Goal: Task Accomplishment & Management: Manage account settings

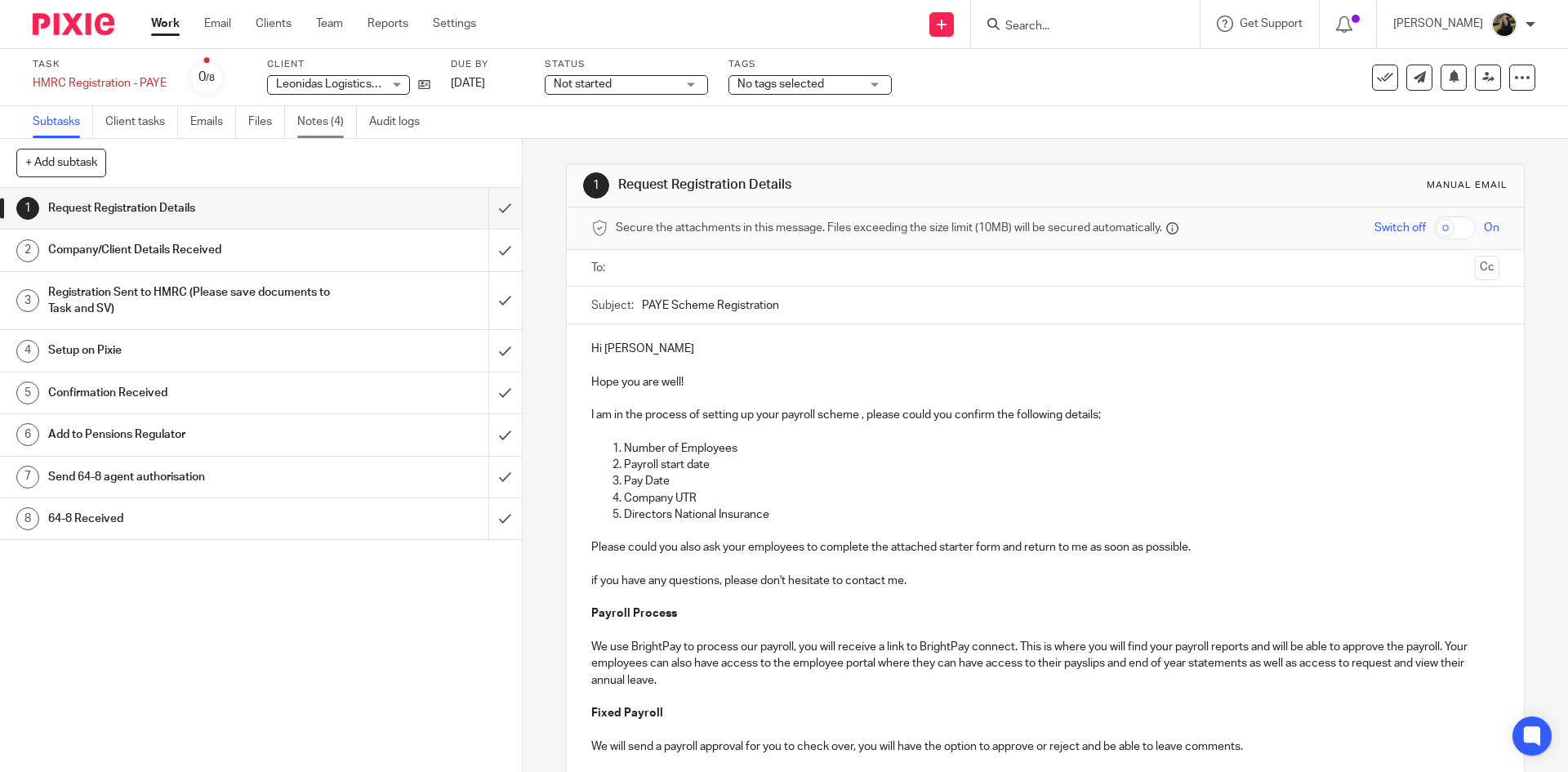
click at [309, 121] on link "Notes (4)" at bounding box center [326, 121] width 60 height 32
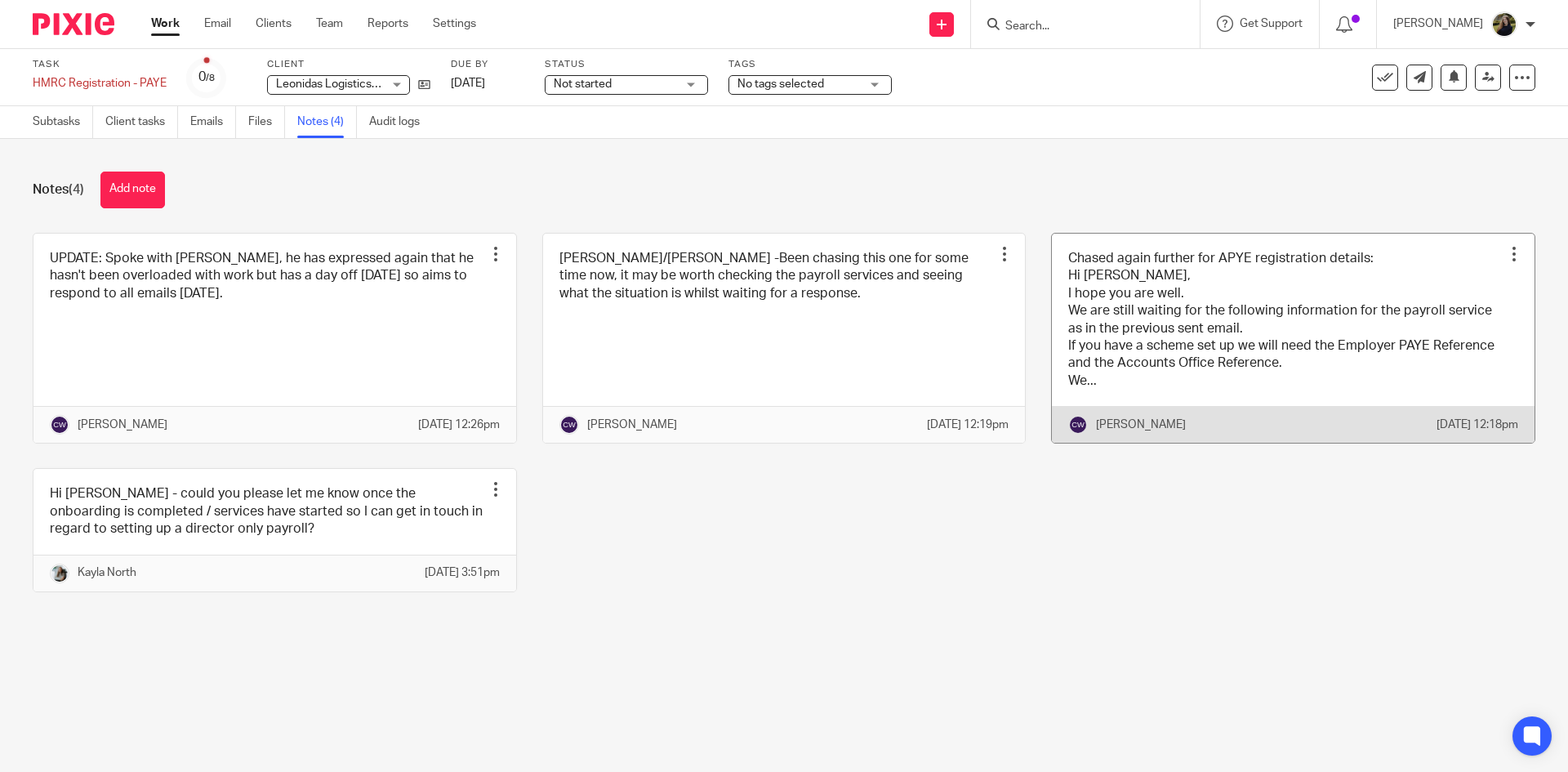
click at [1105, 337] on link at bounding box center [1292, 339] width 482 height 210
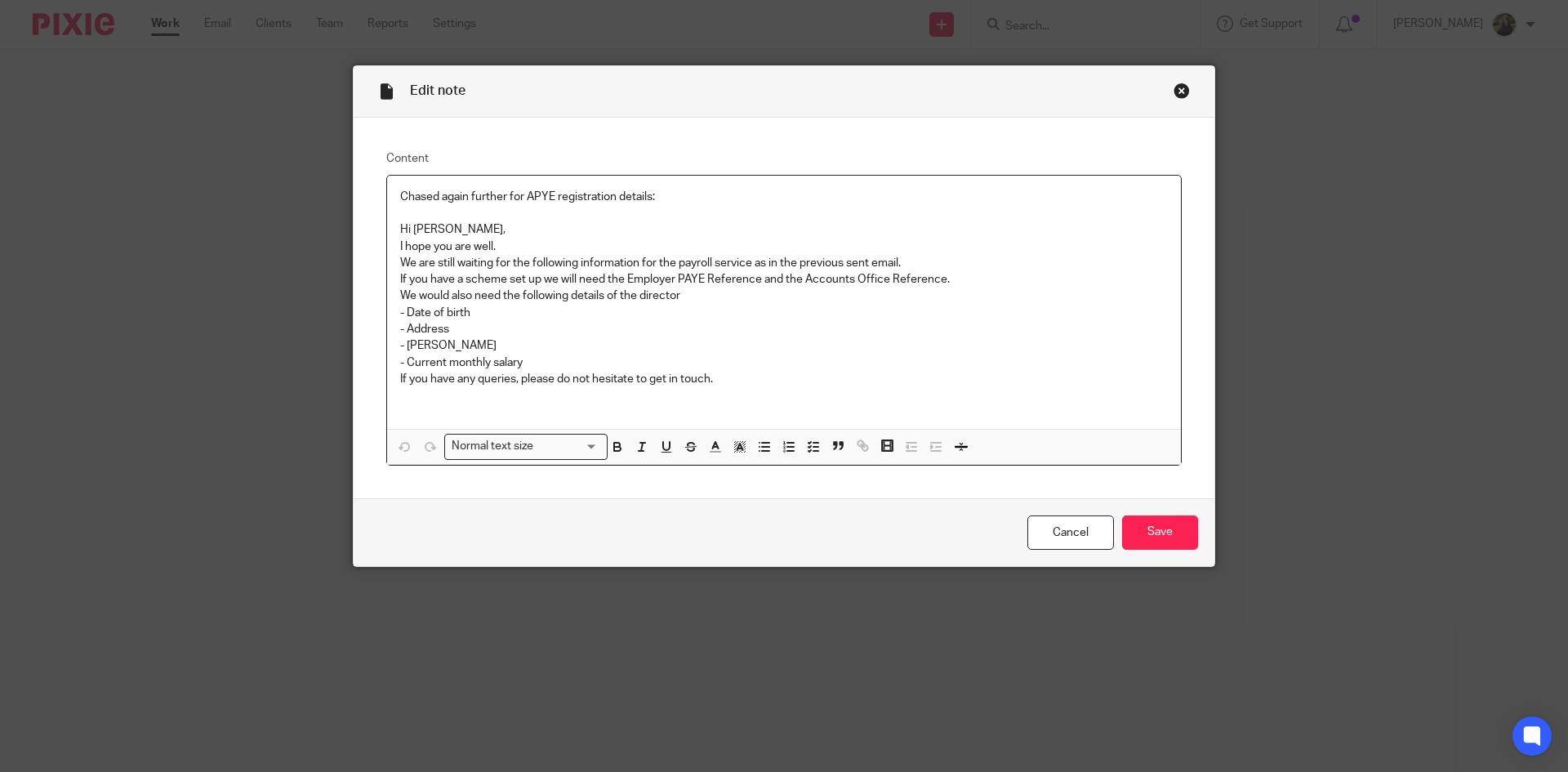
click at [1174, 90] on div "Close this dialog window" at bounding box center [1182, 91] width 16 height 16
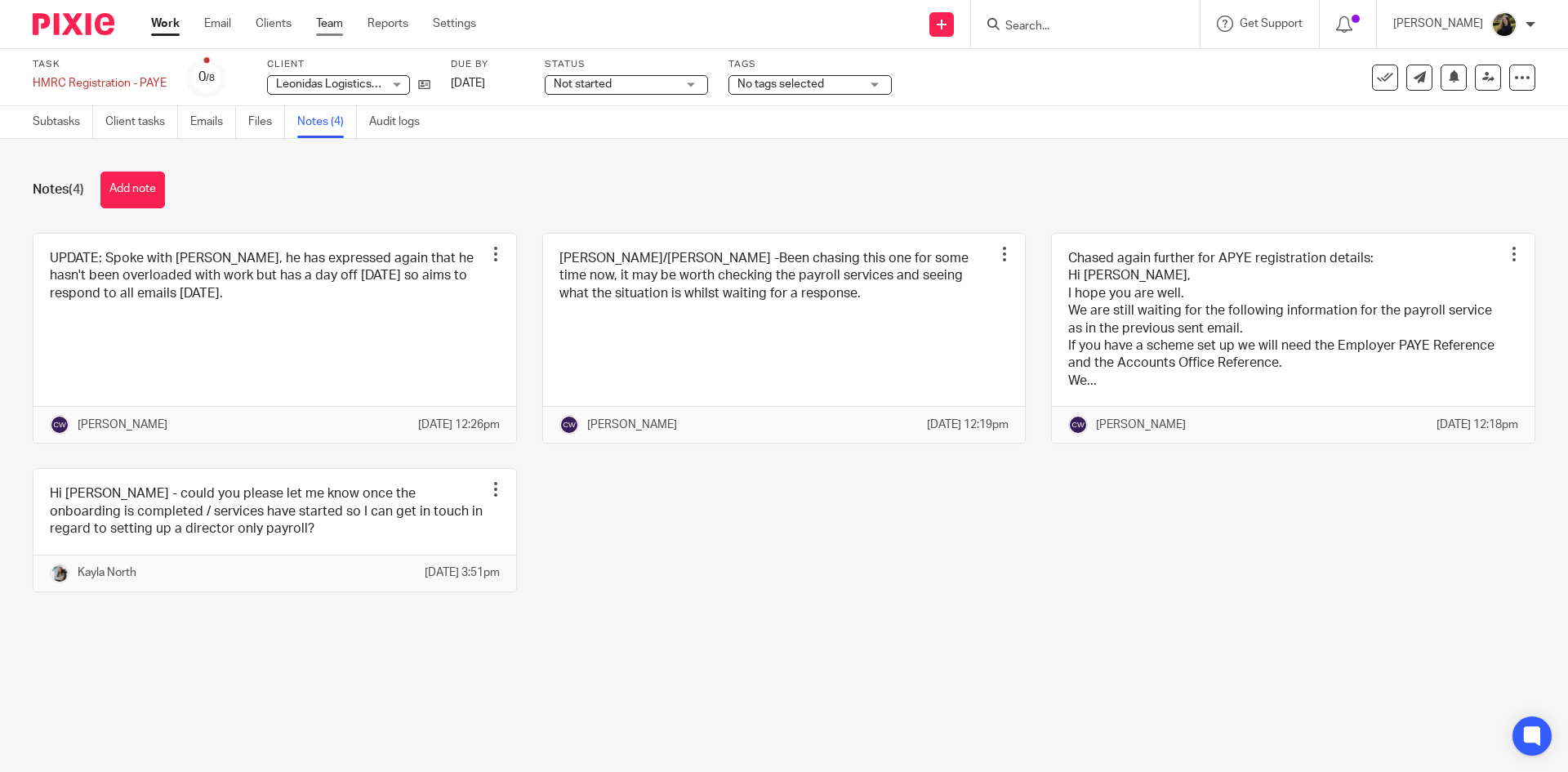
click at [338, 27] on link "Team" at bounding box center [329, 24] width 27 height 16
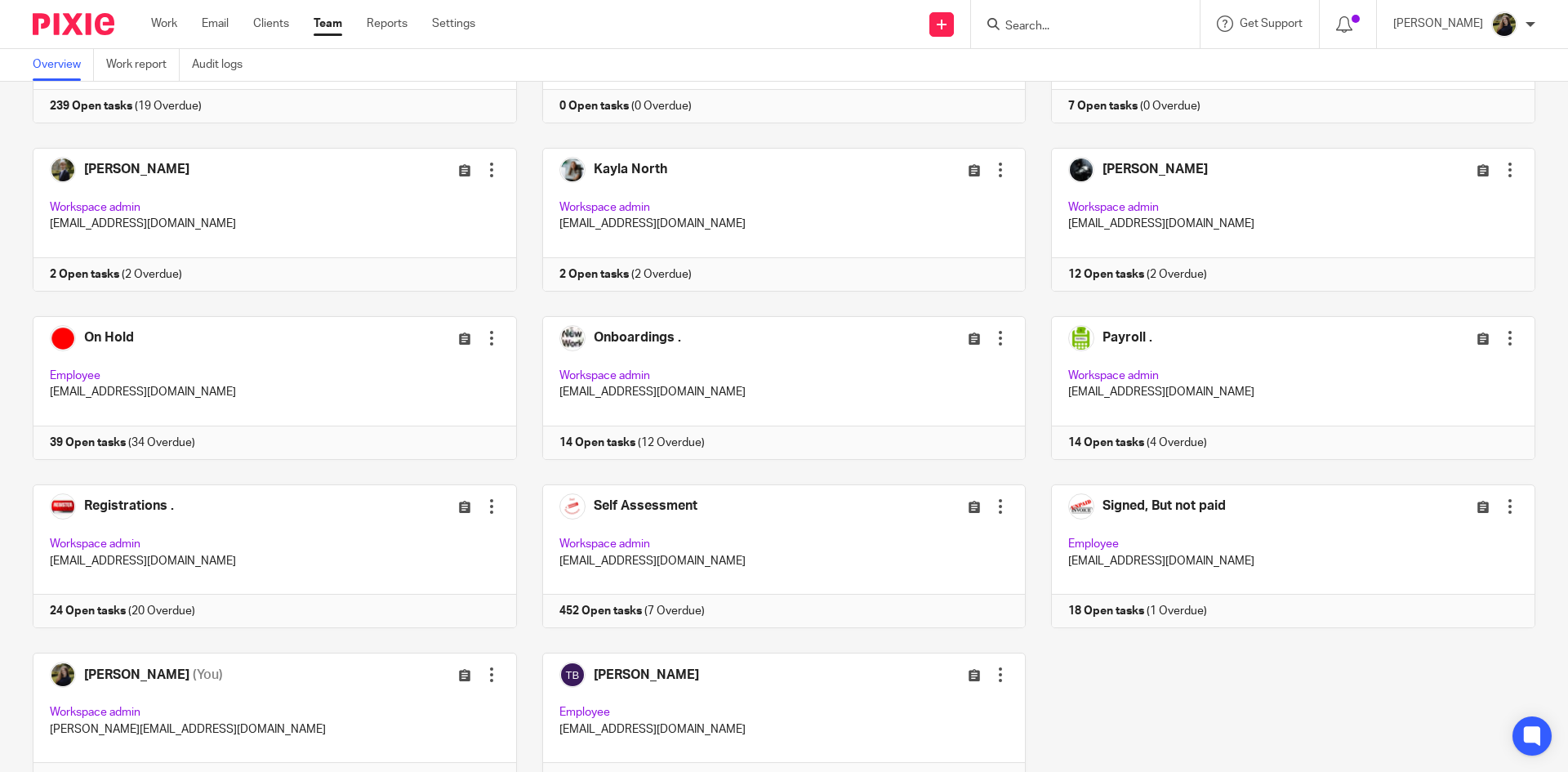
scroll to position [451, 0]
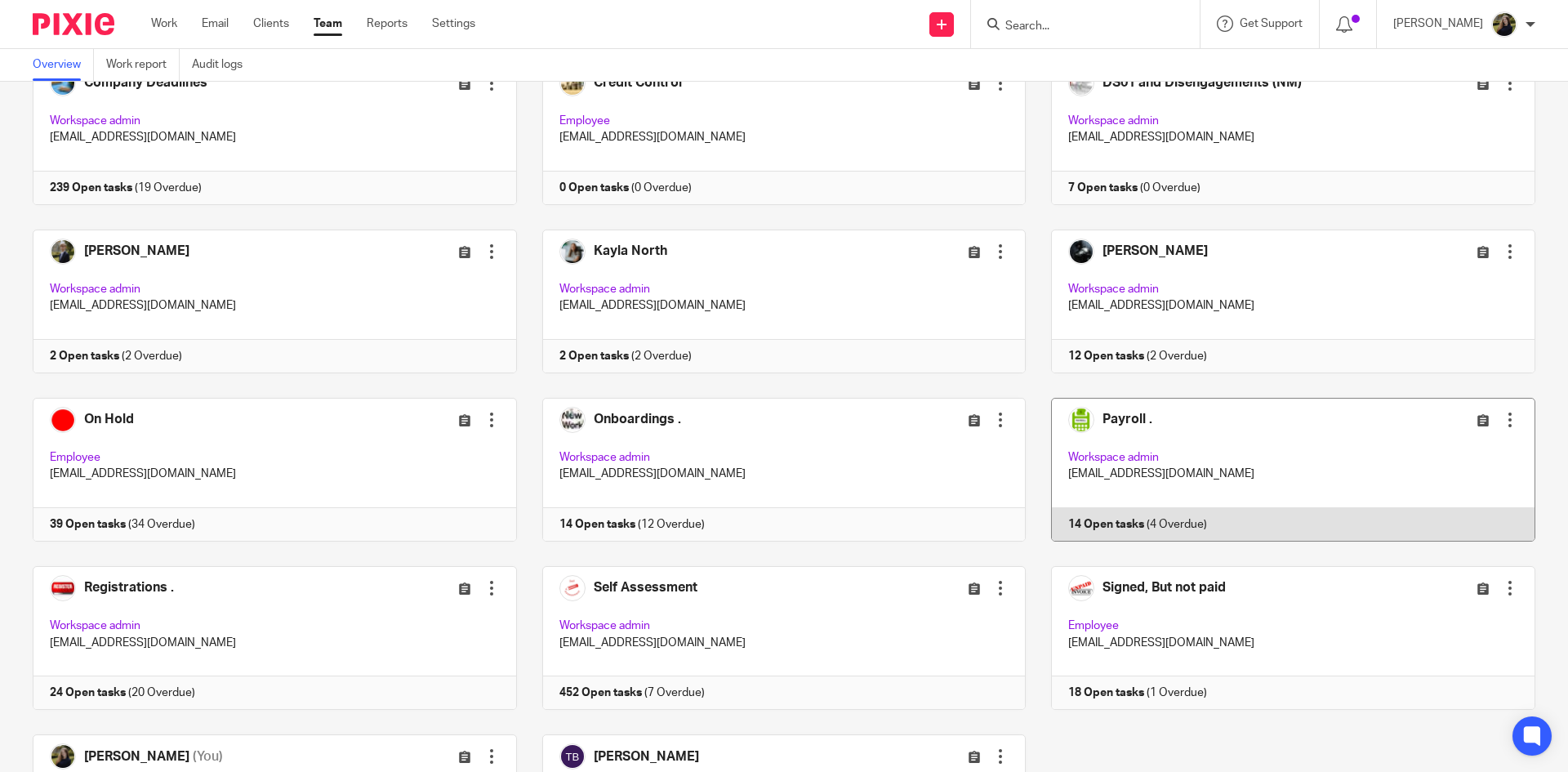
click at [1136, 418] on link at bounding box center [1280, 469] width 509 height 144
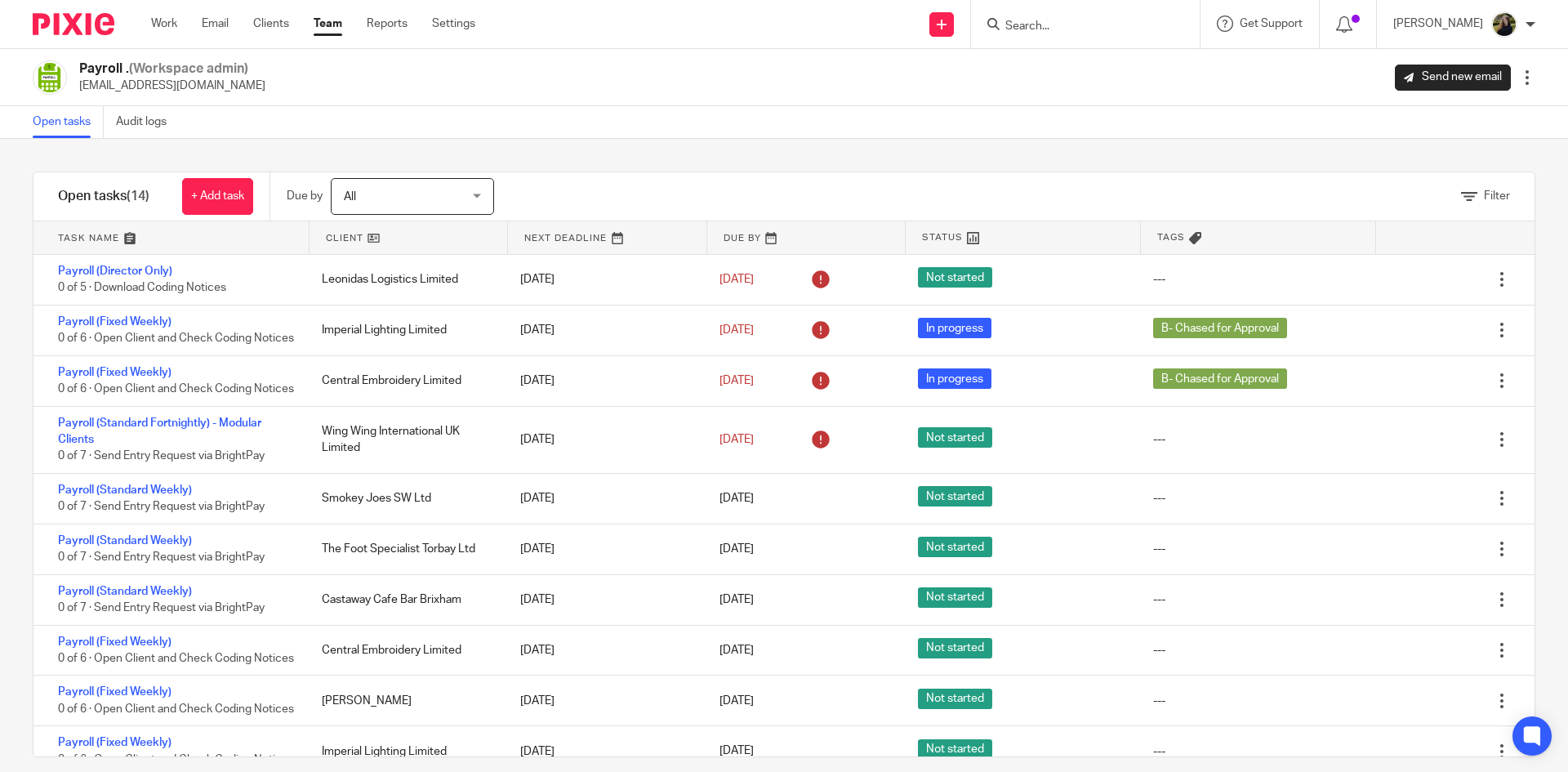
click at [1060, 21] on input "Search" at bounding box center [1077, 27] width 147 height 15
type input "8"
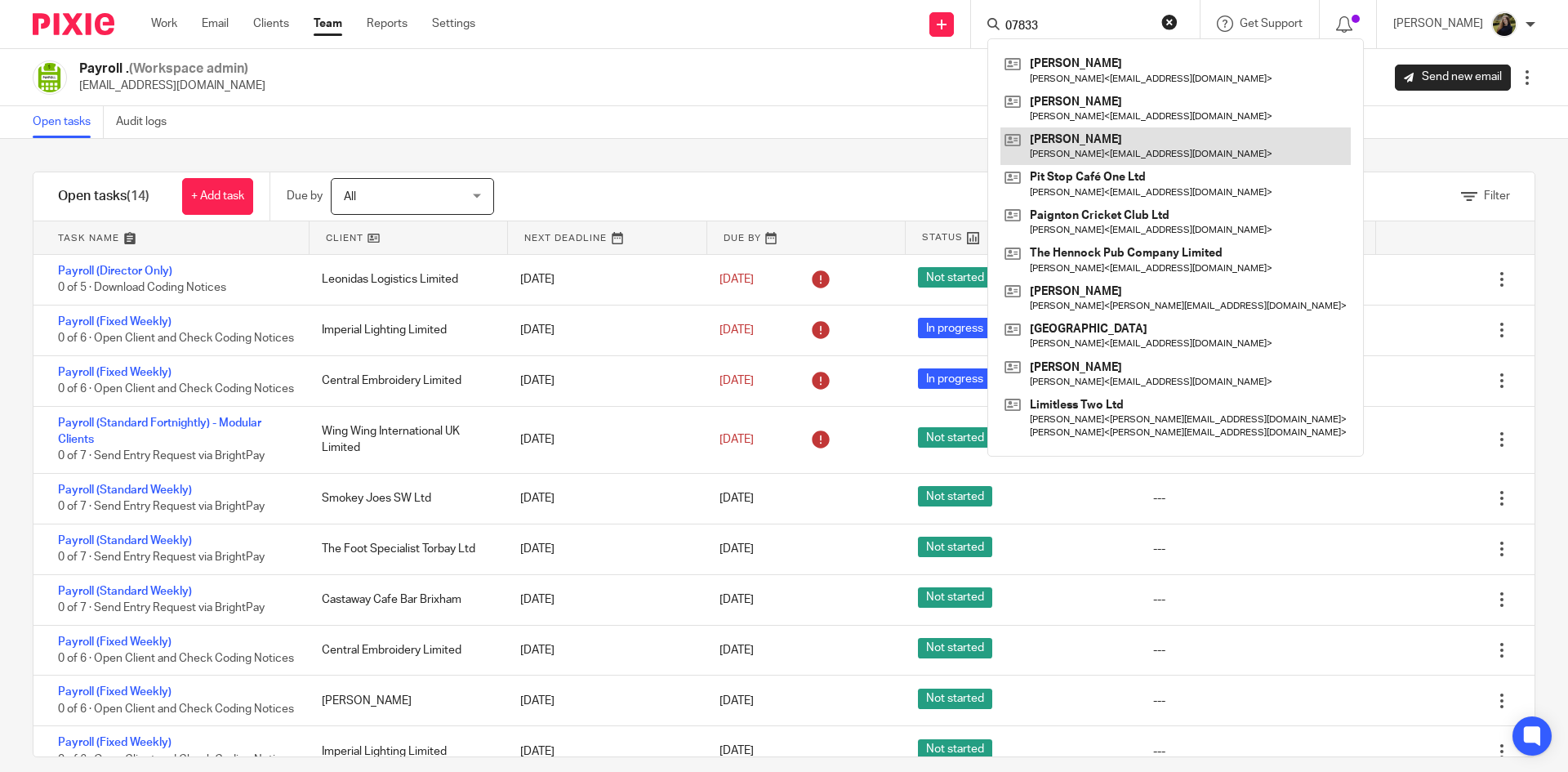
type input "07833"
click at [873, 84] on div "Payroll . (Workspace admin) payroll@accounting4everything.com Send new email Ed…" at bounding box center [784, 78] width 1502 height 34
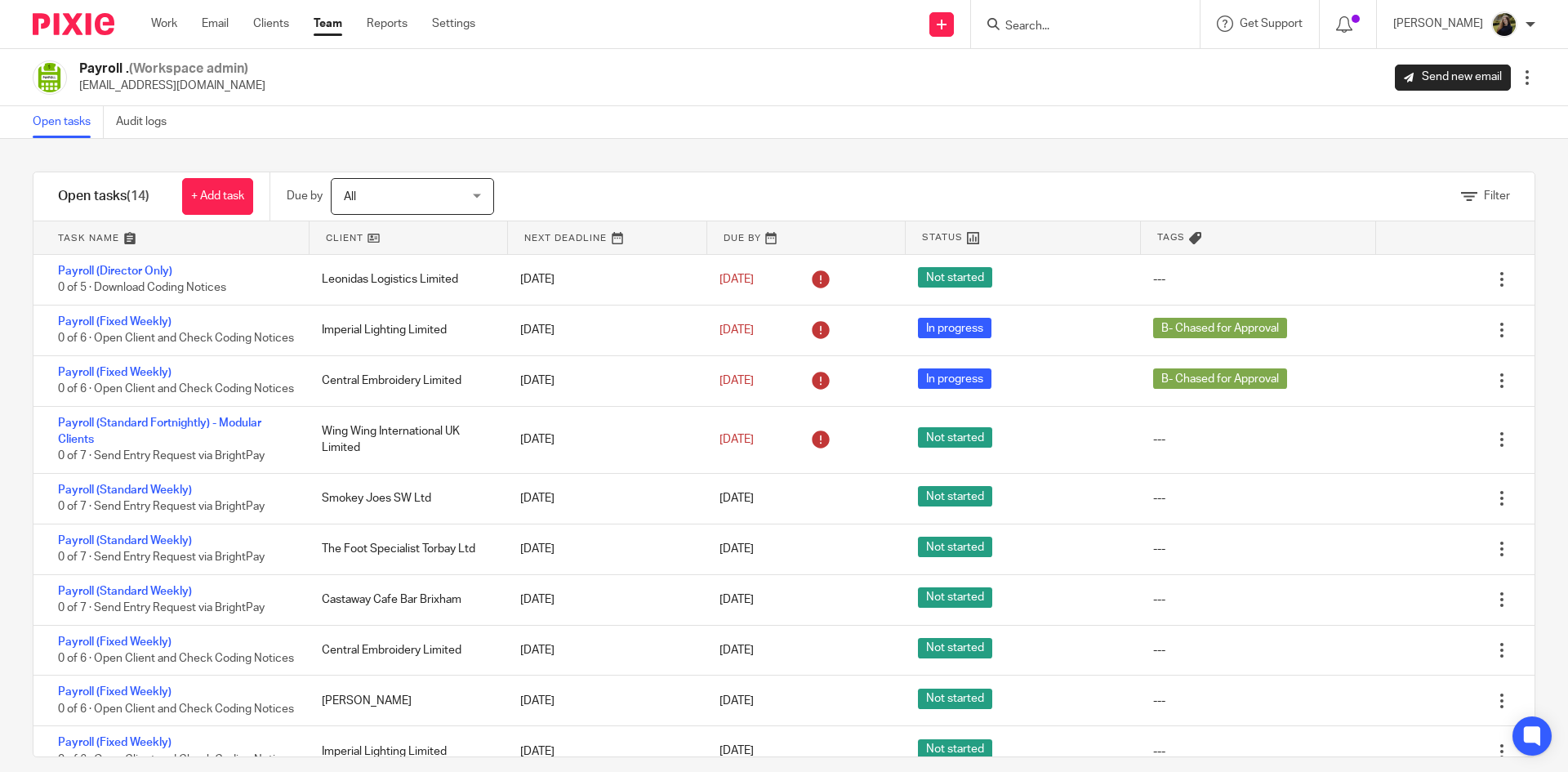
click at [332, 18] on link "Team" at bounding box center [327, 24] width 29 height 16
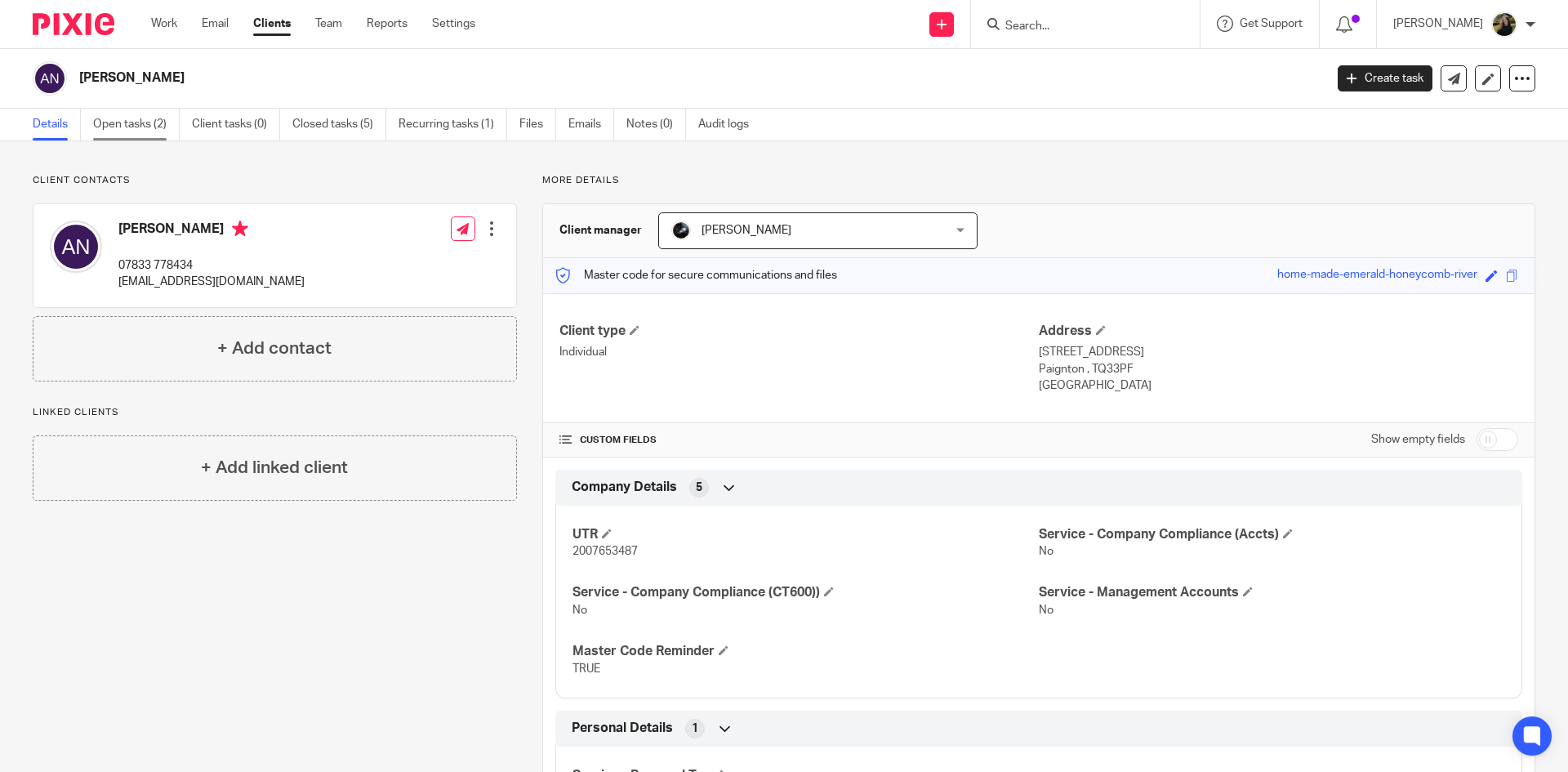
click at [158, 119] on link "Open tasks (2)" at bounding box center [137, 124] width 87 height 32
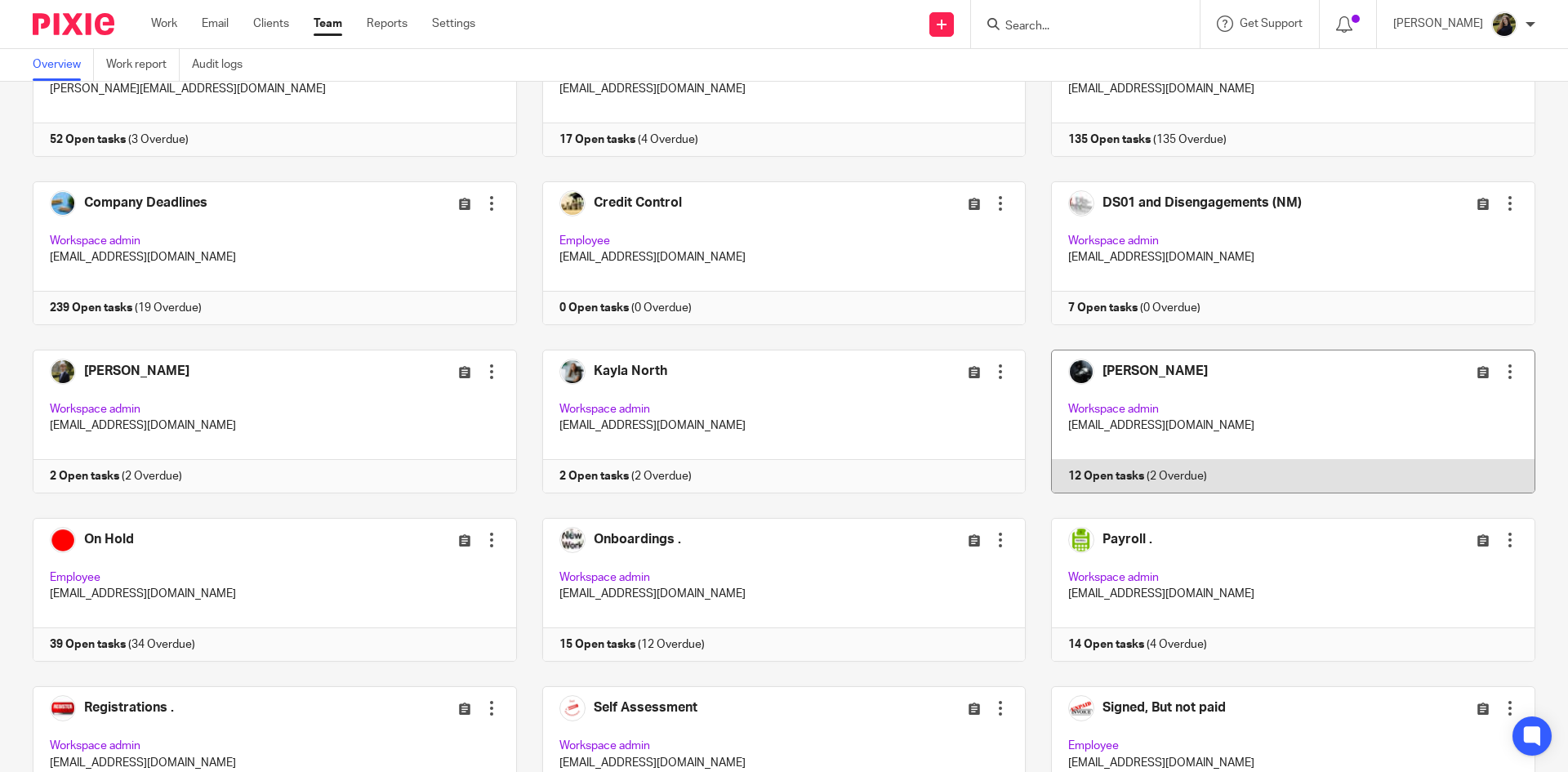
scroll to position [409, 0]
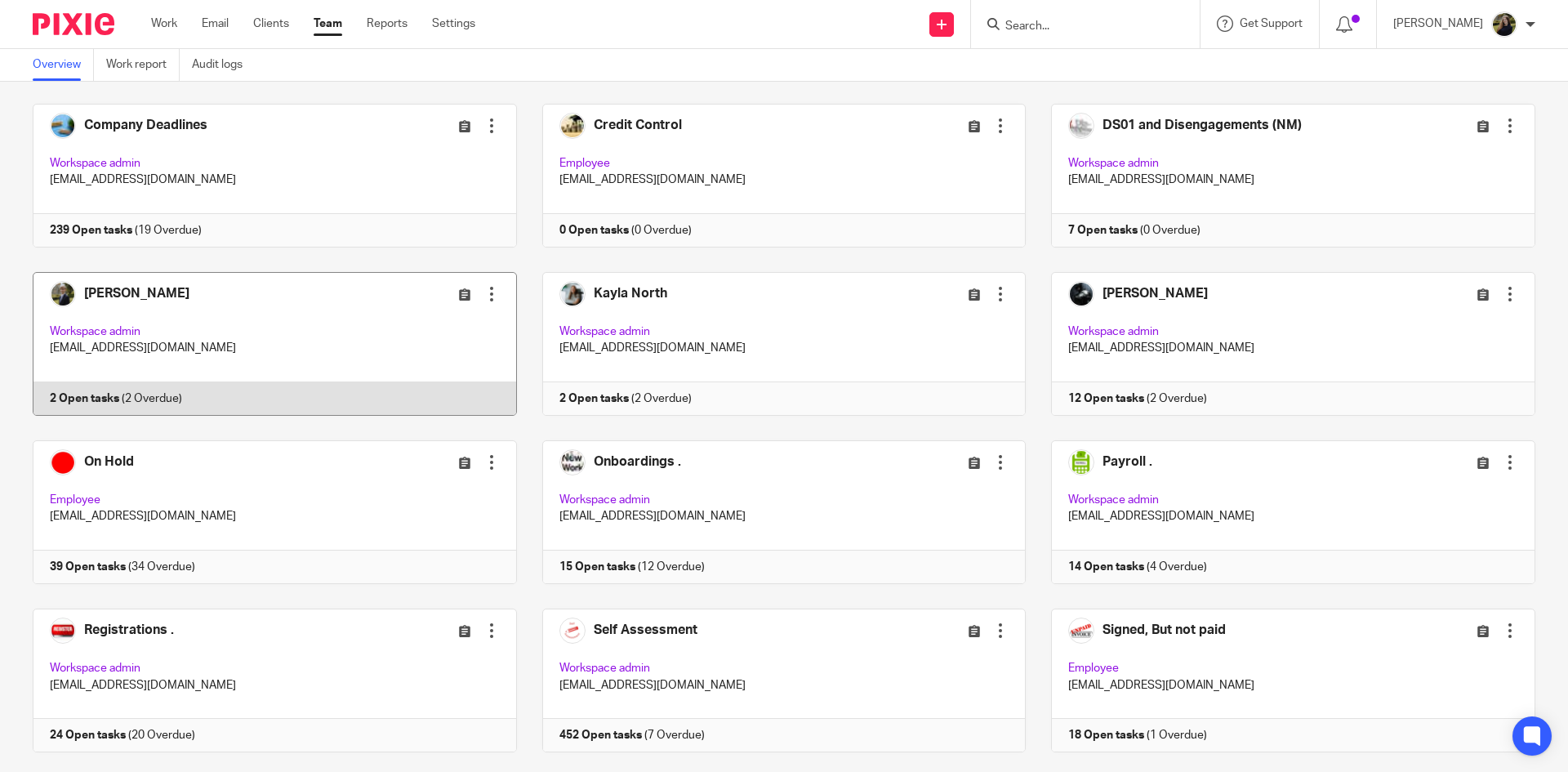
click at [148, 295] on link at bounding box center [262, 344] width 509 height 144
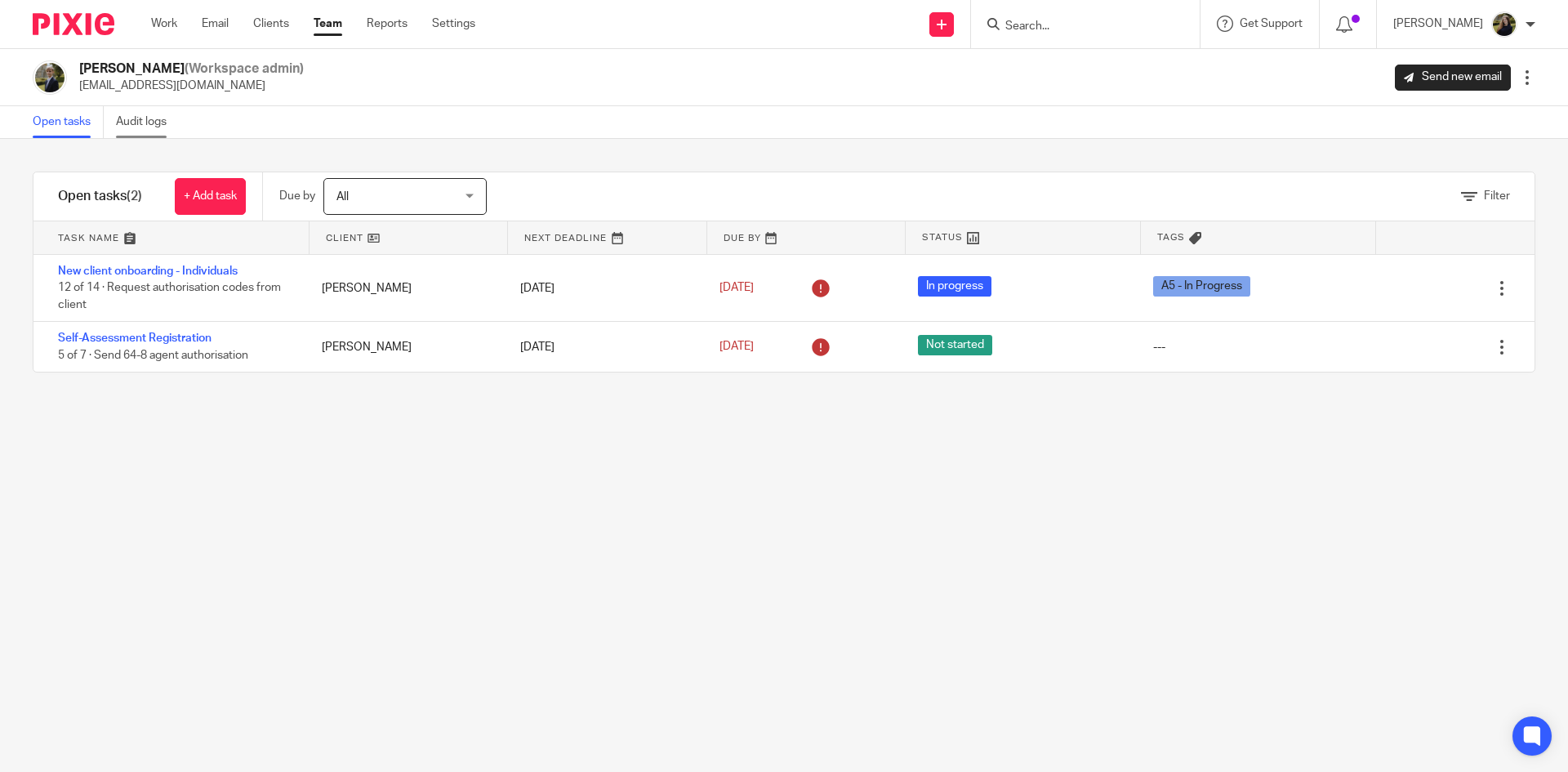
click at [133, 121] on link "Audit logs" at bounding box center [147, 121] width 63 height 32
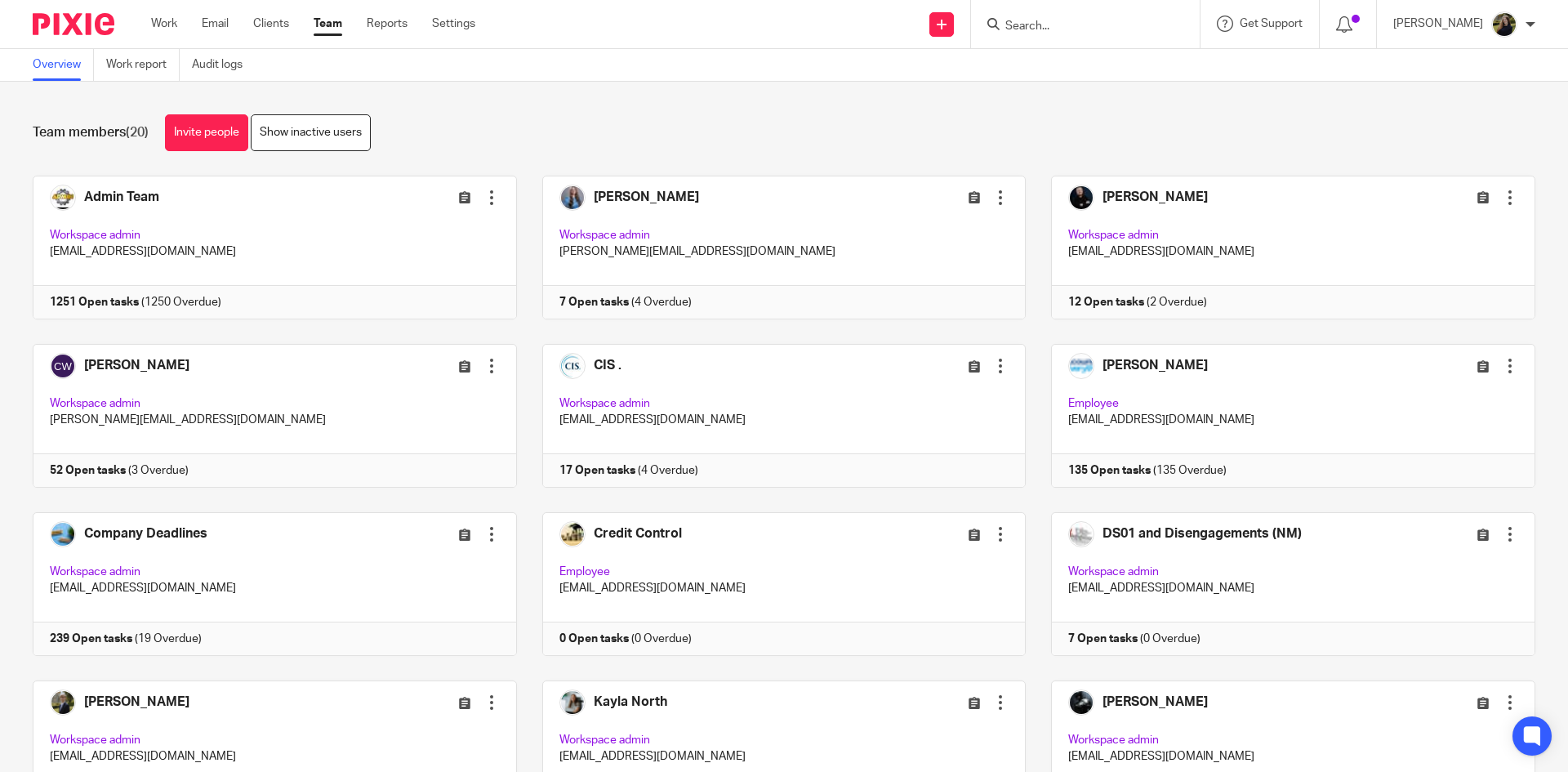
click at [89, 14] on img at bounding box center [74, 24] width 82 height 22
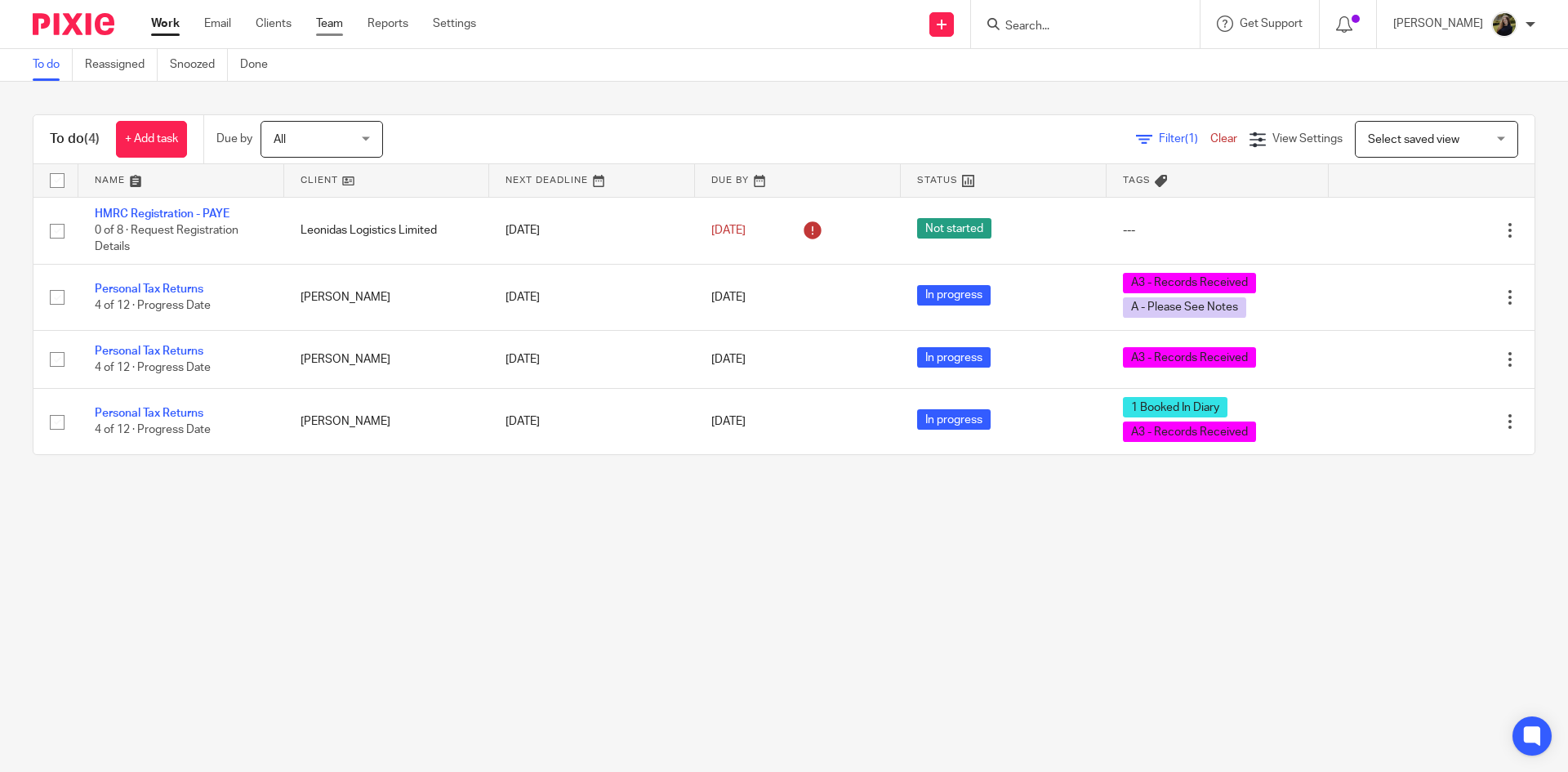
click at [331, 25] on link "Team" at bounding box center [329, 24] width 27 height 16
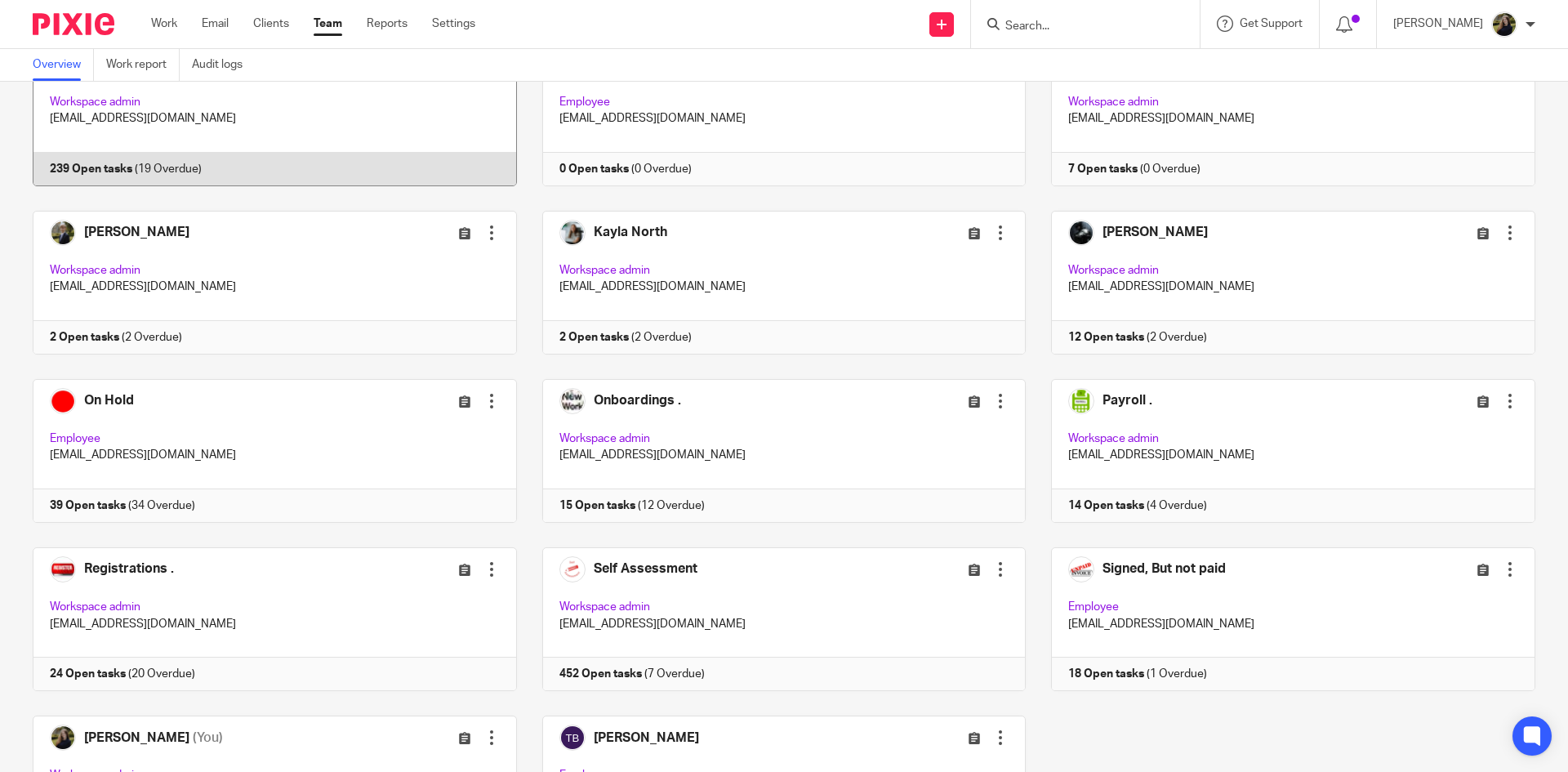
scroll to position [614, 0]
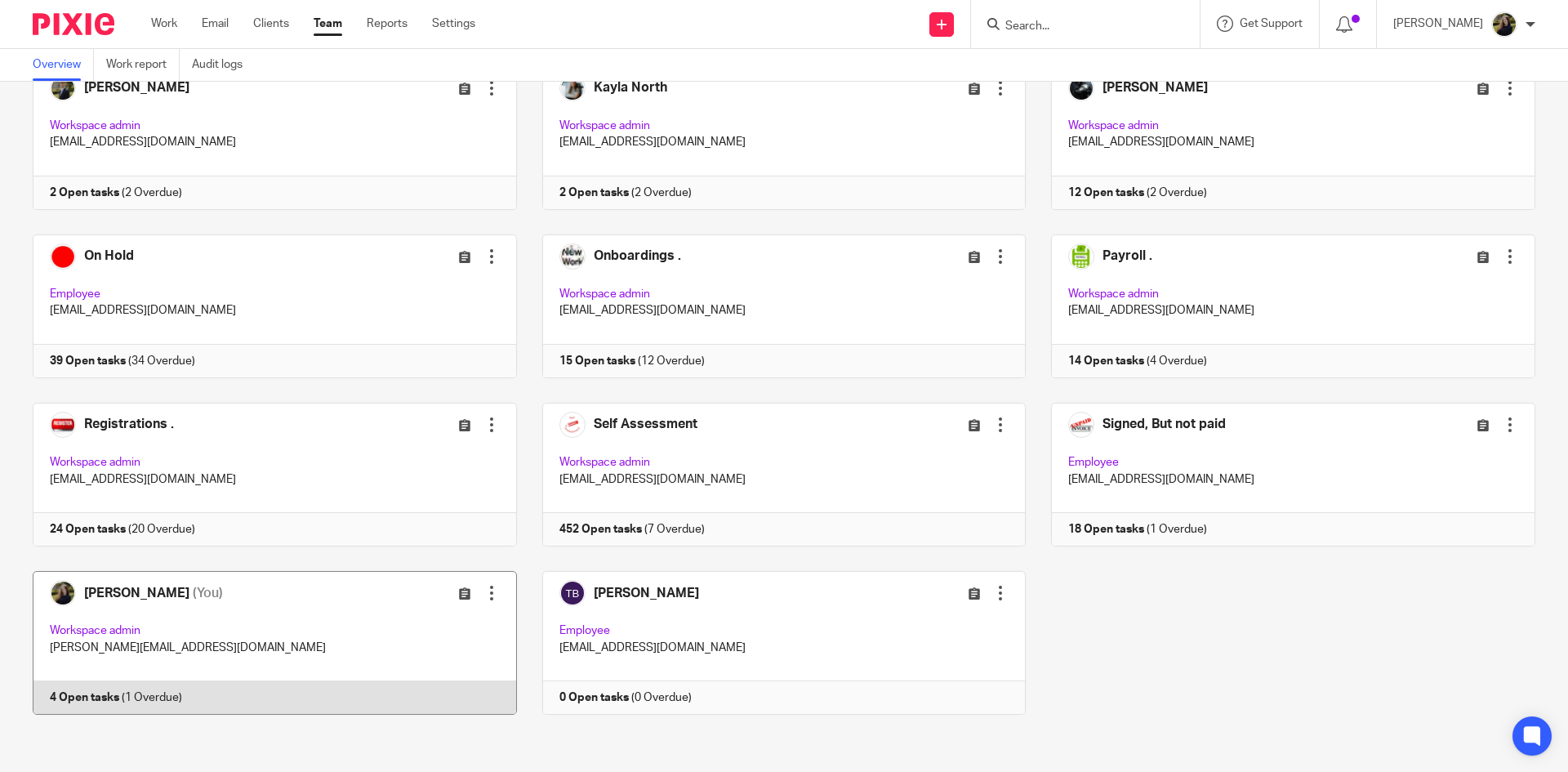
click at [162, 590] on link at bounding box center [262, 642] width 509 height 144
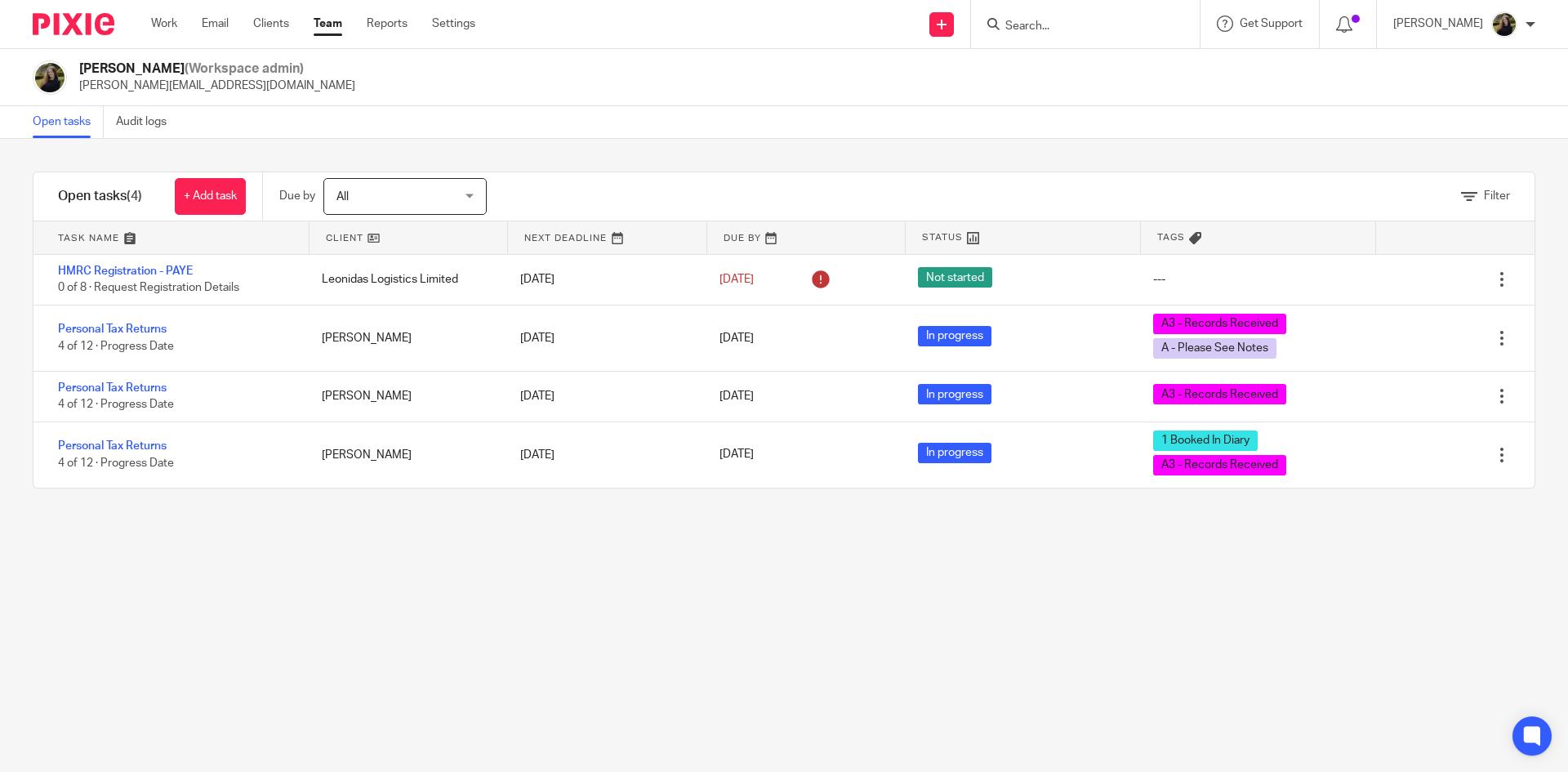
click at [1034, 38] on div at bounding box center [1085, 24] width 229 height 48
click at [1047, 27] on input "Search" at bounding box center [1077, 27] width 147 height 15
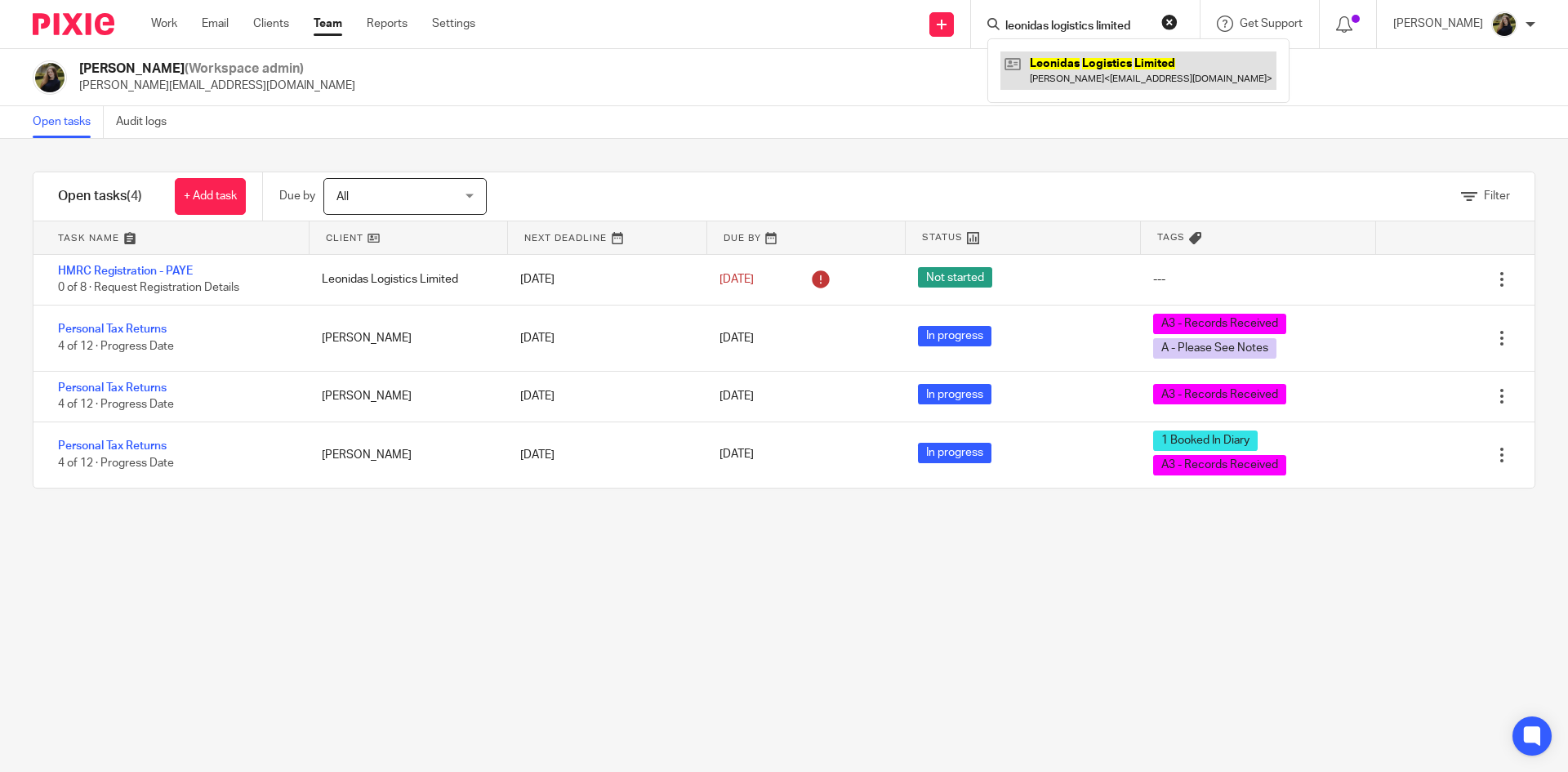
type input "leonidas logistics limited"
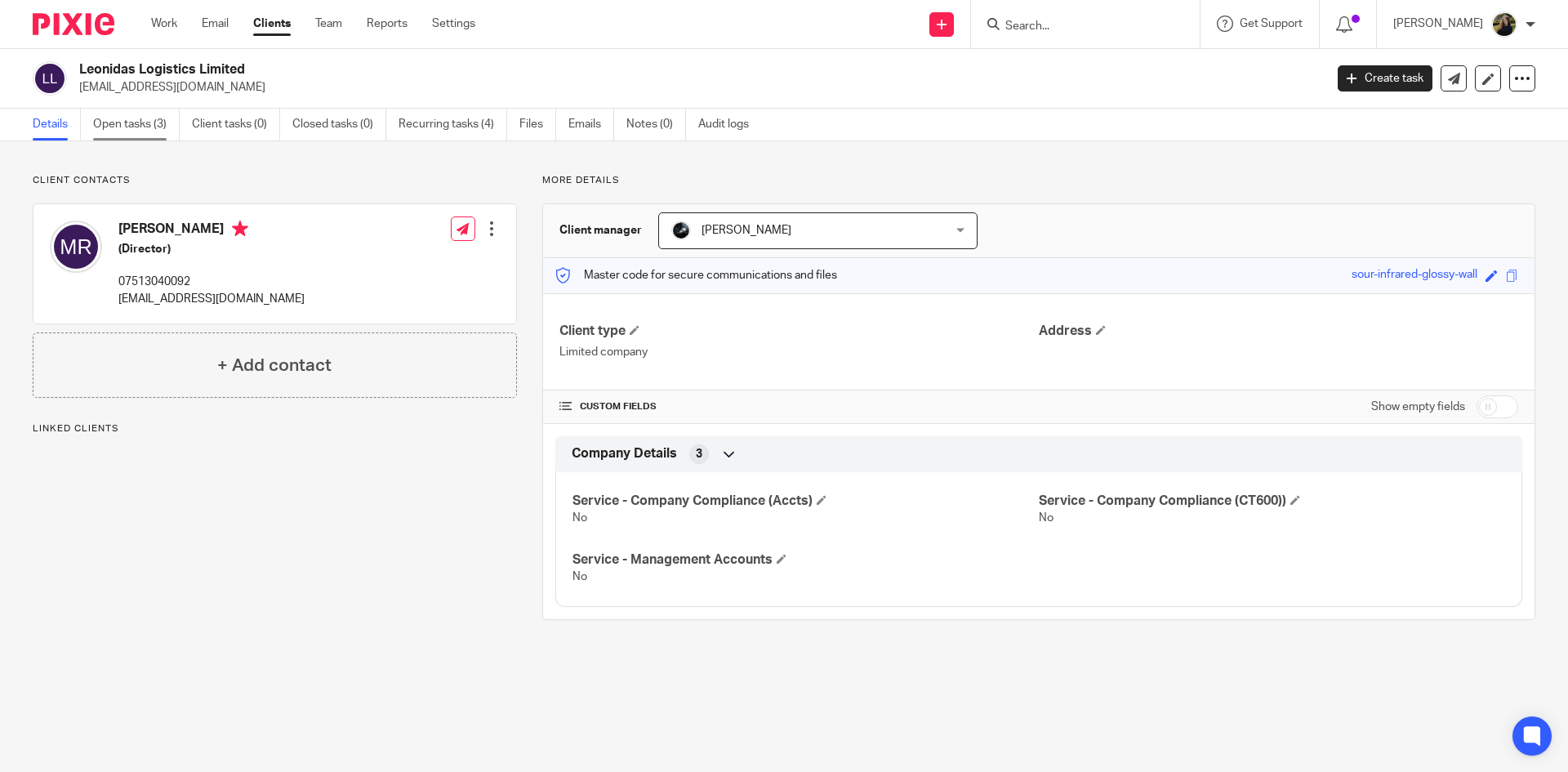
click at [121, 123] on link "Open tasks (3)" at bounding box center [137, 124] width 87 height 32
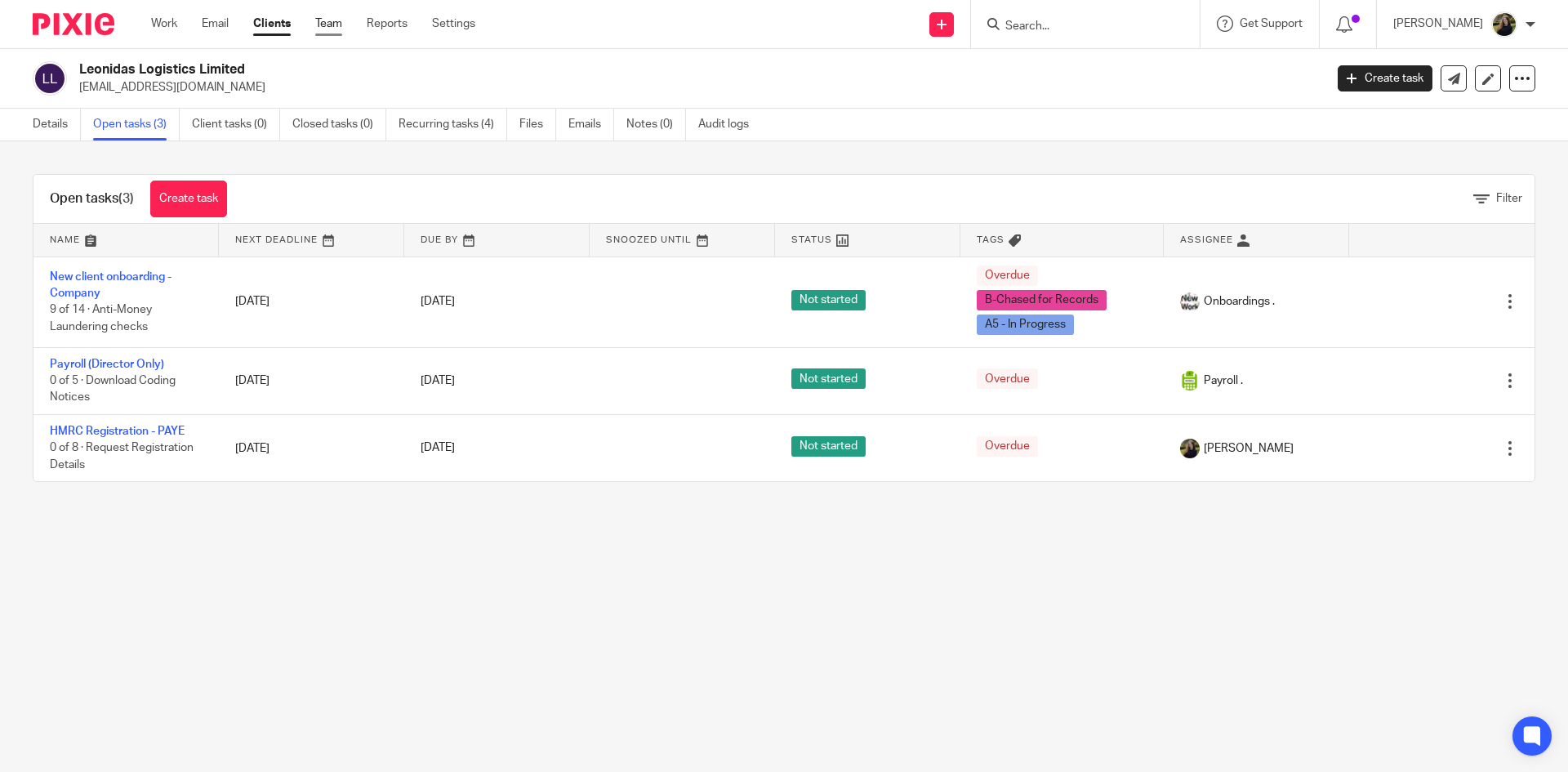
click at [334, 24] on link "Team" at bounding box center [328, 24] width 27 height 16
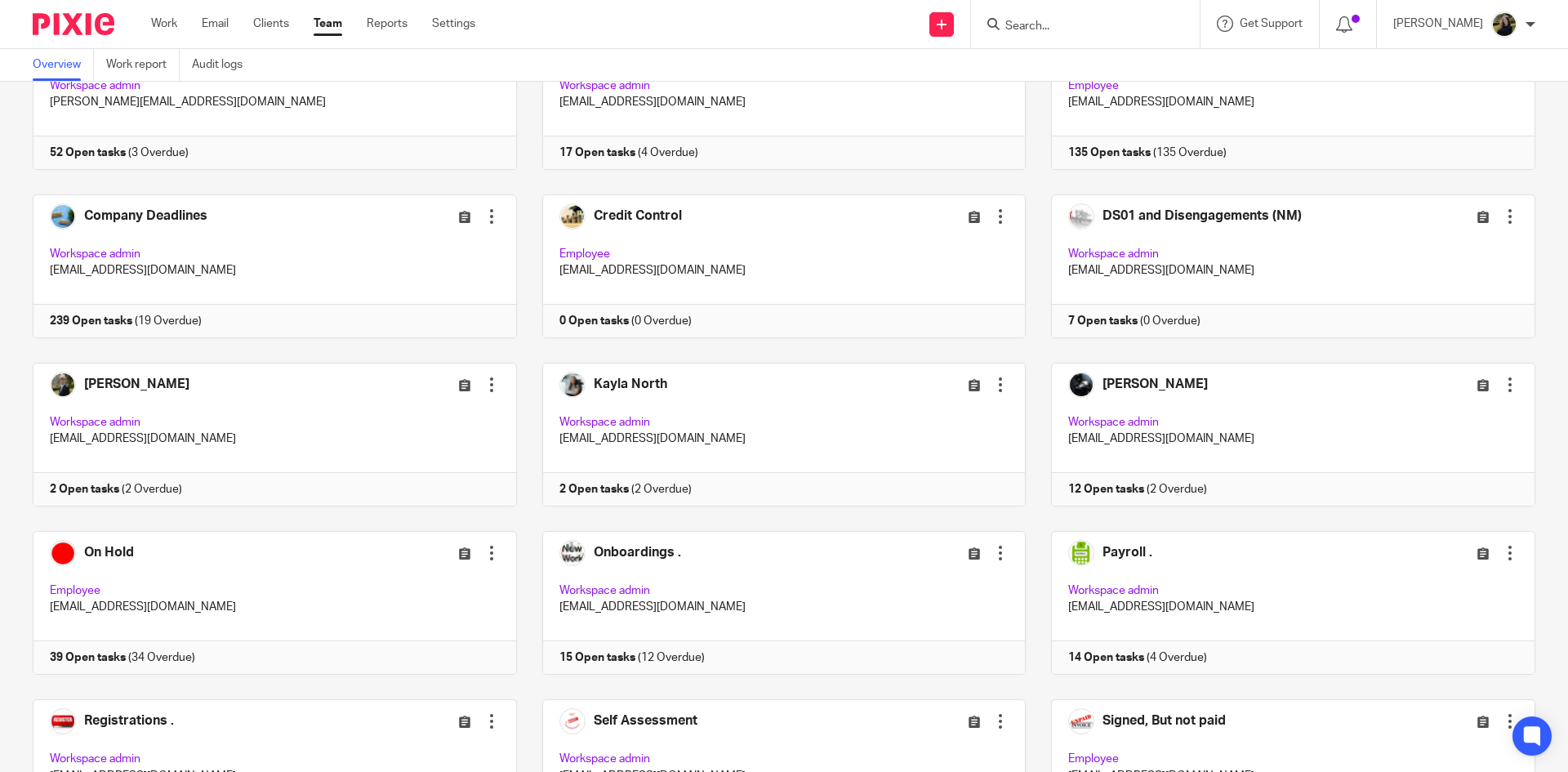
scroll to position [327, 0]
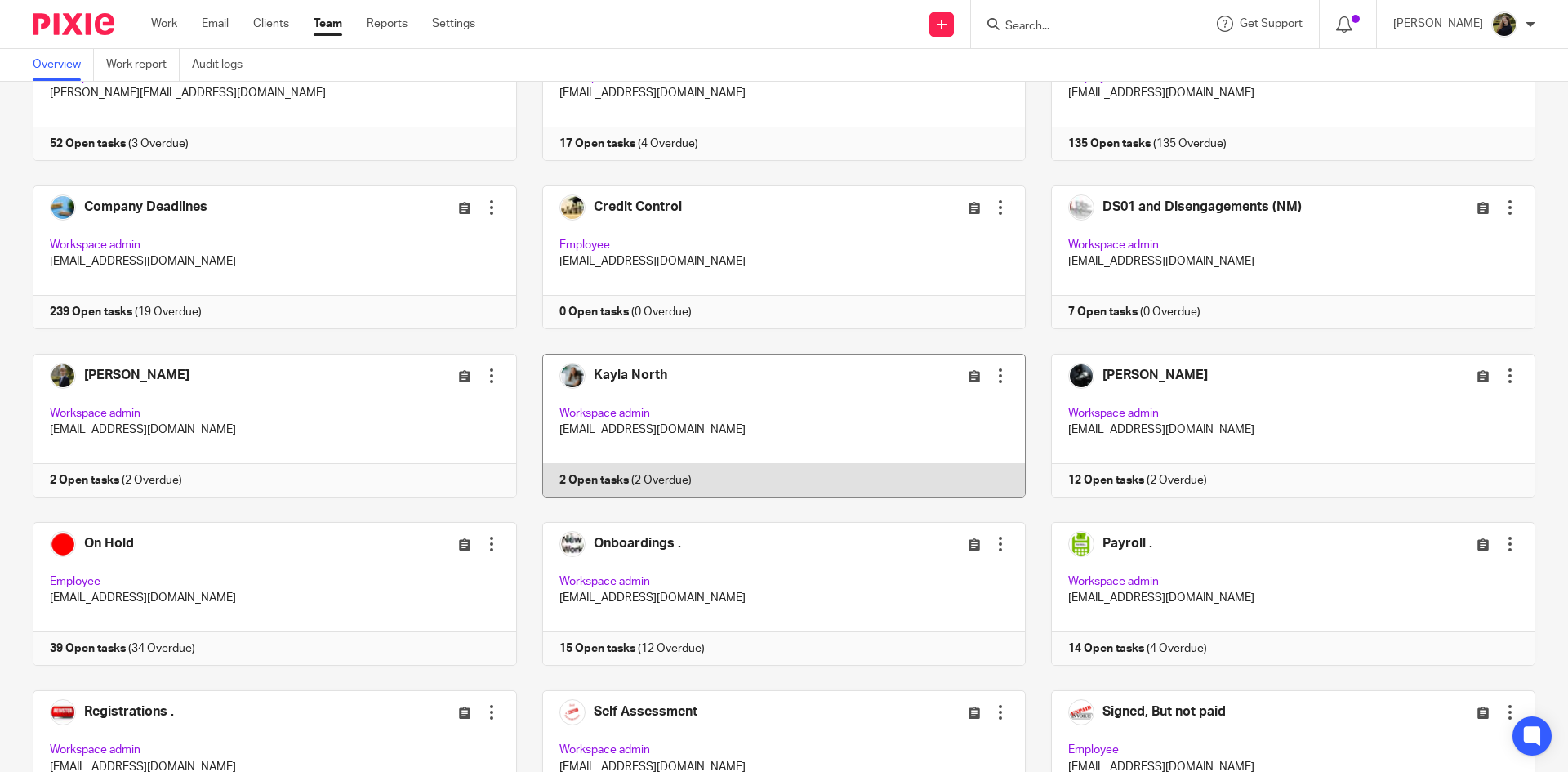
click at [662, 376] on link at bounding box center [771, 425] width 509 height 144
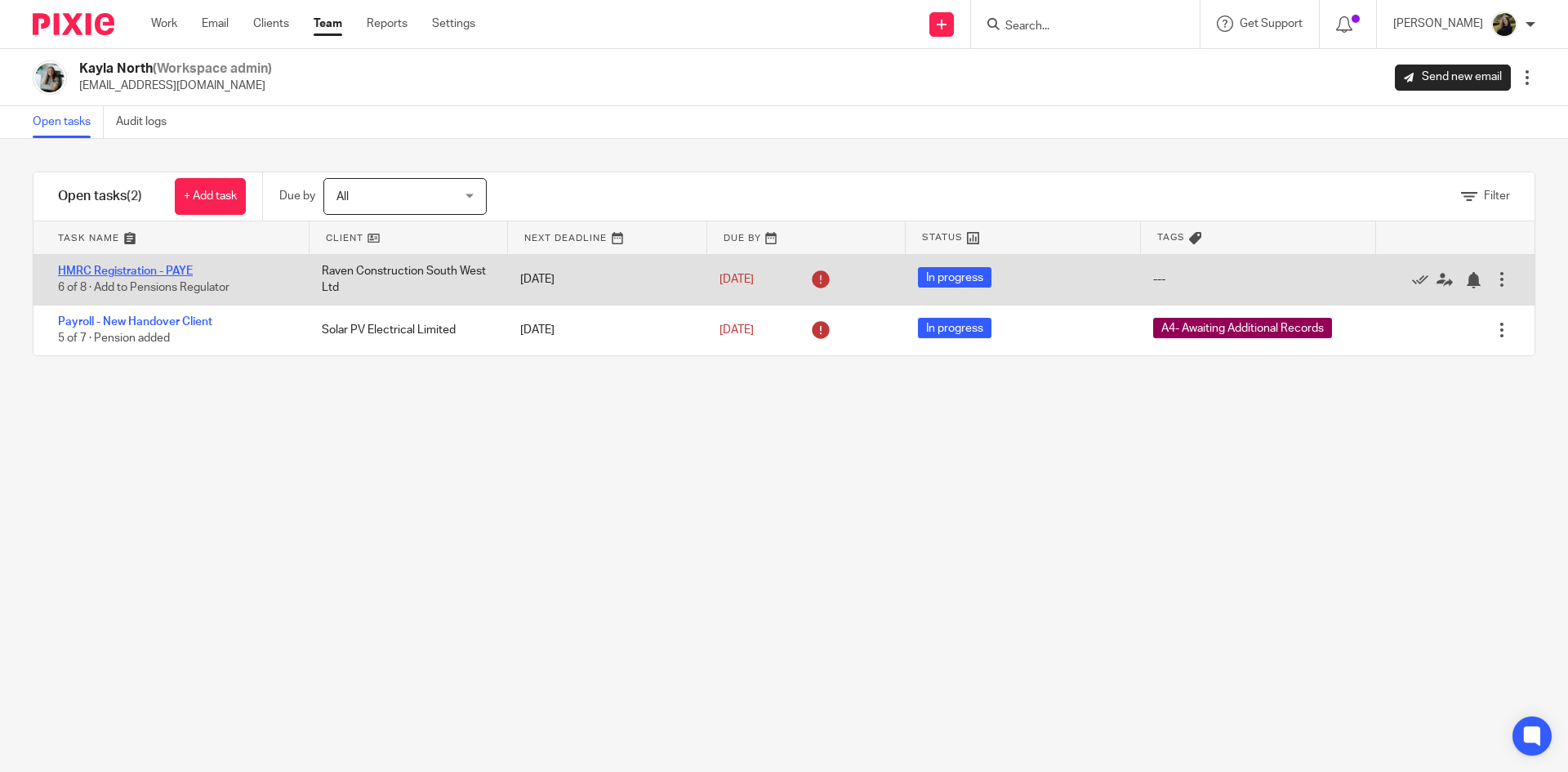
click at [175, 268] on link "HMRC Registration - PAYE" at bounding box center [125, 272] width 134 height 11
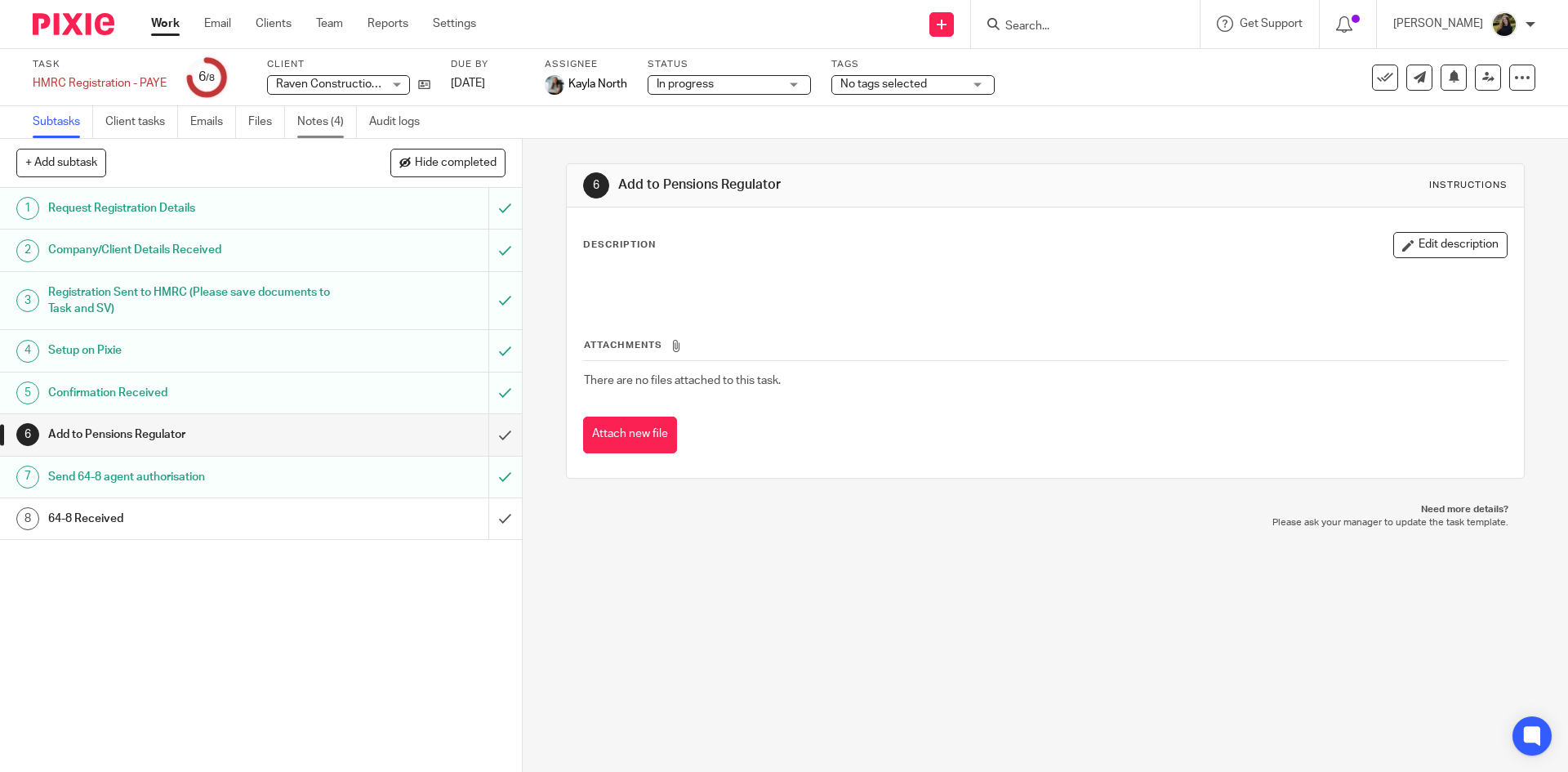
click at [315, 114] on link "Notes (4)" at bounding box center [326, 121] width 60 height 32
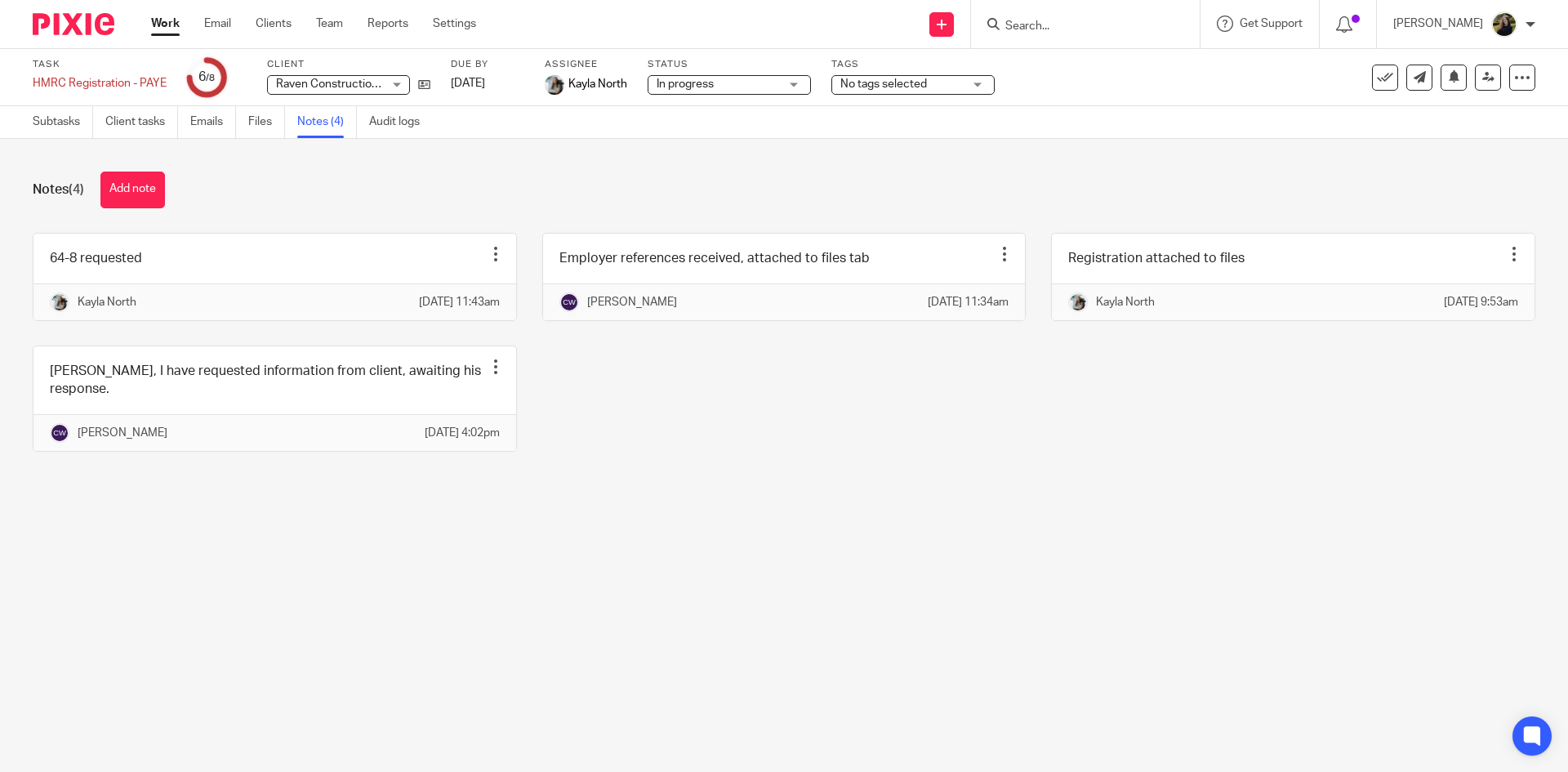
click at [94, 17] on img at bounding box center [74, 24] width 82 height 22
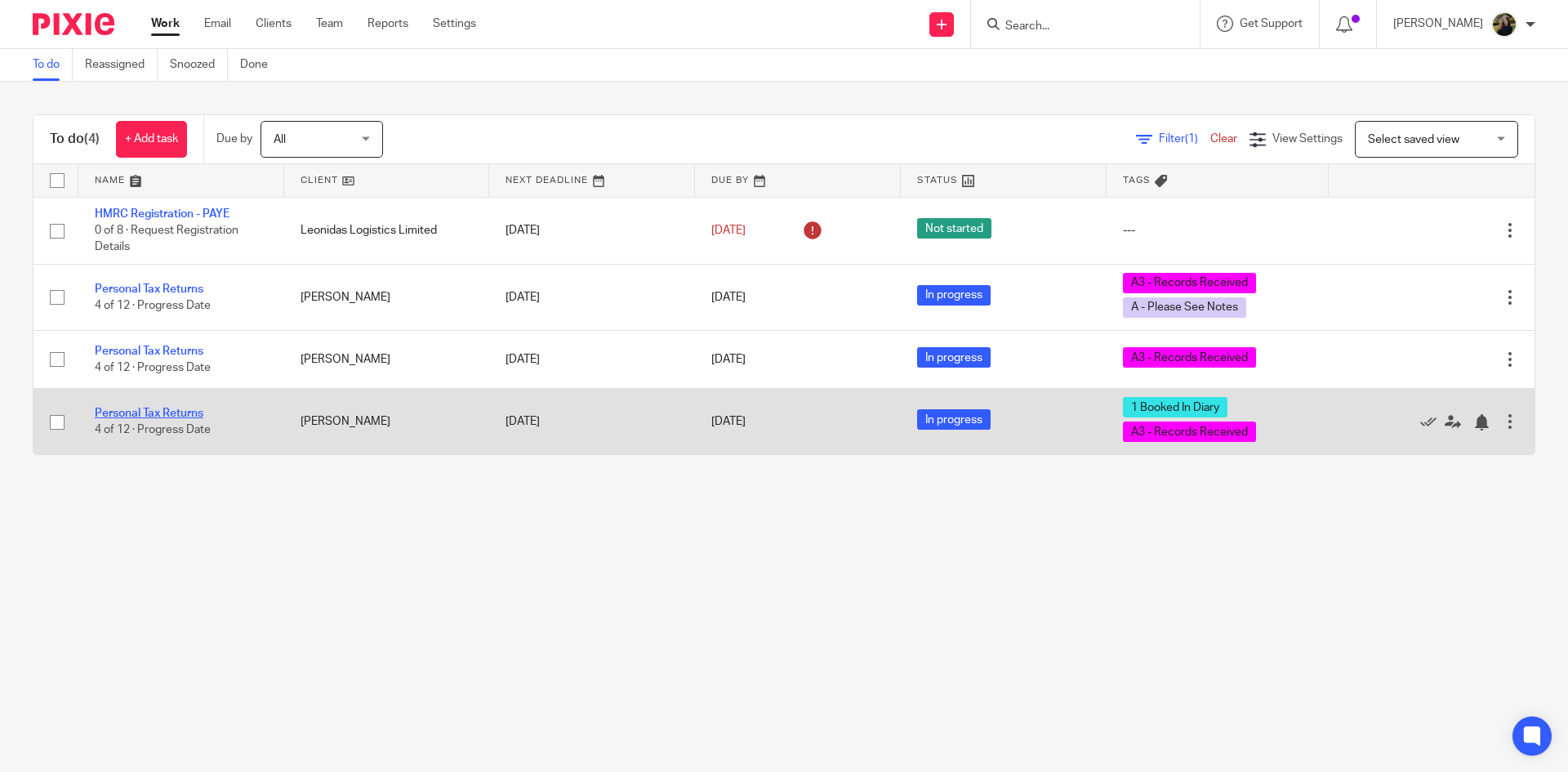
click at [167, 412] on link "Personal Tax Returns" at bounding box center [148, 413] width 108 height 11
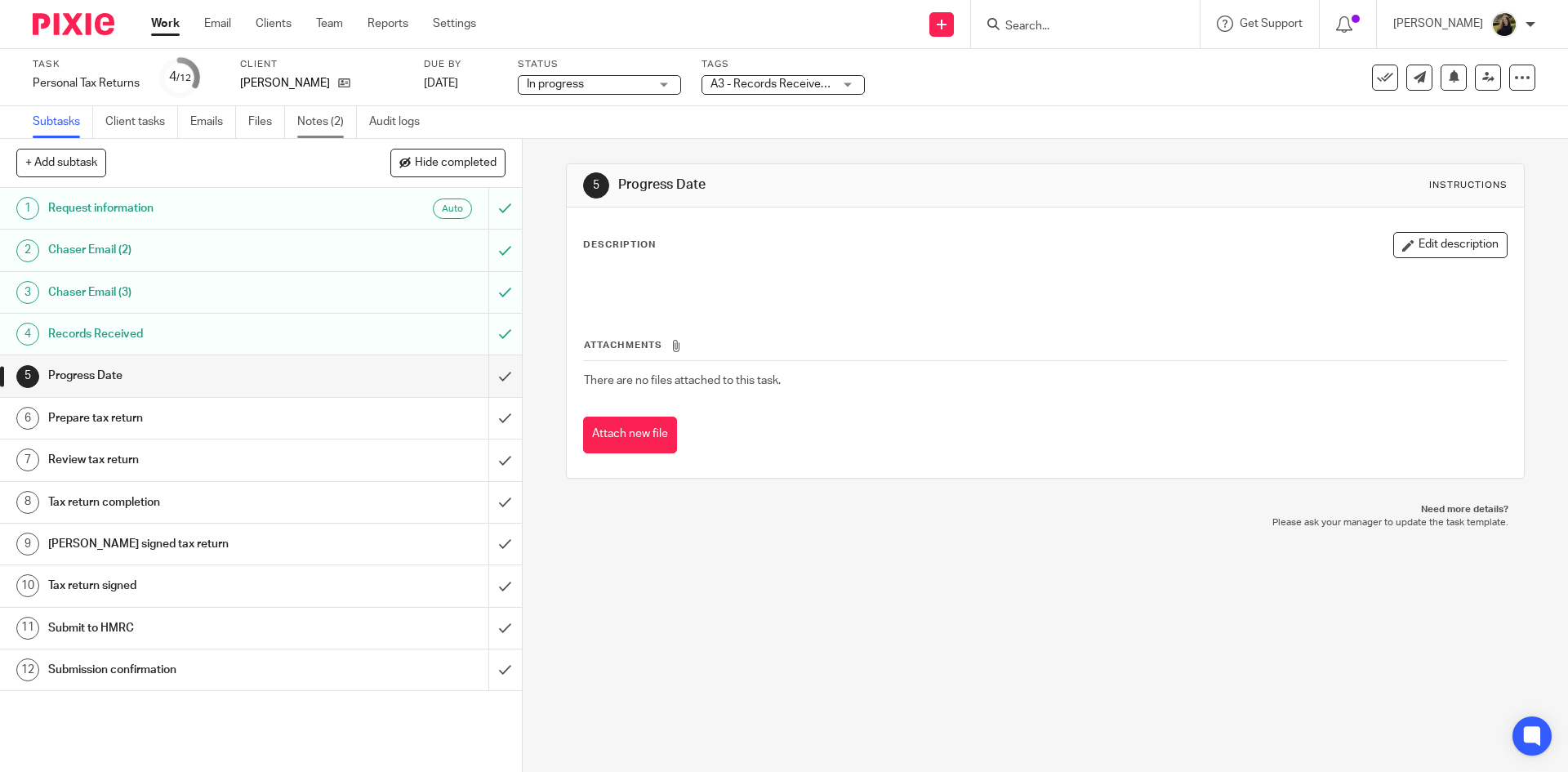
click at [319, 119] on link "Notes (2)" at bounding box center [326, 121] width 60 height 32
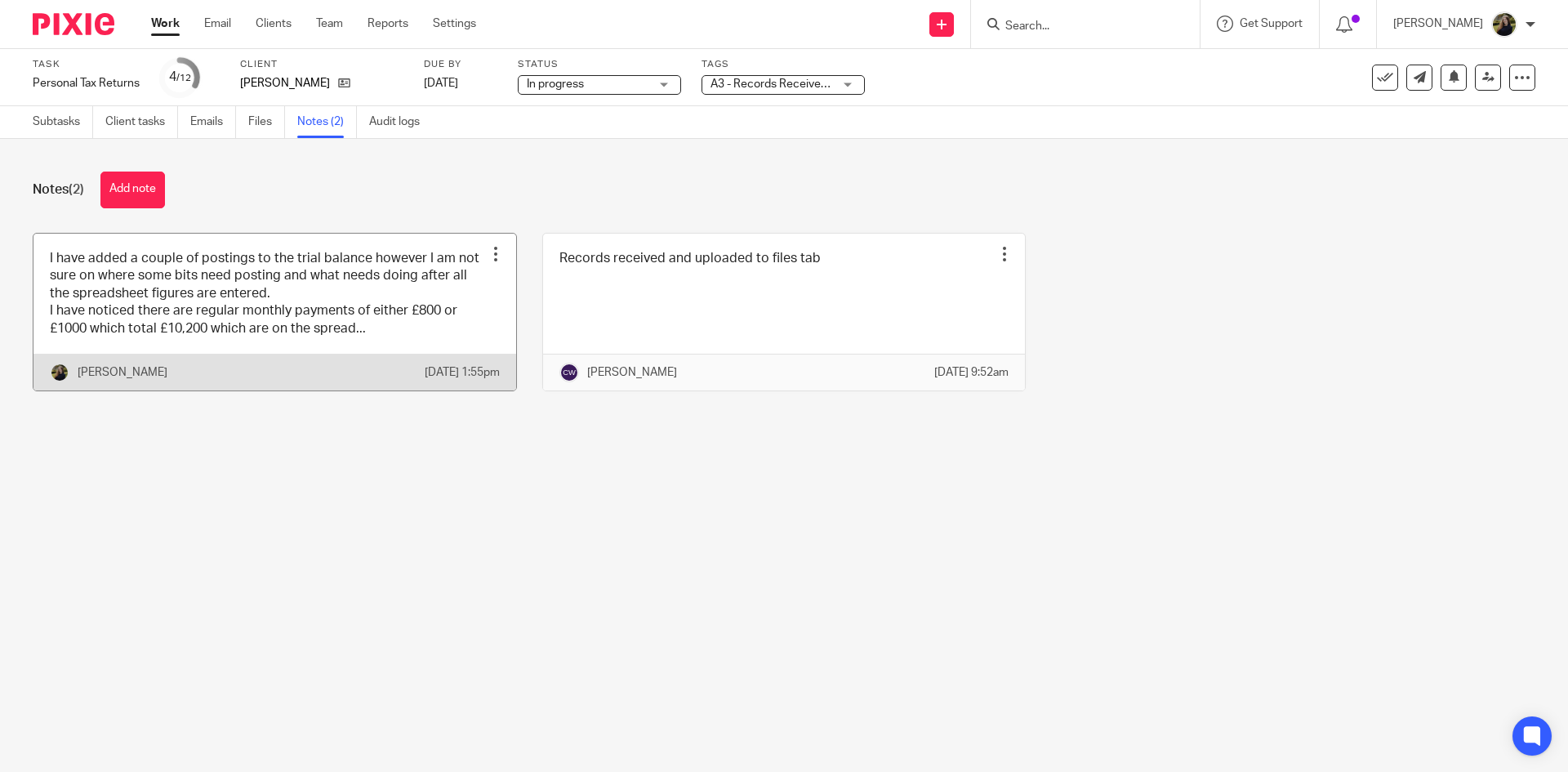
click at [289, 292] on link at bounding box center [275, 312] width 482 height 157
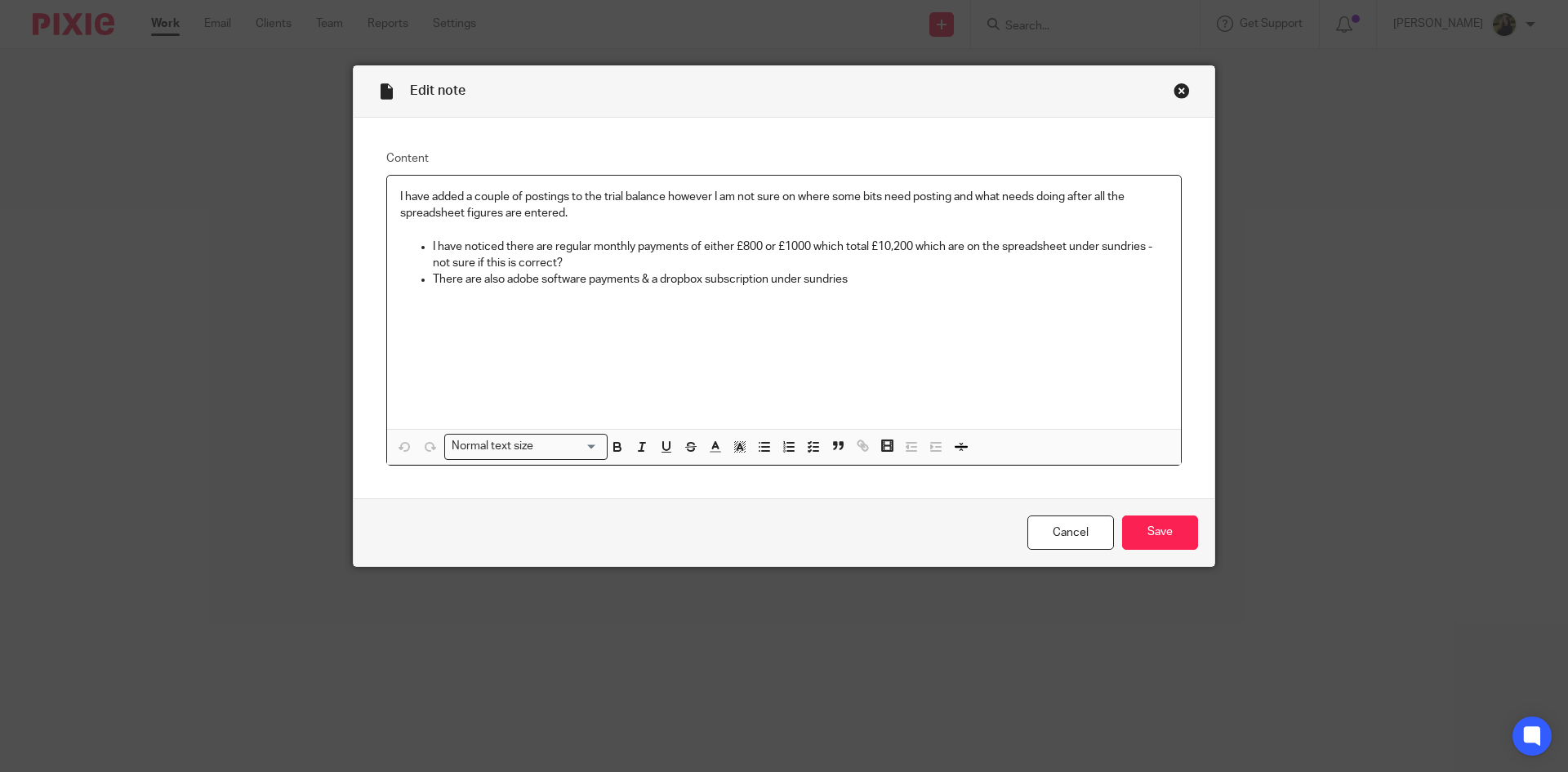
click at [1180, 83] on div "Close this dialog window" at bounding box center [1182, 91] width 16 height 16
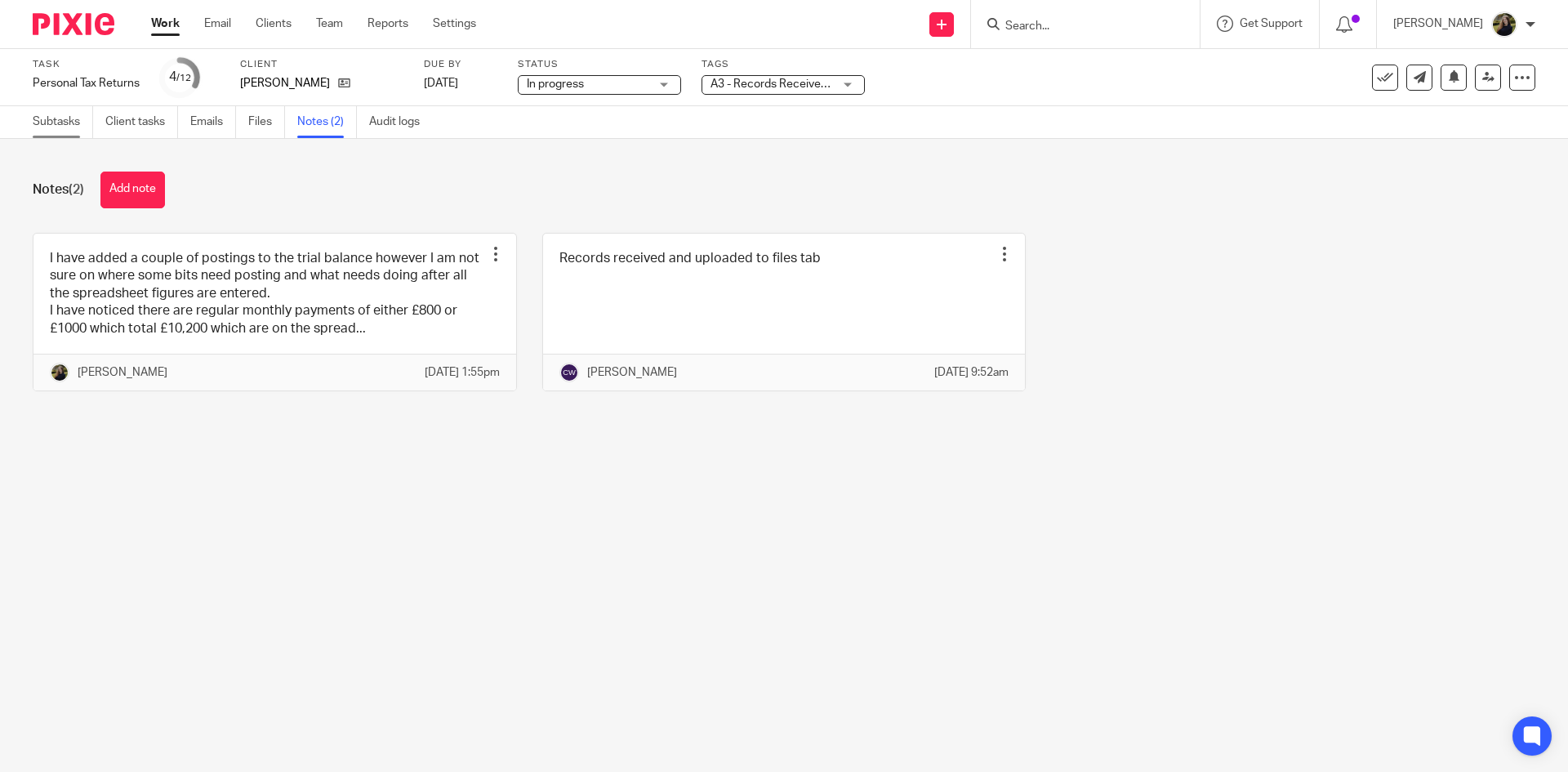
click at [48, 118] on link "Subtasks" at bounding box center [63, 121] width 61 height 32
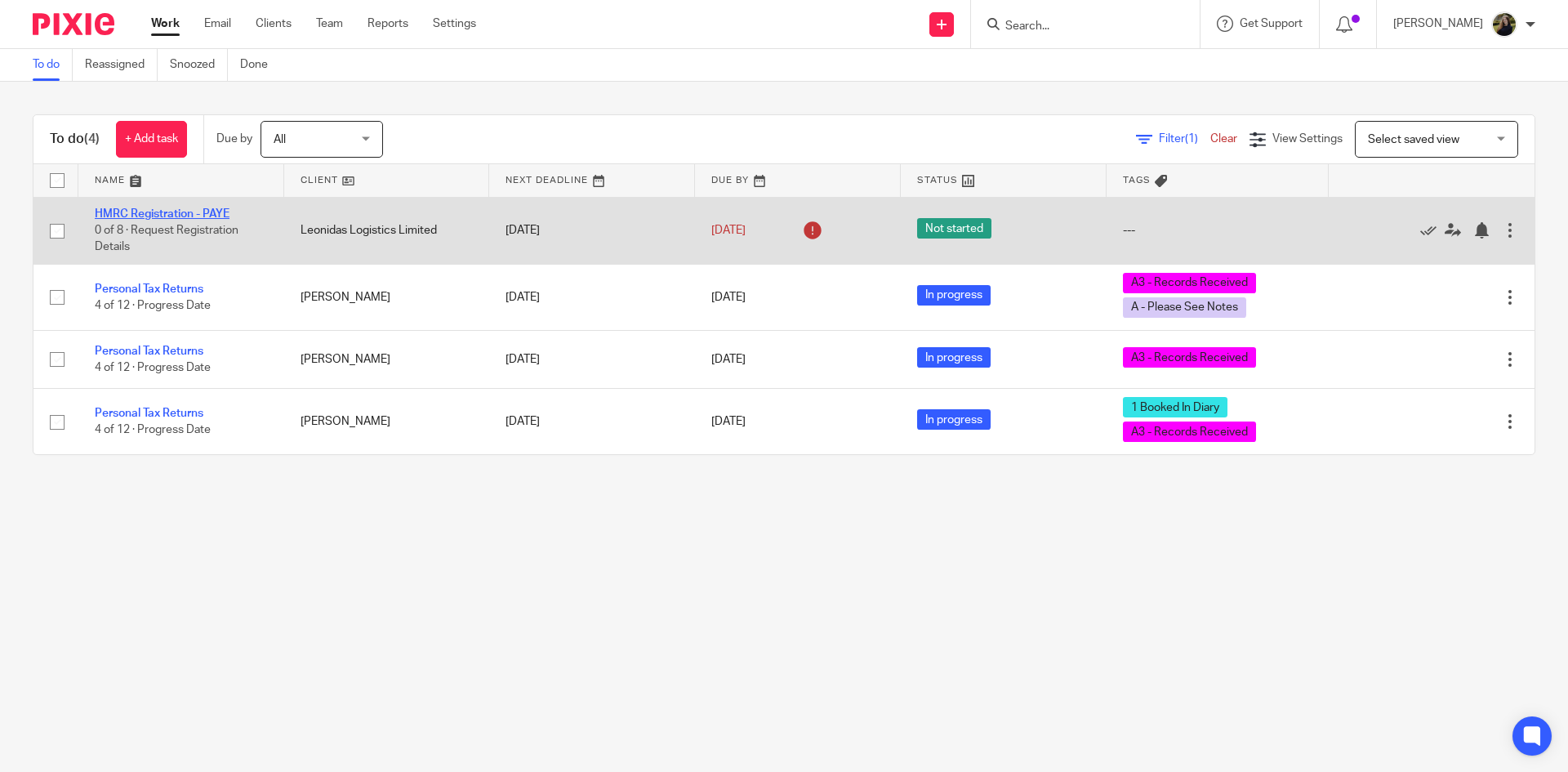
click at [210, 212] on link "HMRC Registration - PAYE" at bounding box center [162, 214] width 134 height 11
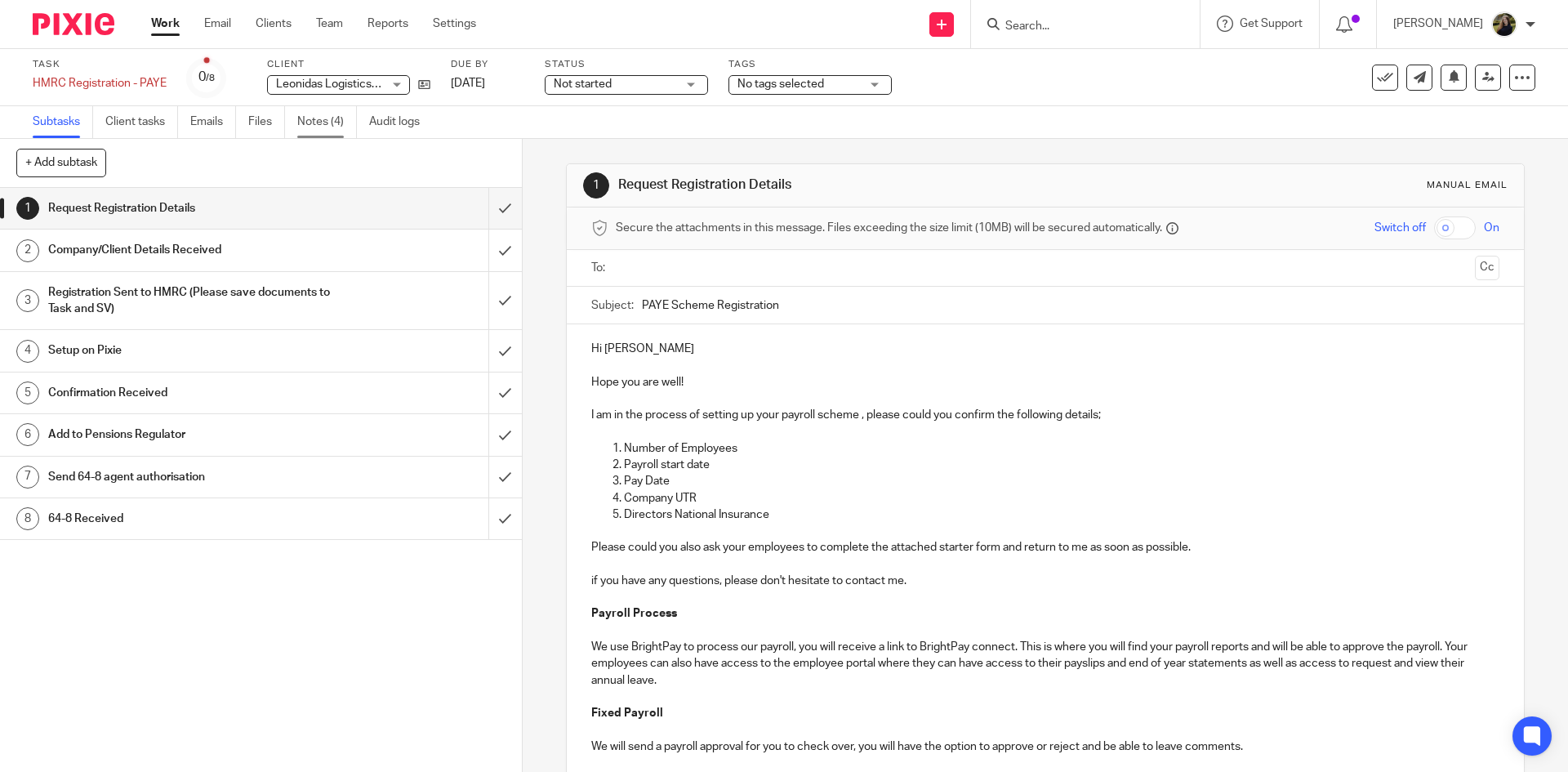
click at [307, 119] on link "Notes (4)" at bounding box center [326, 121] width 60 height 32
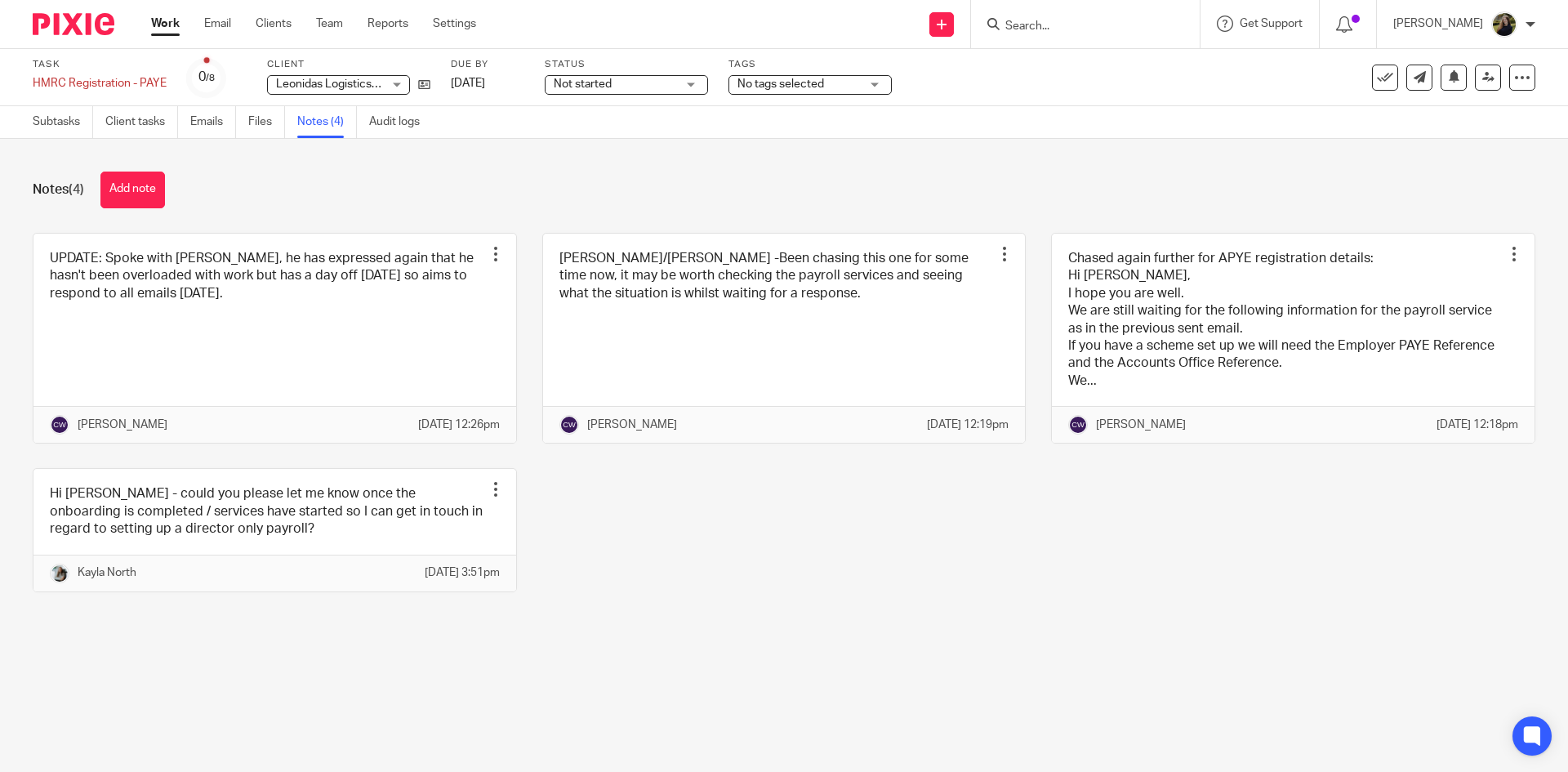
click at [71, 13] on div at bounding box center [67, 24] width 134 height 48
click at [71, 16] on img at bounding box center [74, 24] width 82 height 22
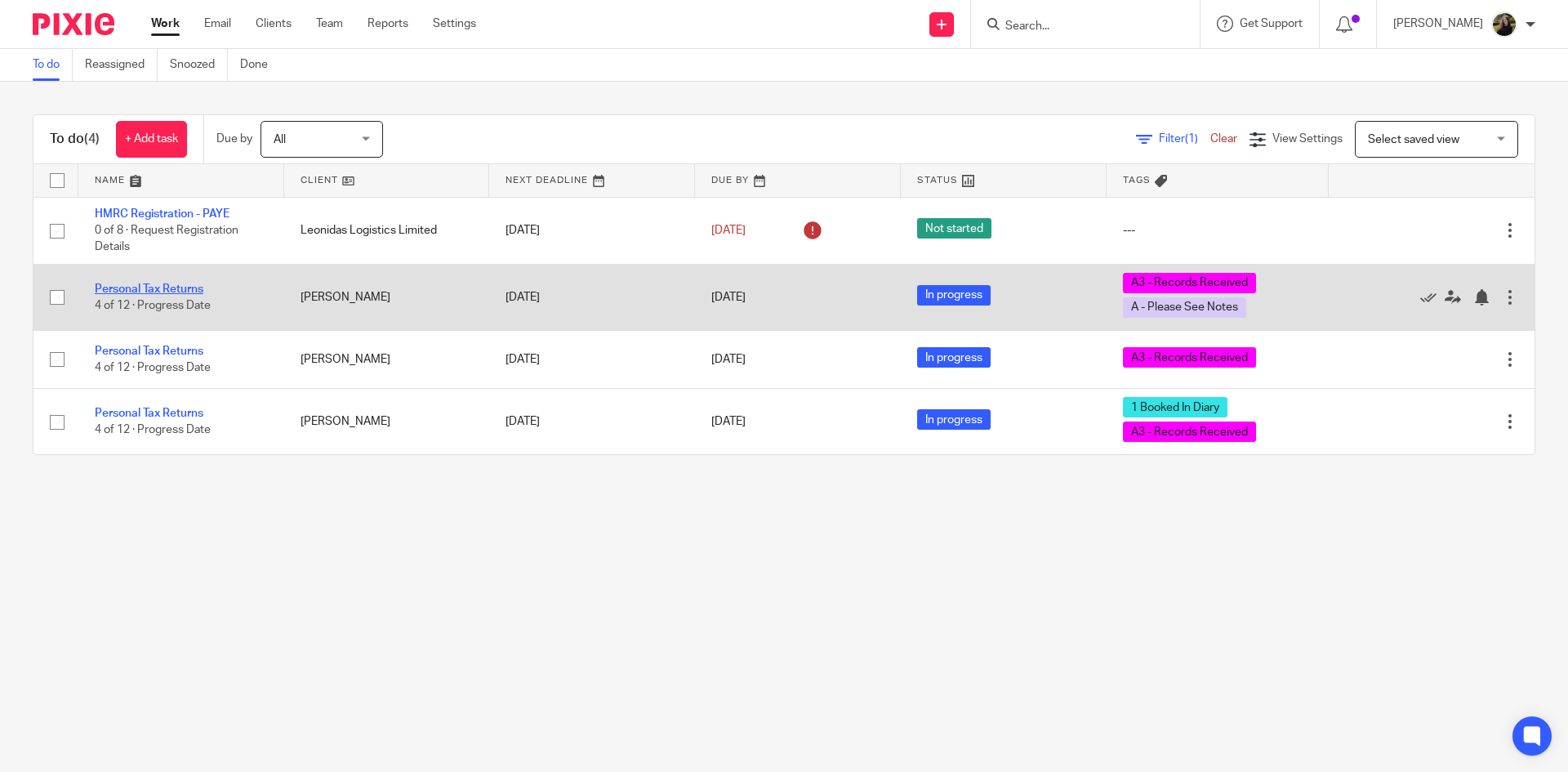
click at [180, 286] on link "Personal Tax Returns" at bounding box center [148, 289] width 108 height 11
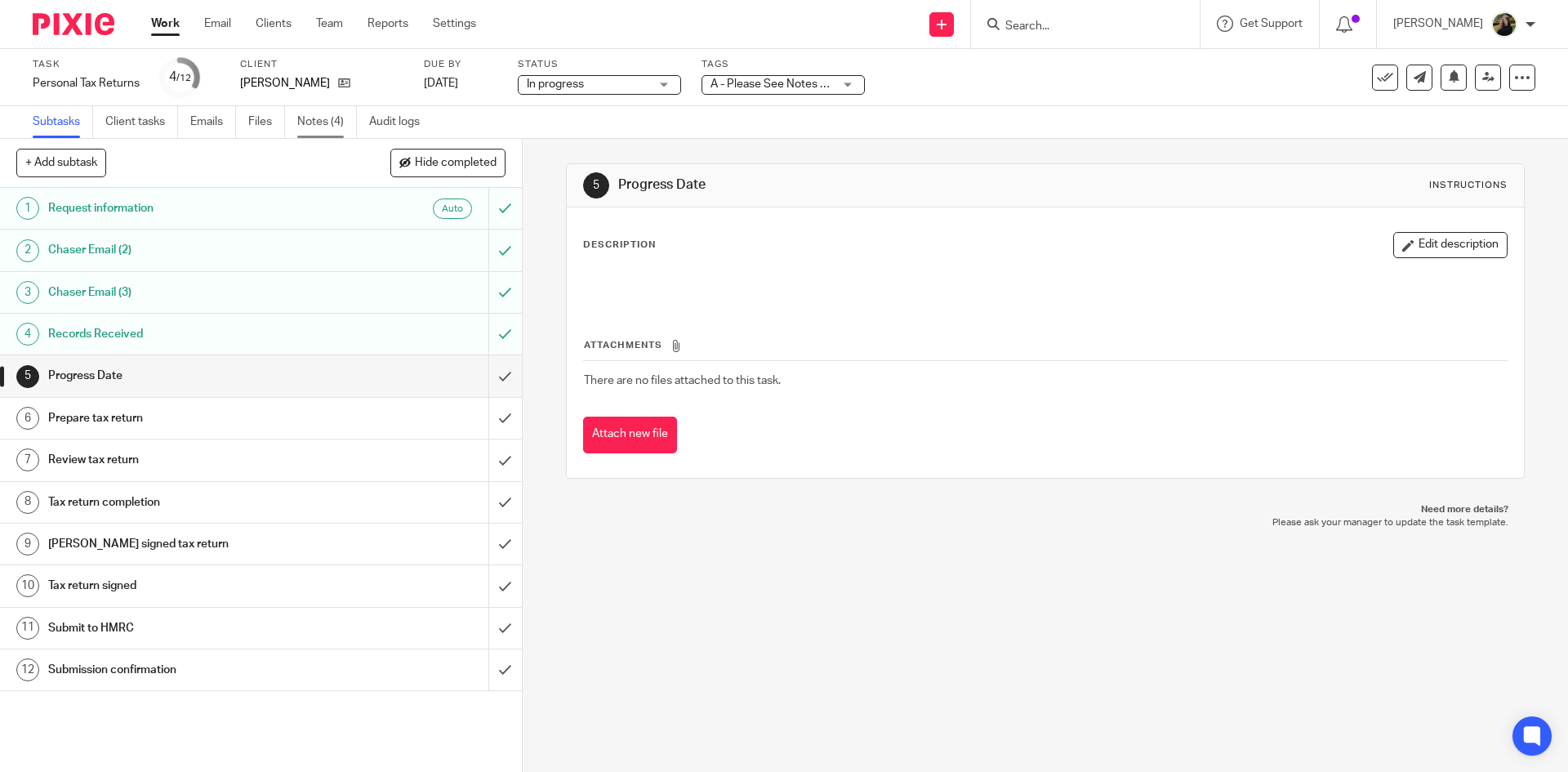
click at [310, 118] on link "Notes (4)" at bounding box center [326, 121] width 60 height 32
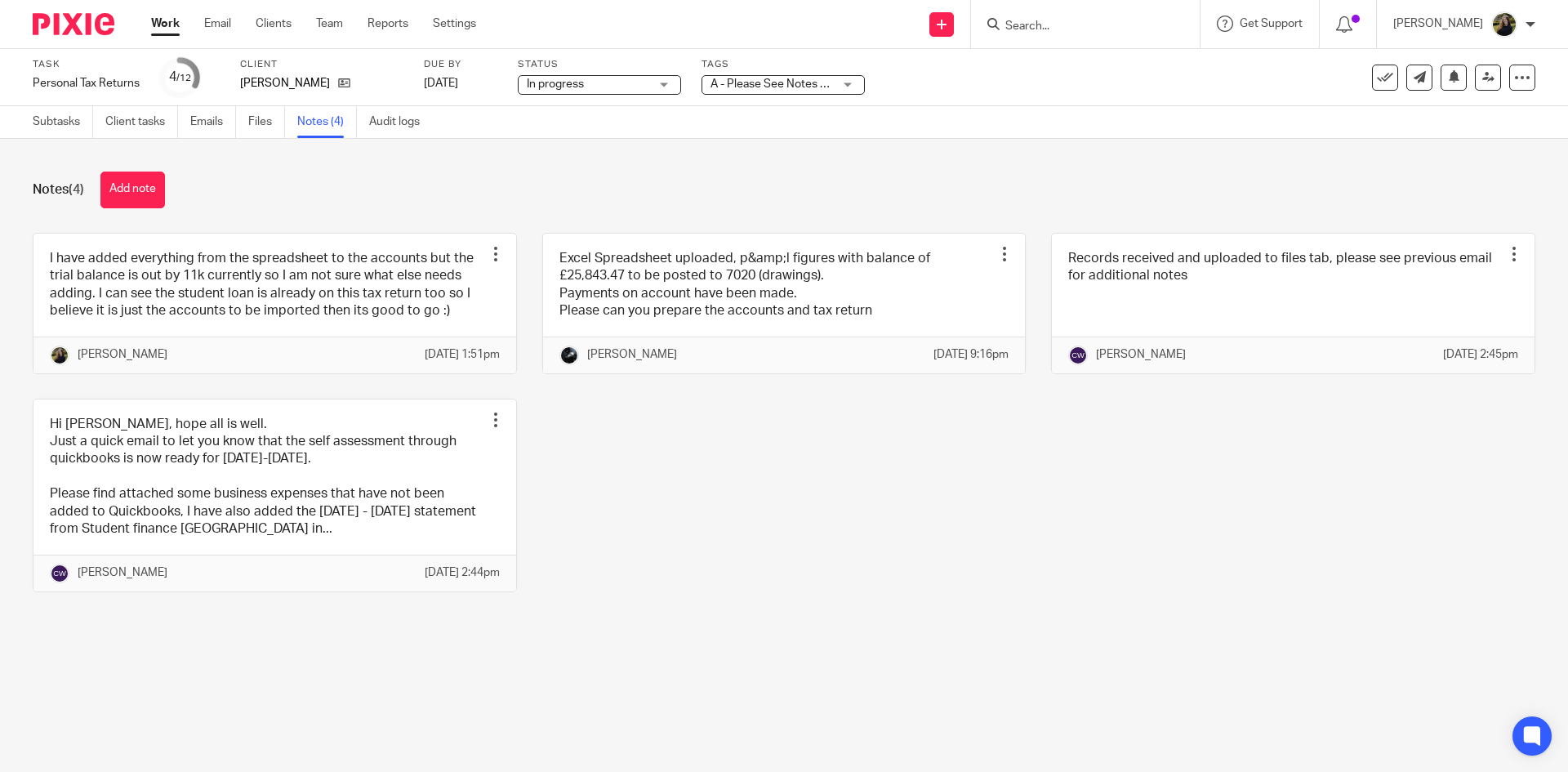
click at [45, 29] on img at bounding box center [74, 24] width 82 height 22
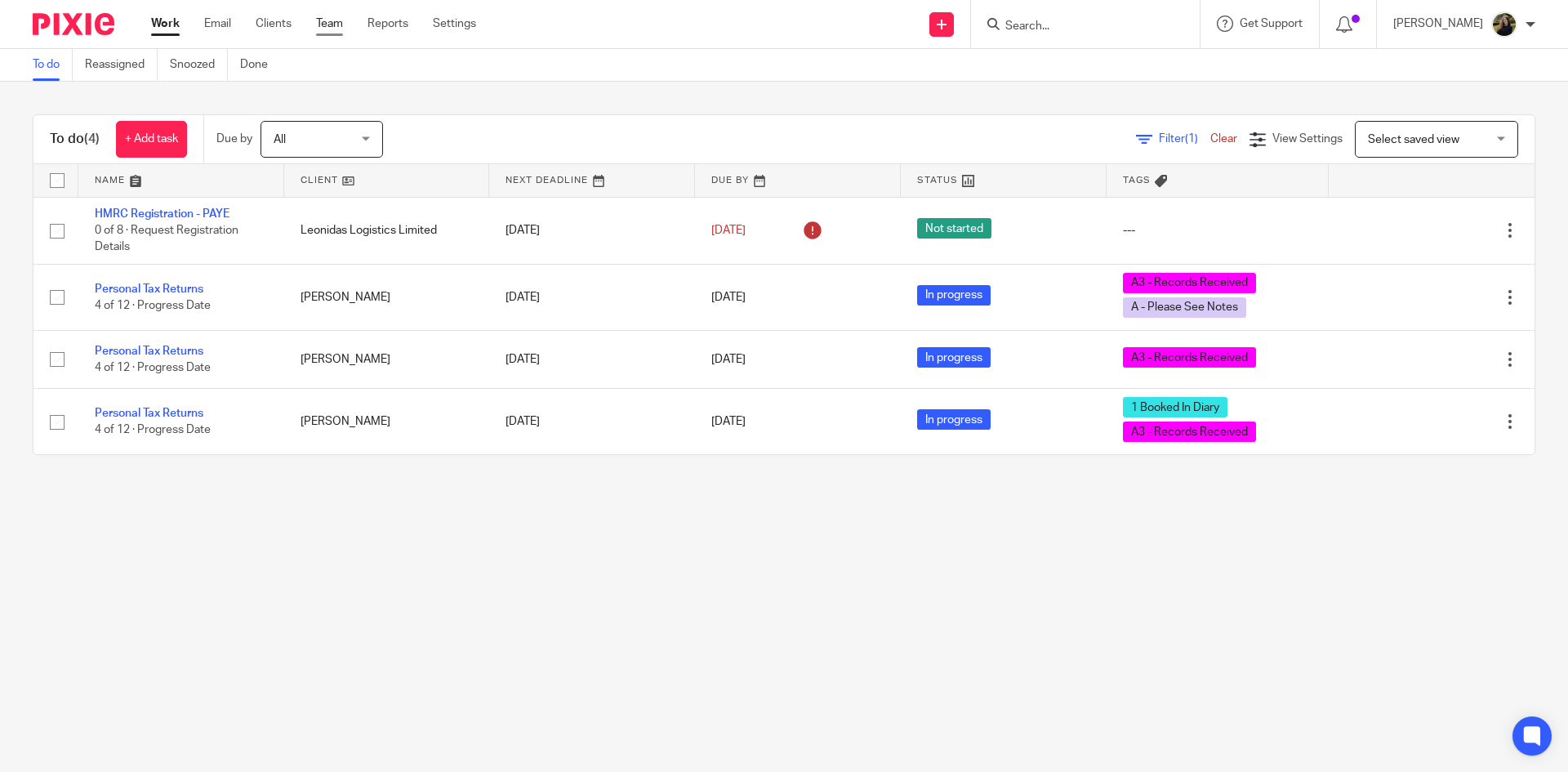
click at [342, 23] on link "Team" at bounding box center [329, 24] width 27 height 16
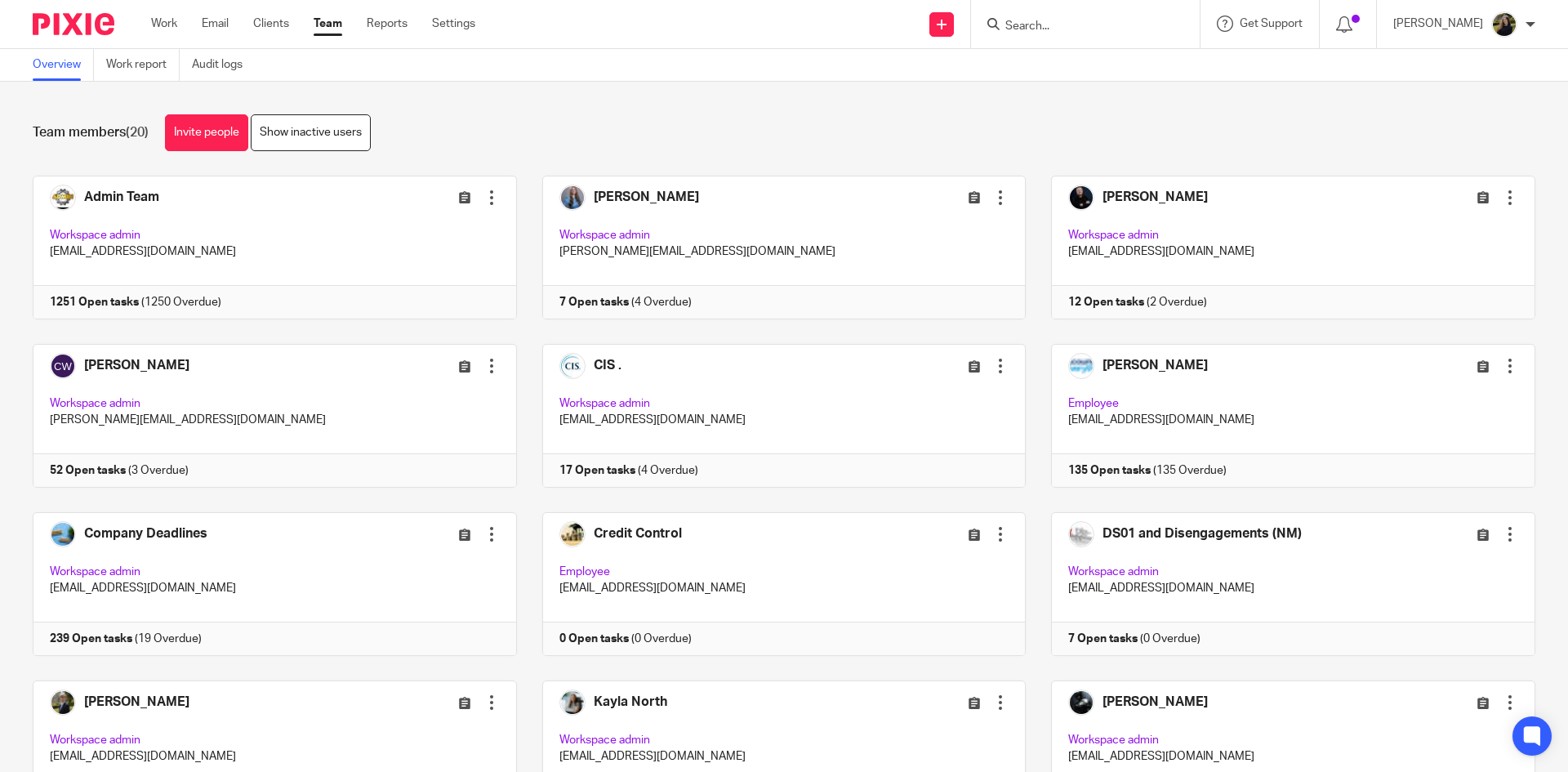
click at [330, 25] on link "Team" at bounding box center [327, 24] width 29 height 16
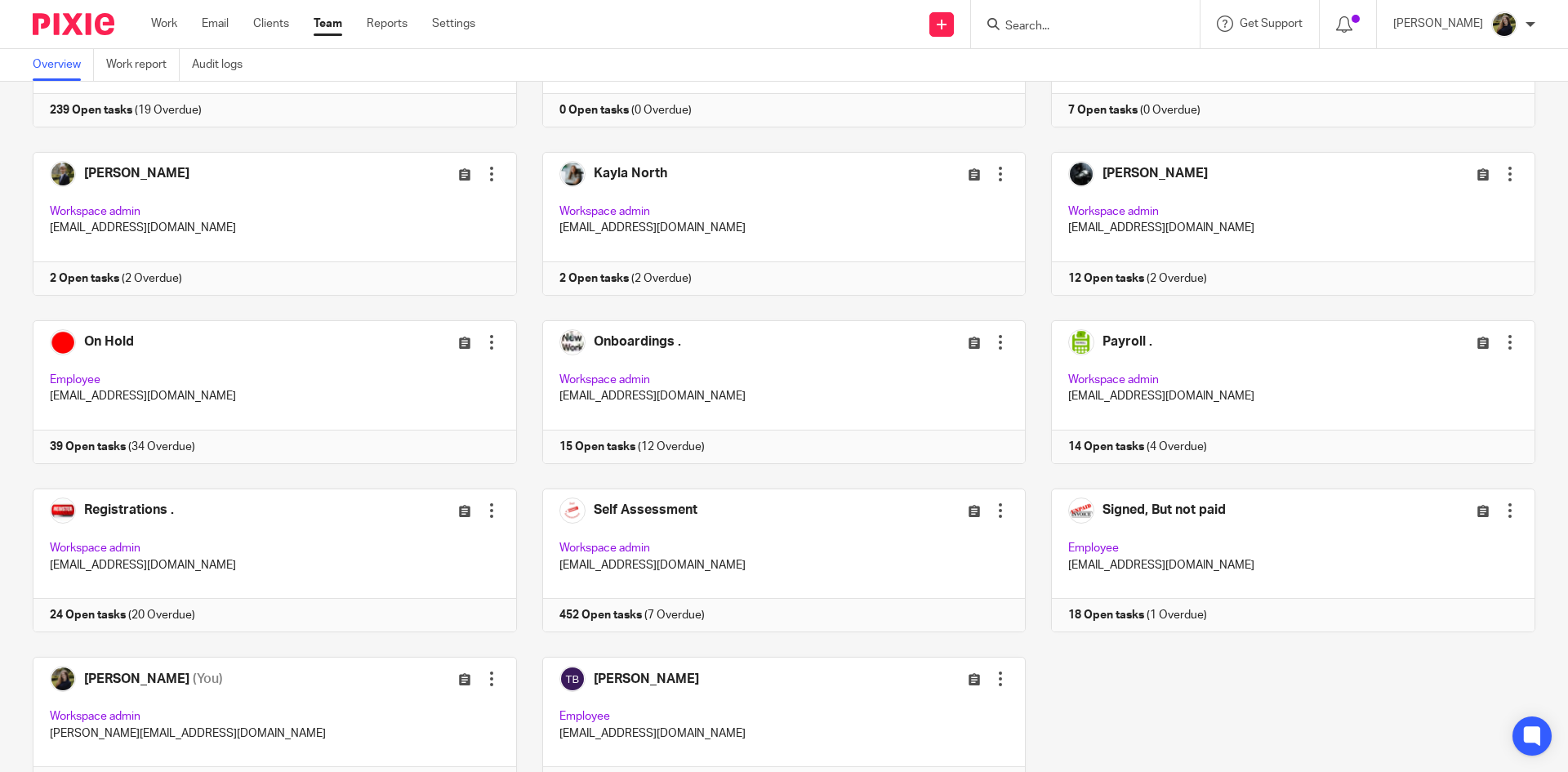
scroll to position [614, 0]
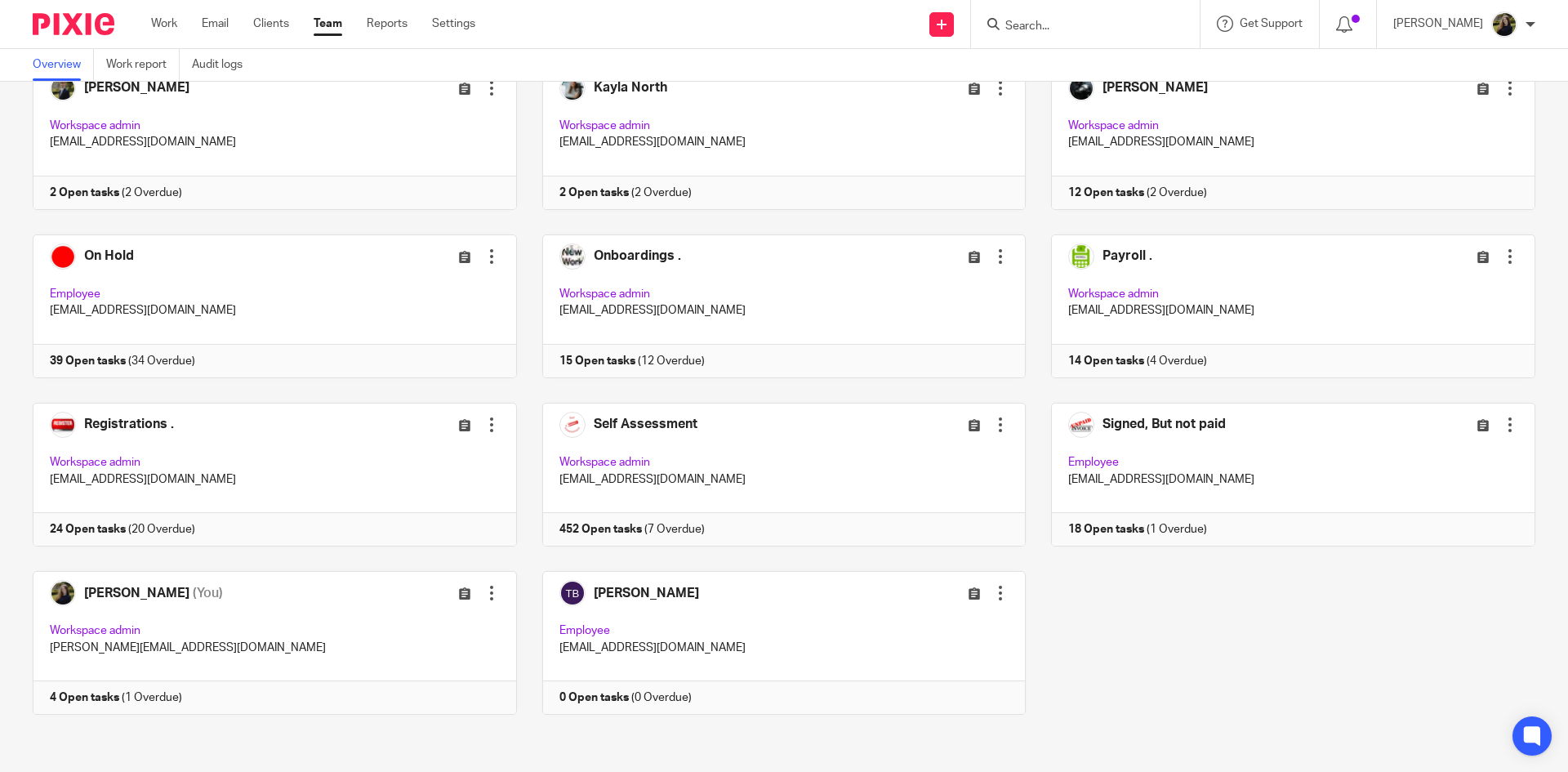
click at [1120, 23] on input "Search" at bounding box center [1077, 27] width 147 height 15
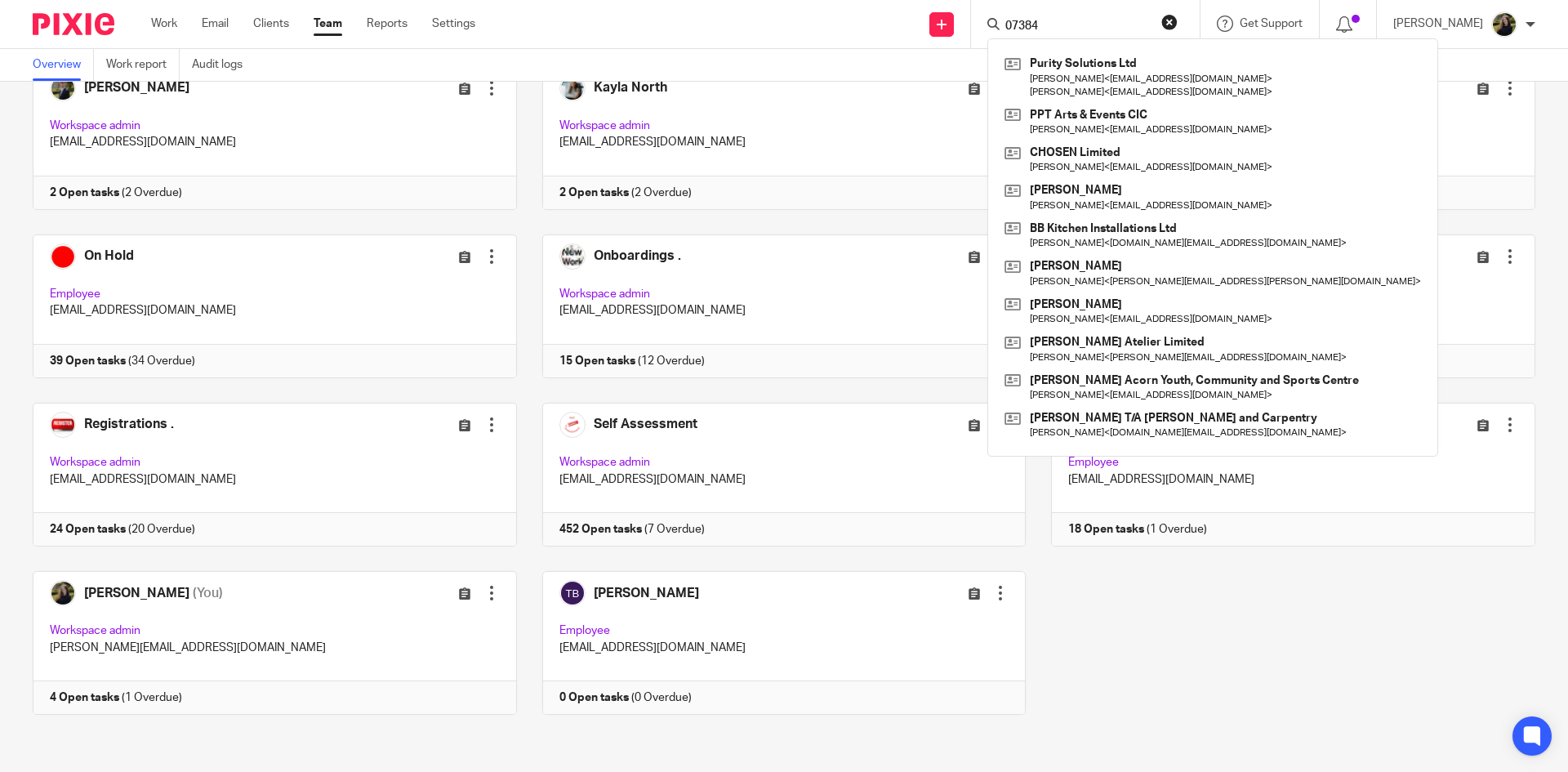
type input "07384"
click at [855, 12] on div "Send new email Create task Add client 07384 Purity Solutions Ltd Russell Blackm…" at bounding box center [1033, 24] width 1068 height 48
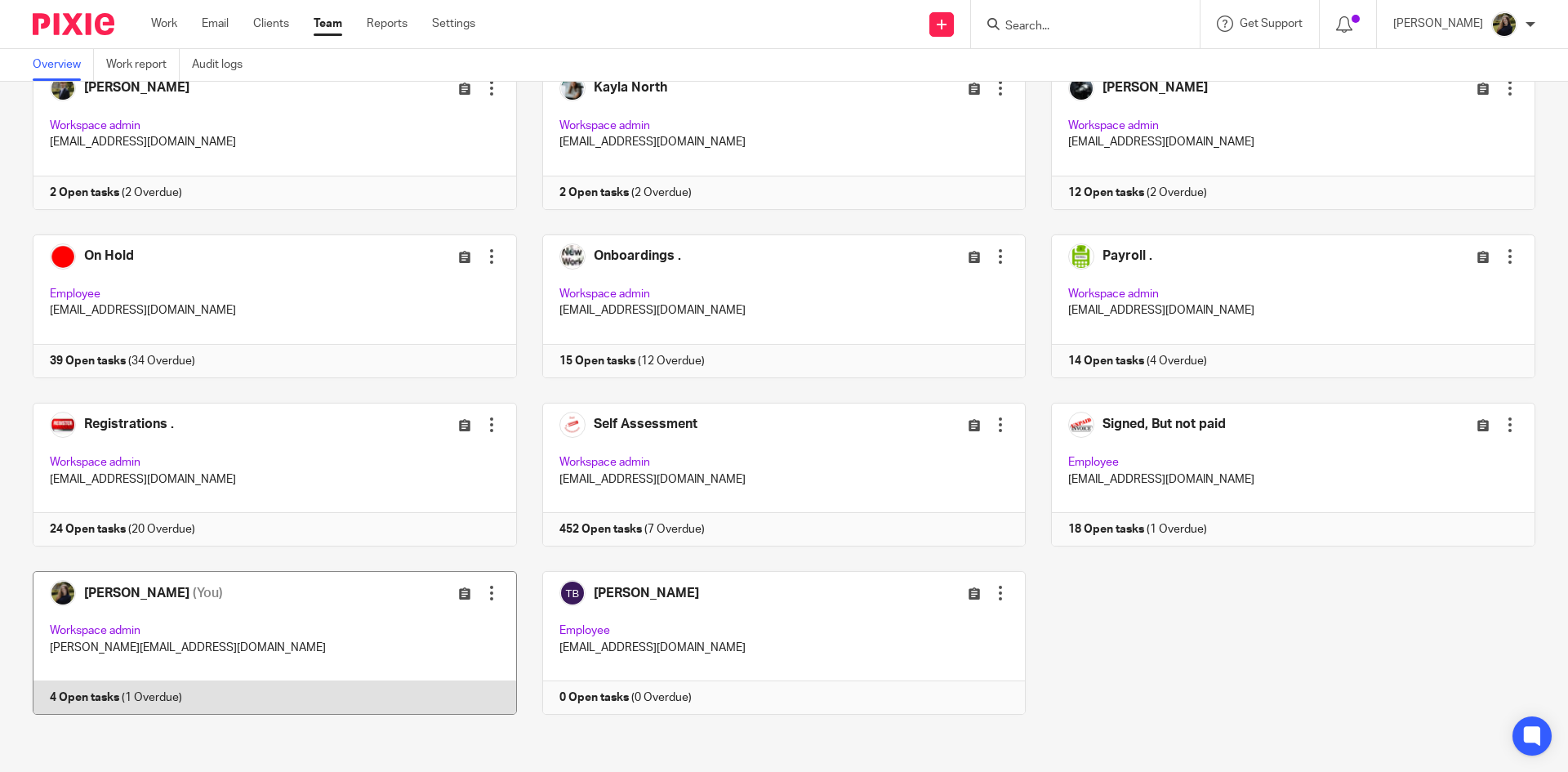
click at [190, 592] on link at bounding box center [262, 642] width 509 height 144
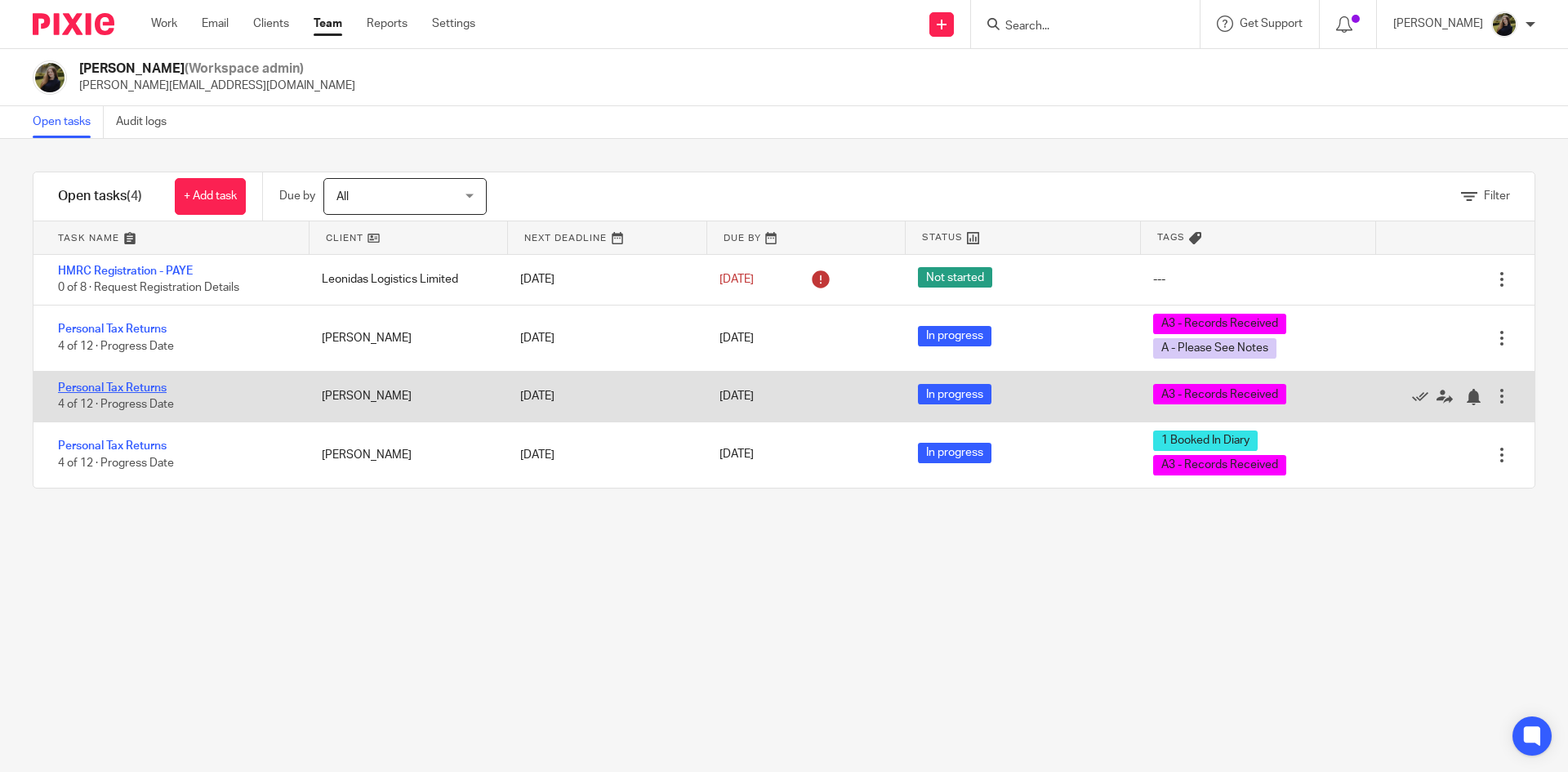
click at [132, 386] on link "Personal Tax Returns" at bounding box center [112, 388] width 108 height 11
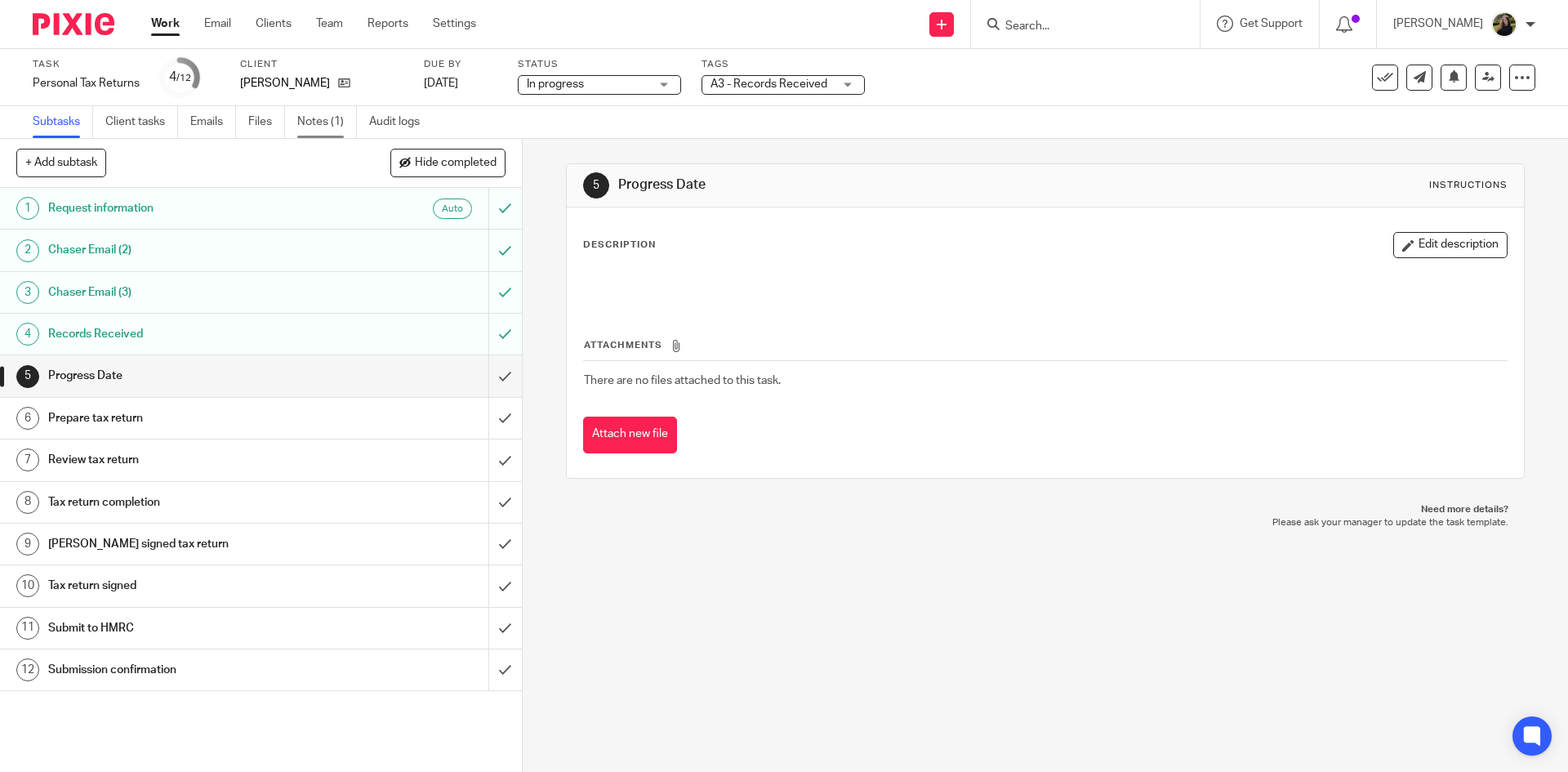
click at [311, 121] on link "Notes (1)" at bounding box center [326, 121] width 60 height 32
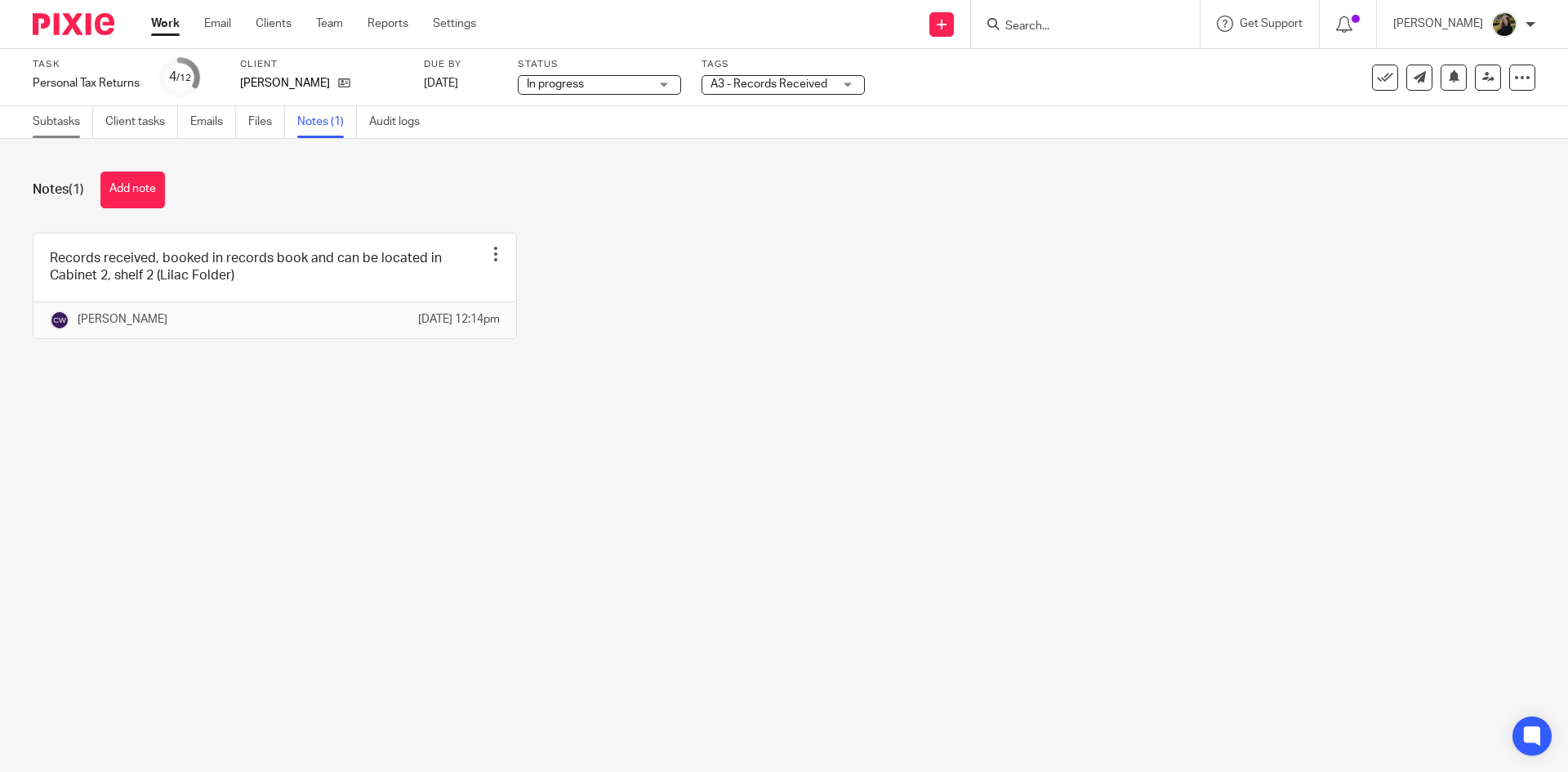
click at [55, 119] on link "Subtasks" at bounding box center [63, 121] width 61 height 32
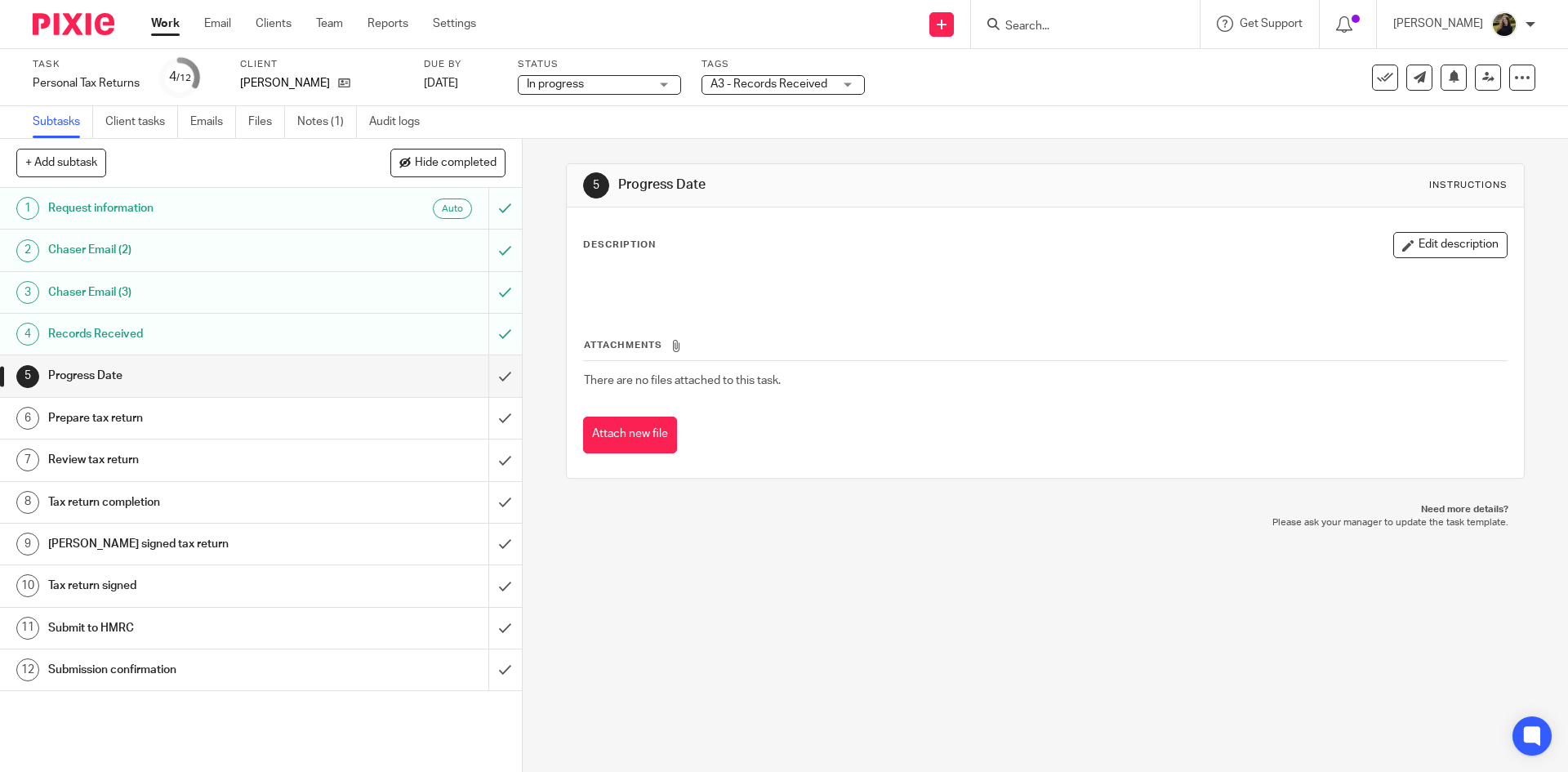
click at [121, 22] on div at bounding box center [67, 24] width 134 height 48
click at [81, 30] on img at bounding box center [74, 24] width 82 height 22
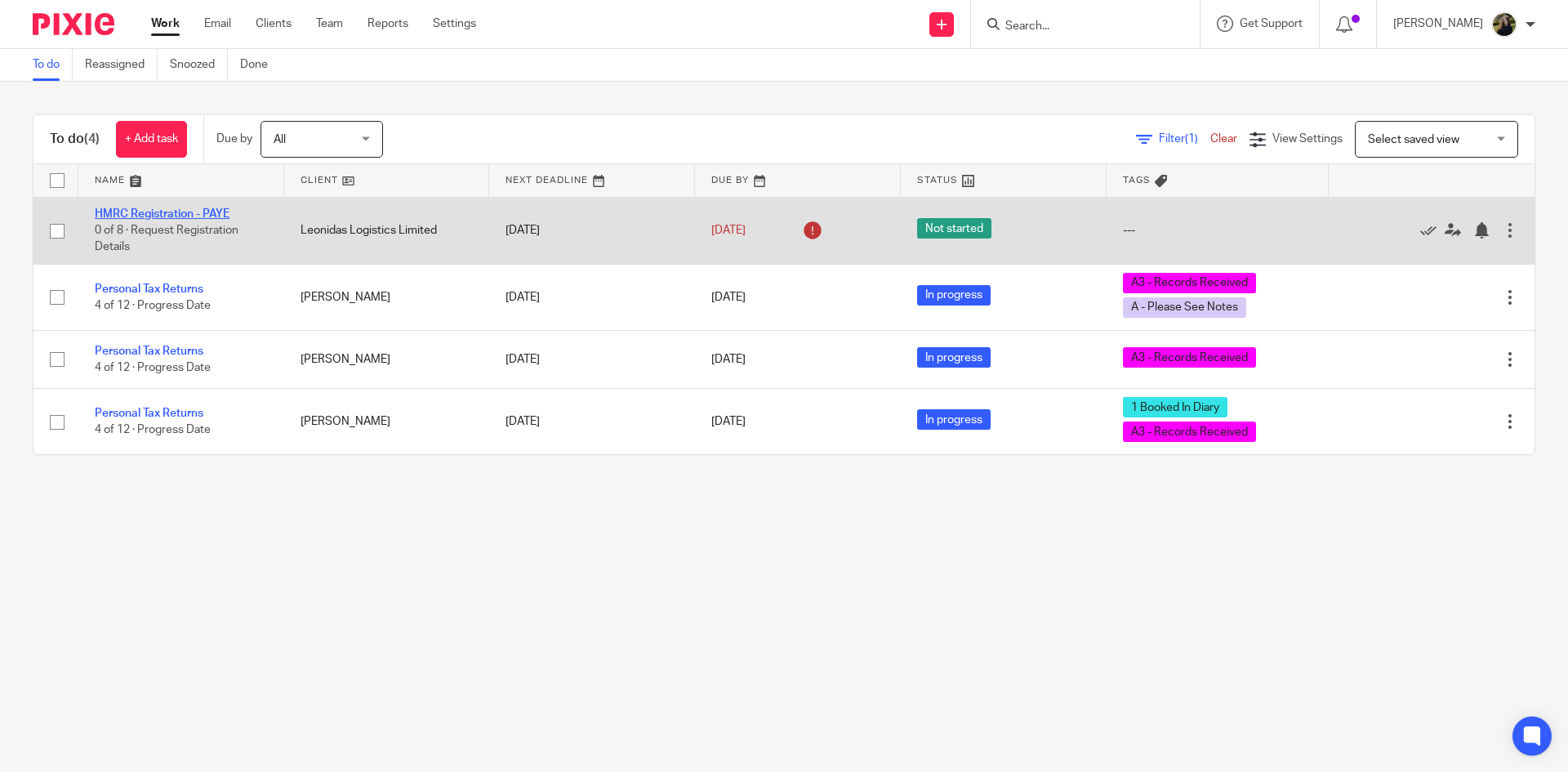
click at [212, 211] on link "HMRC Registration - PAYE" at bounding box center [162, 214] width 134 height 11
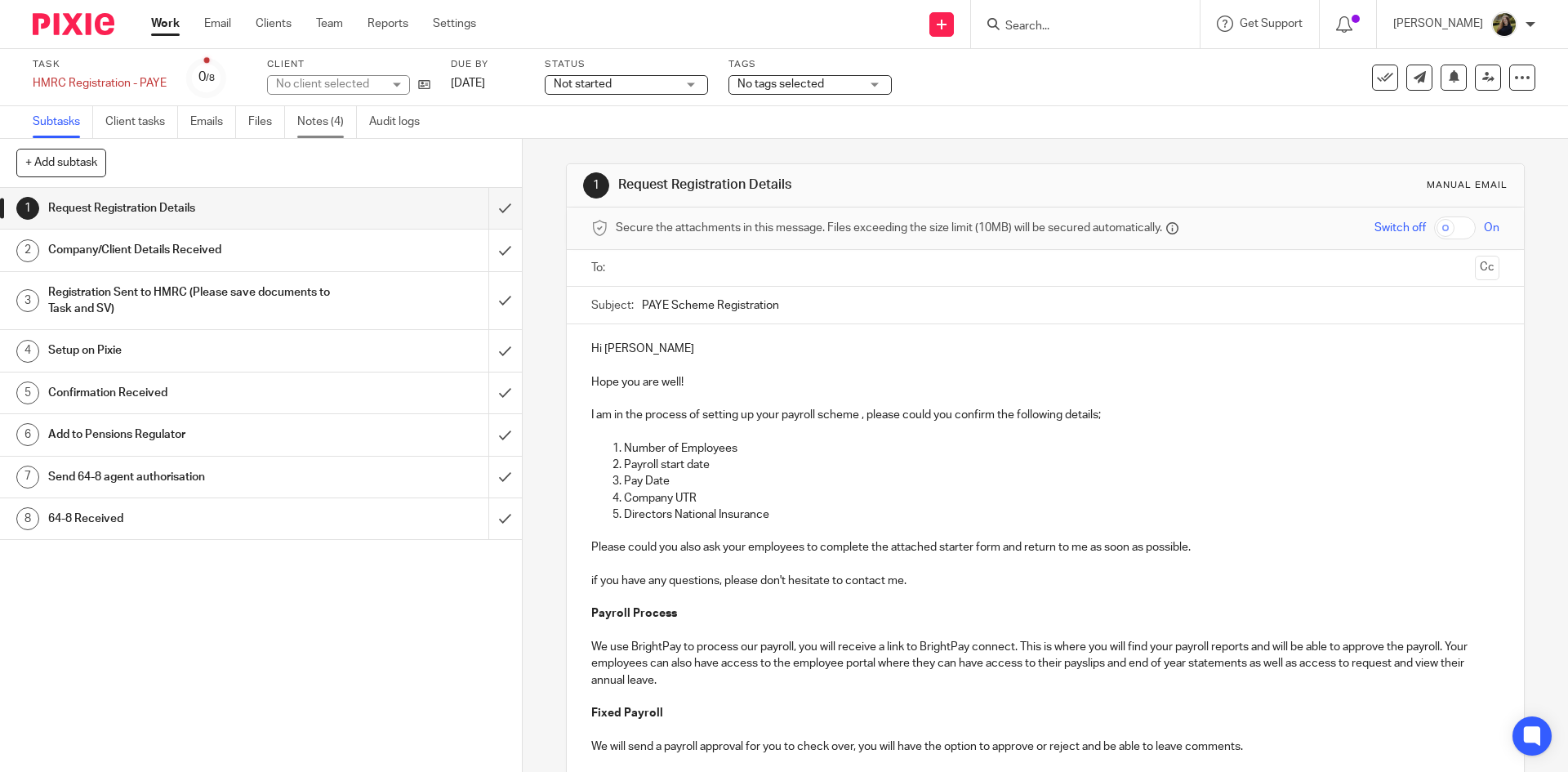
click at [310, 116] on link "Notes (4)" at bounding box center [326, 121] width 60 height 32
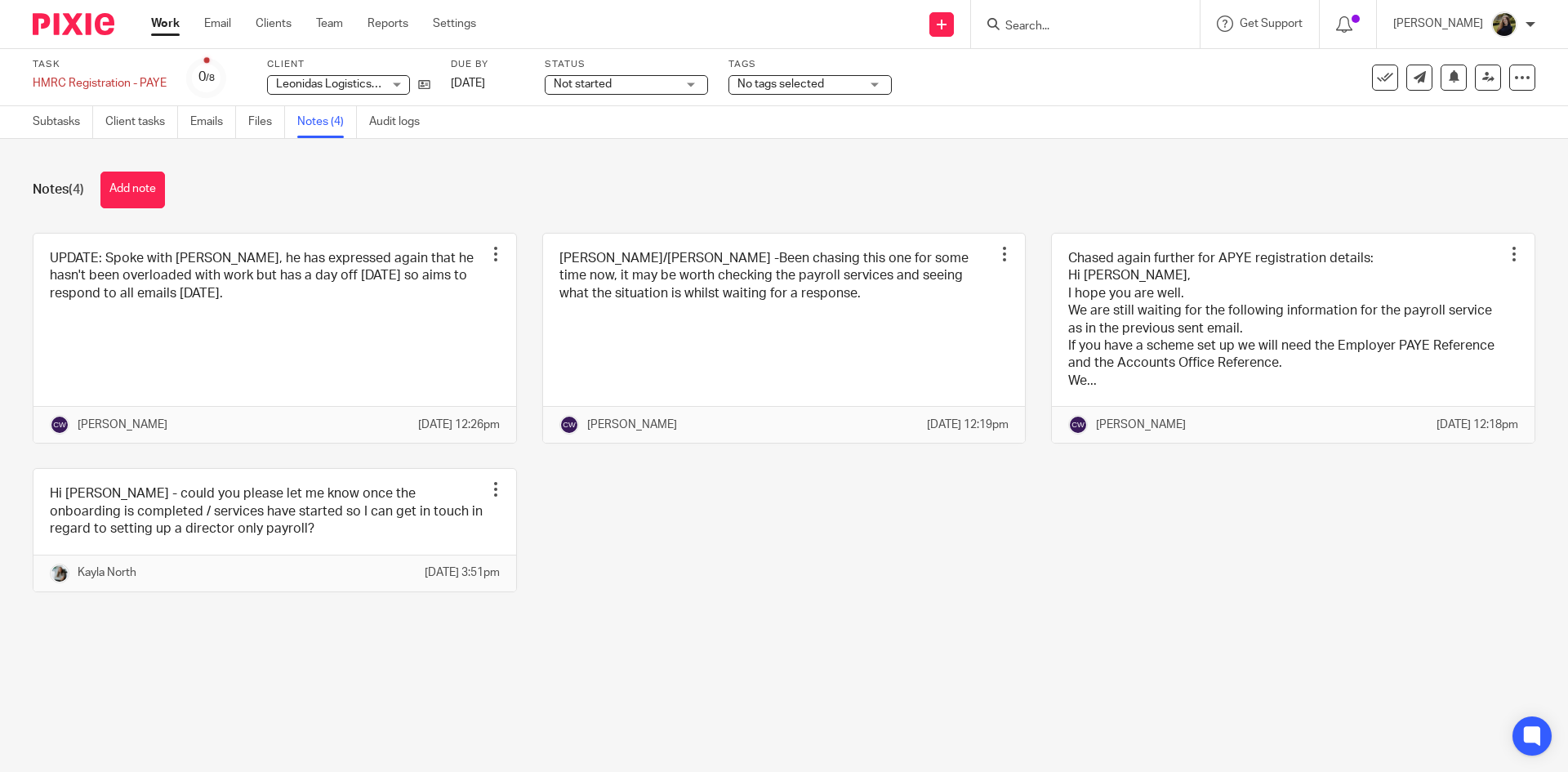
click at [741, 82] on span "No tags selected" at bounding box center [781, 85] width 87 height 11
click at [686, 135] on div "Subtasks Client tasks Emails Files Notes (4) Audit logs" at bounding box center [784, 122] width 1568 height 33
click at [1183, 358] on link at bounding box center [1292, 339] width 482 height 210
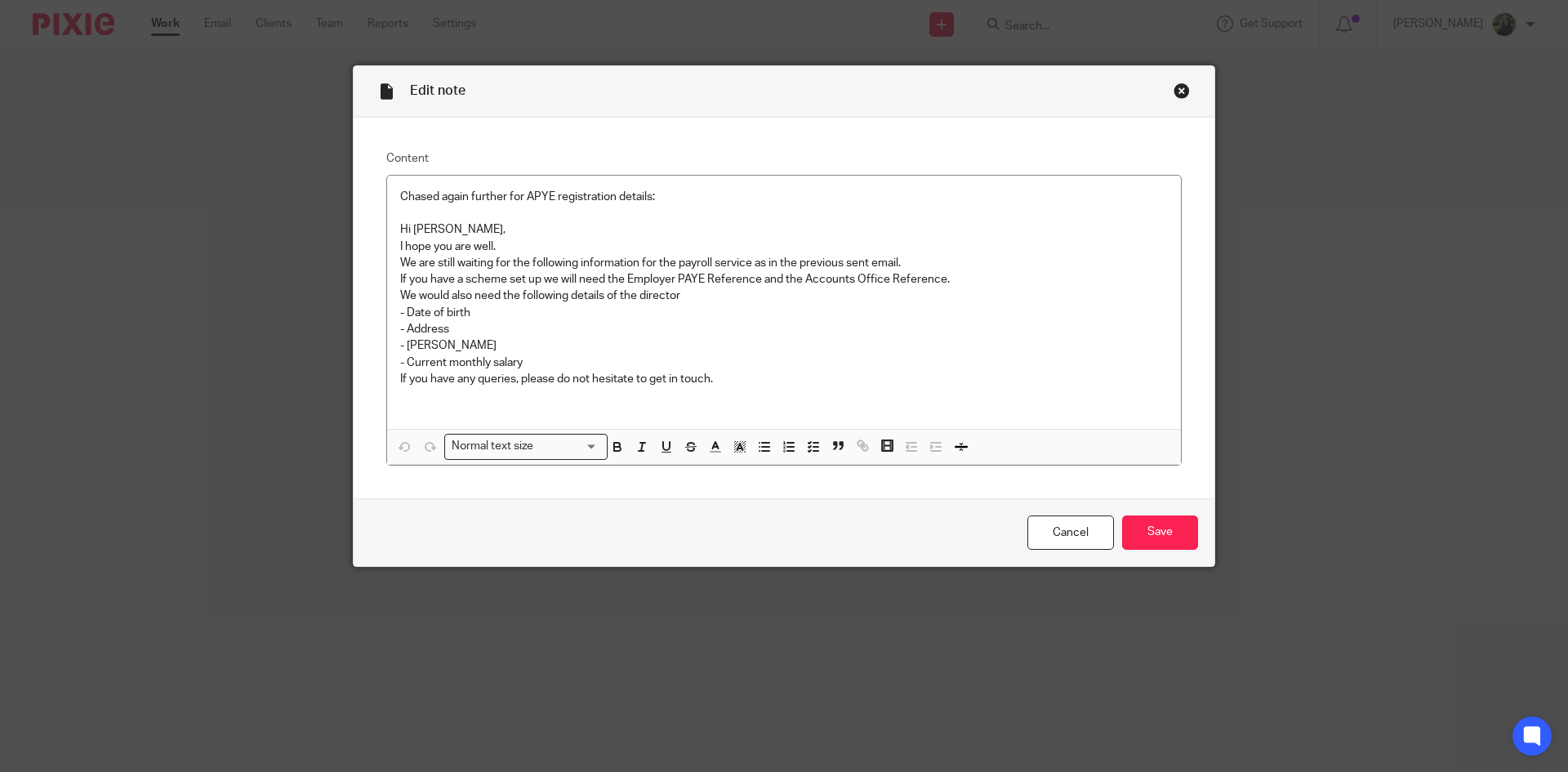
click at [1178, 90] on div "Close this dialog window" at bounding box center [1182, 91] width 16 height 16
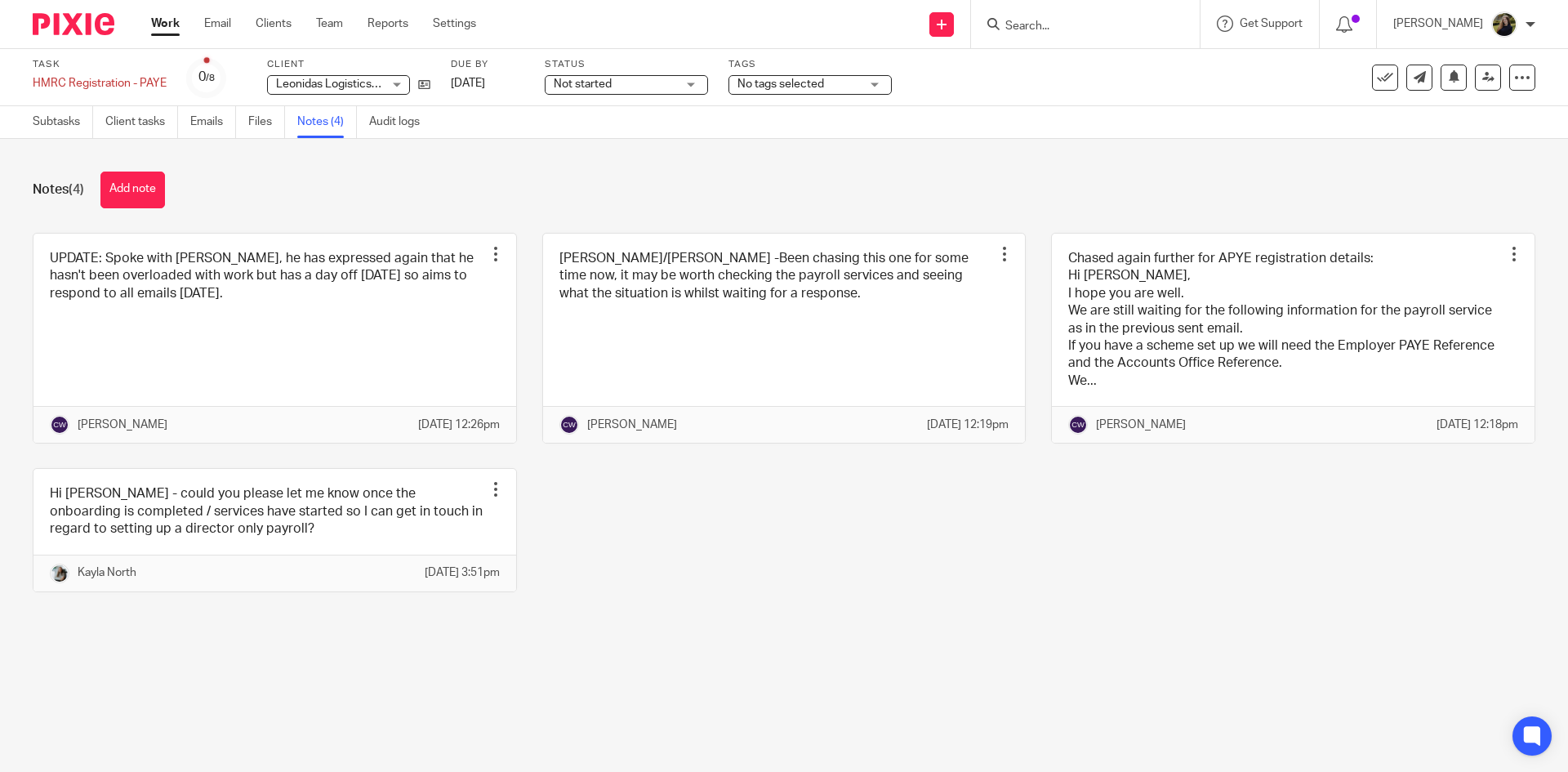
click at [1077, 27] on input "Search" at bounding box center [1077, 27] width 147 height 15
click at [1087, 12] on div "0776742 Gary Timothy Gary Timothy < louisedandy@hotmail.com >" at bounding box center [1085, 24] width 229 height 48
click at [1082, 20] on input "0776742" at bounding box center [1077, 27] width 147 height 15
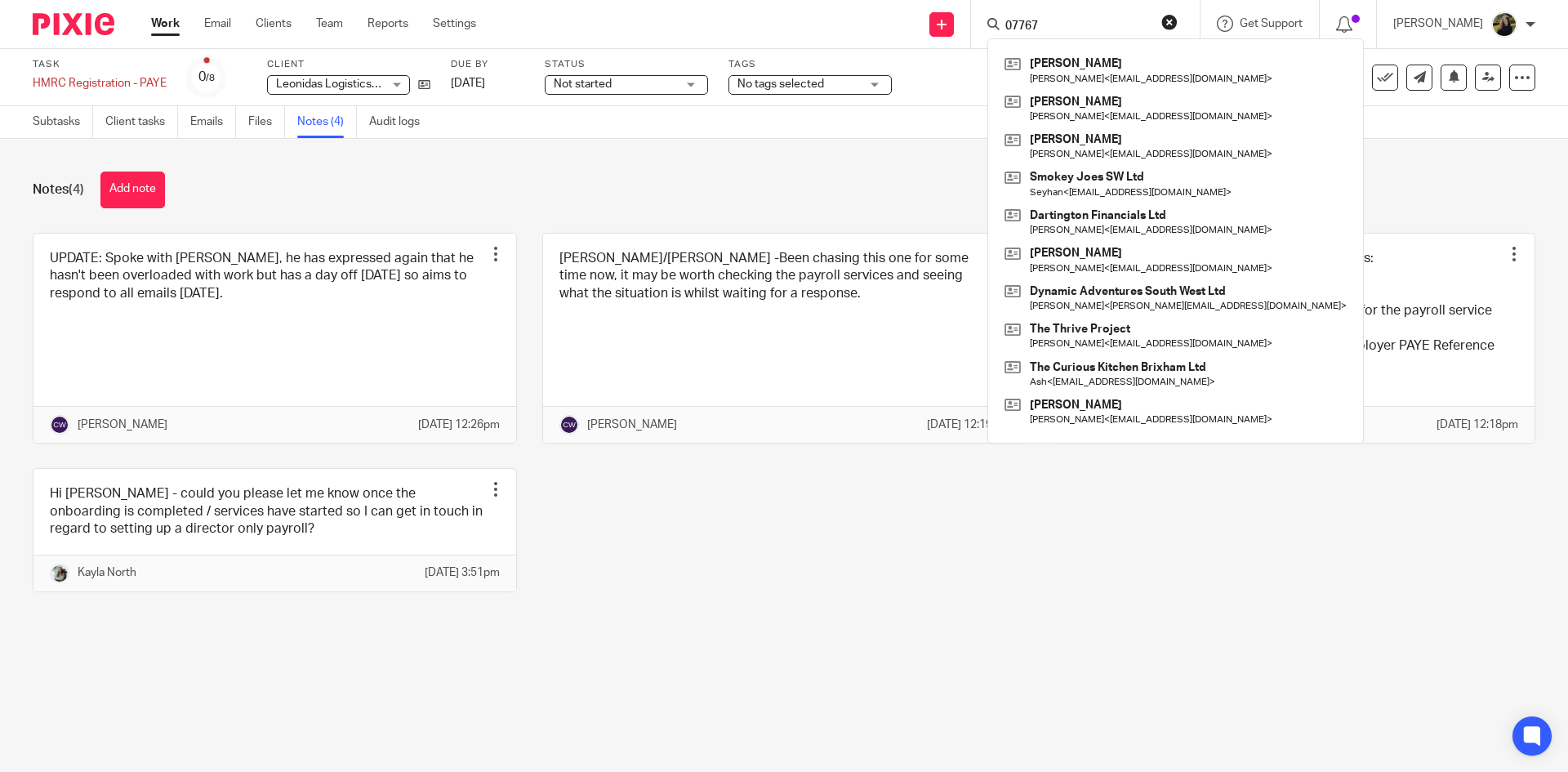
type input "07767"
click at [741, 180] on div "Notes (4) Add note" at bounding box center [784, 190] width 1502 height 37
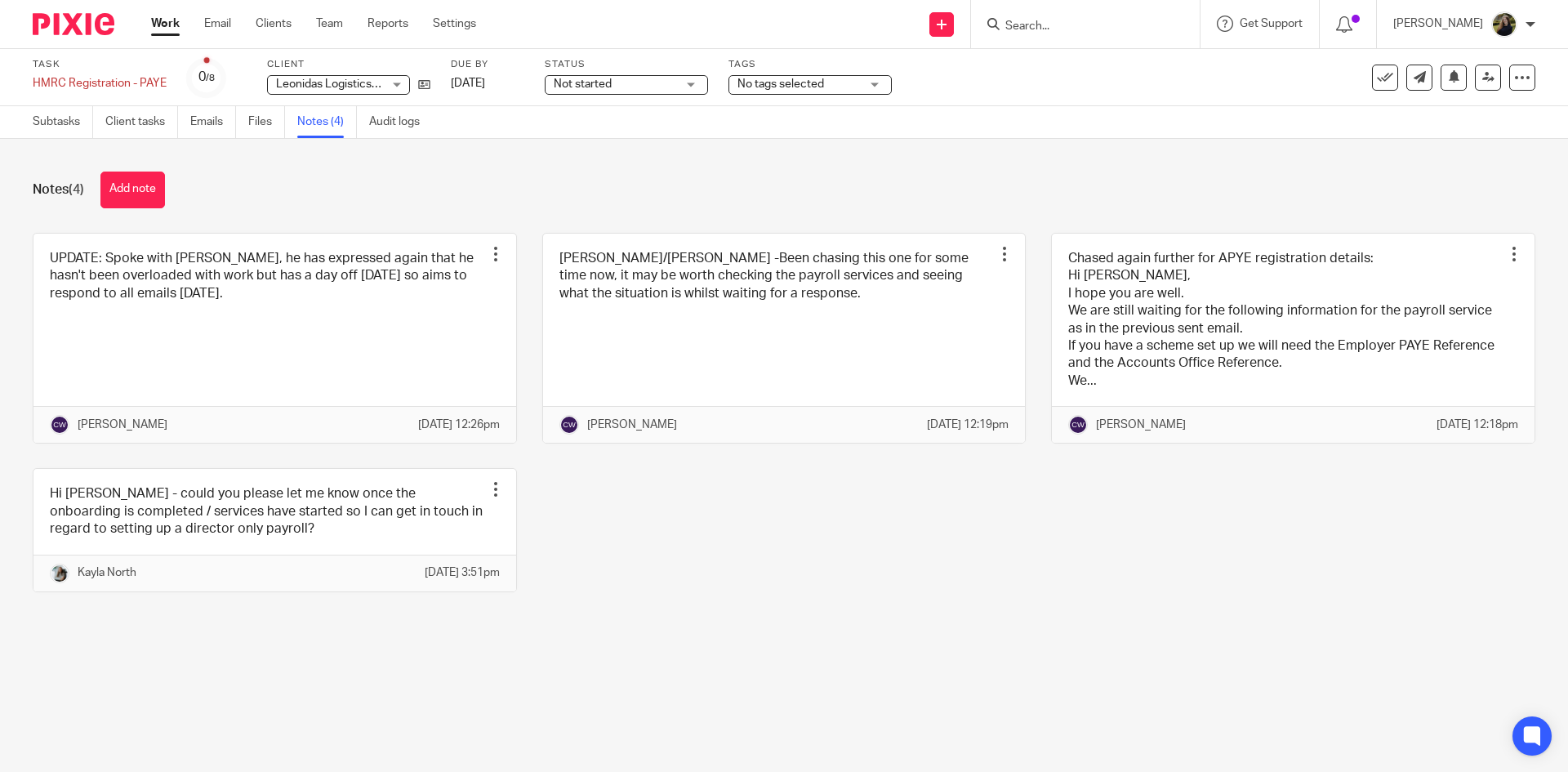
click at [84, 29] on img at bounding box center [74, 24] width 82 height 22
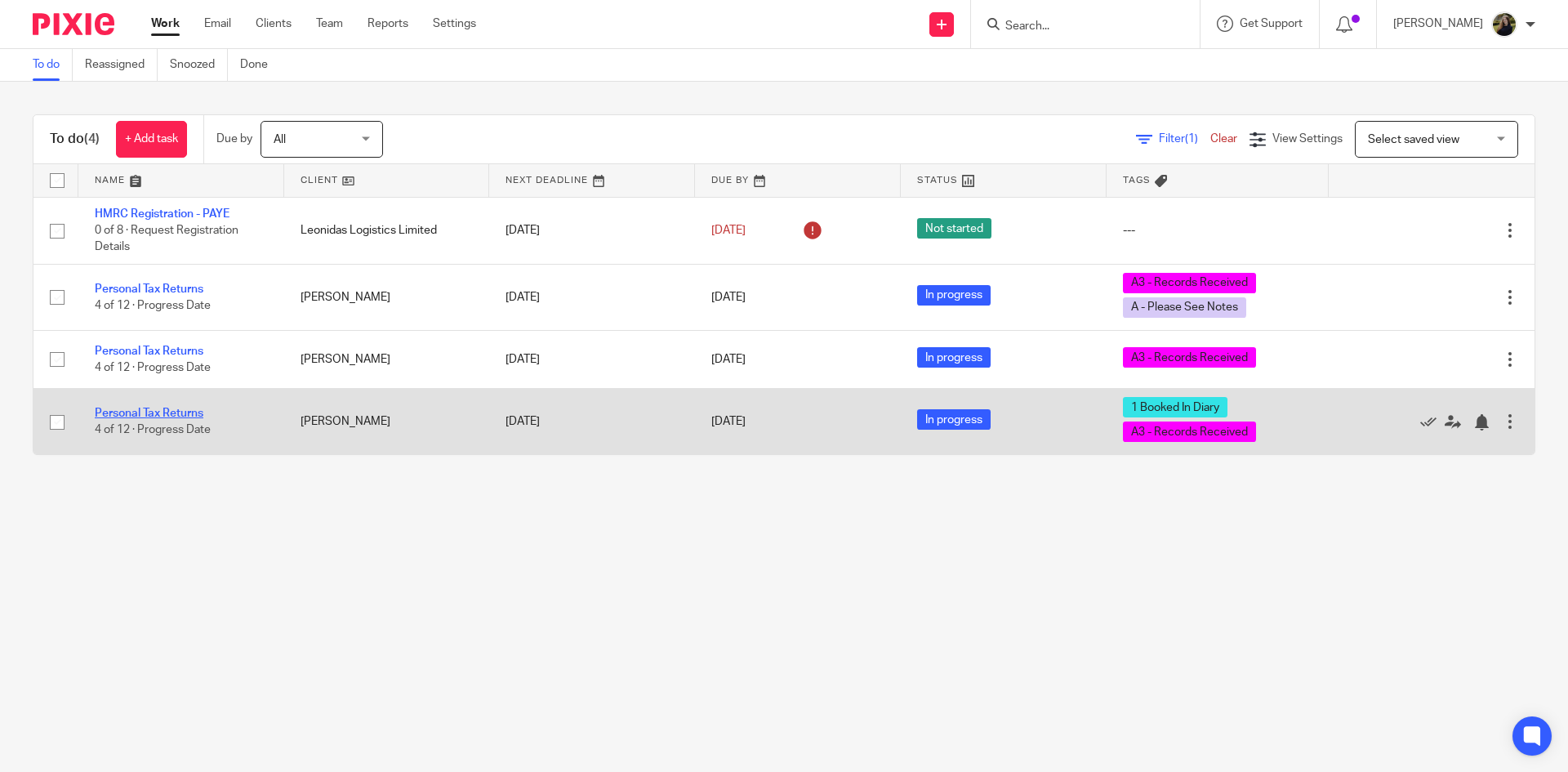
click at [175, 411] on link "Personal Tax Returns" at bounding box center [148, 413] width 108 height 11
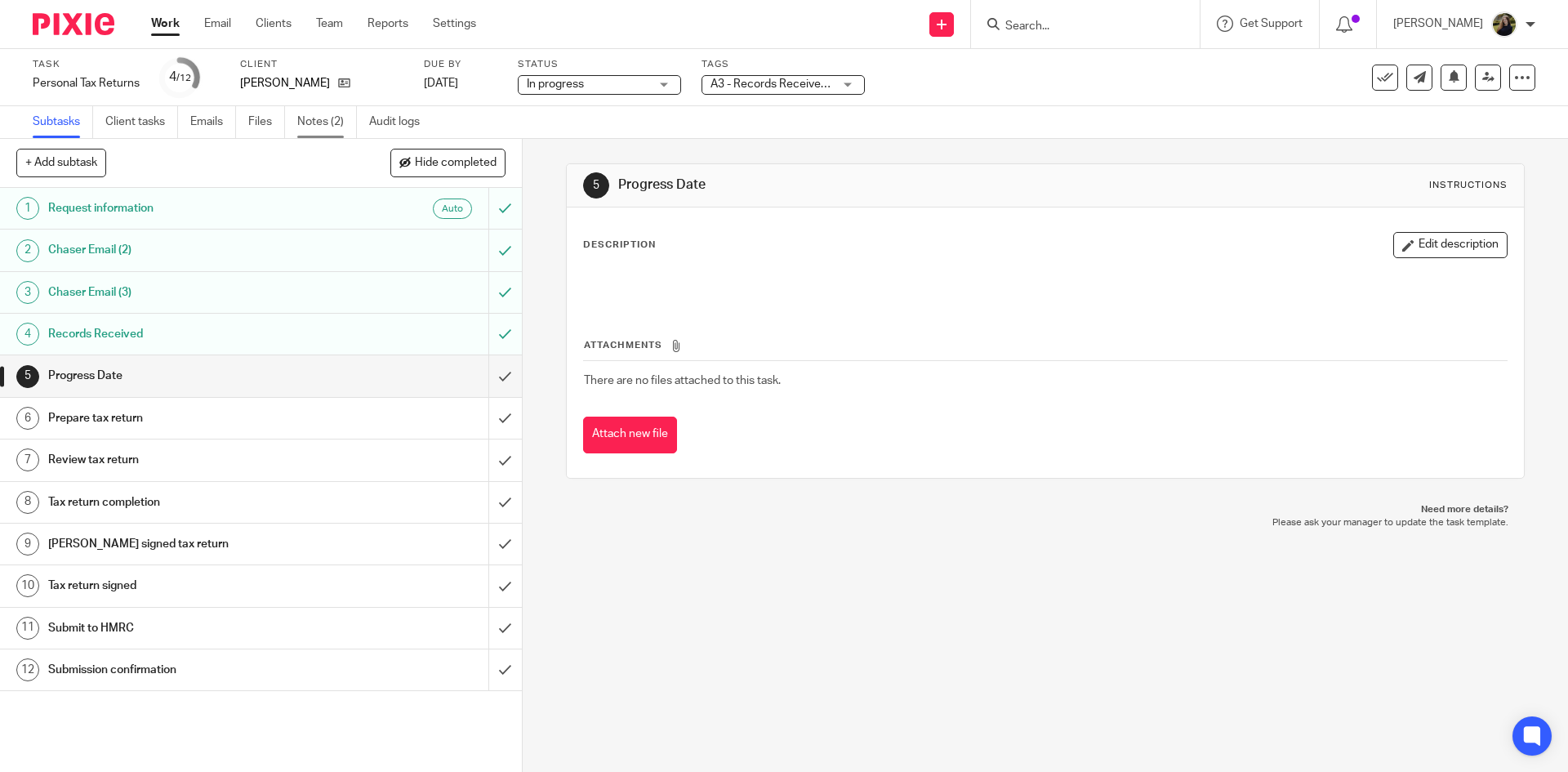
click at [309, 121] on link "Notes (2)" at bounding box center [326, 121] width 60 height 32
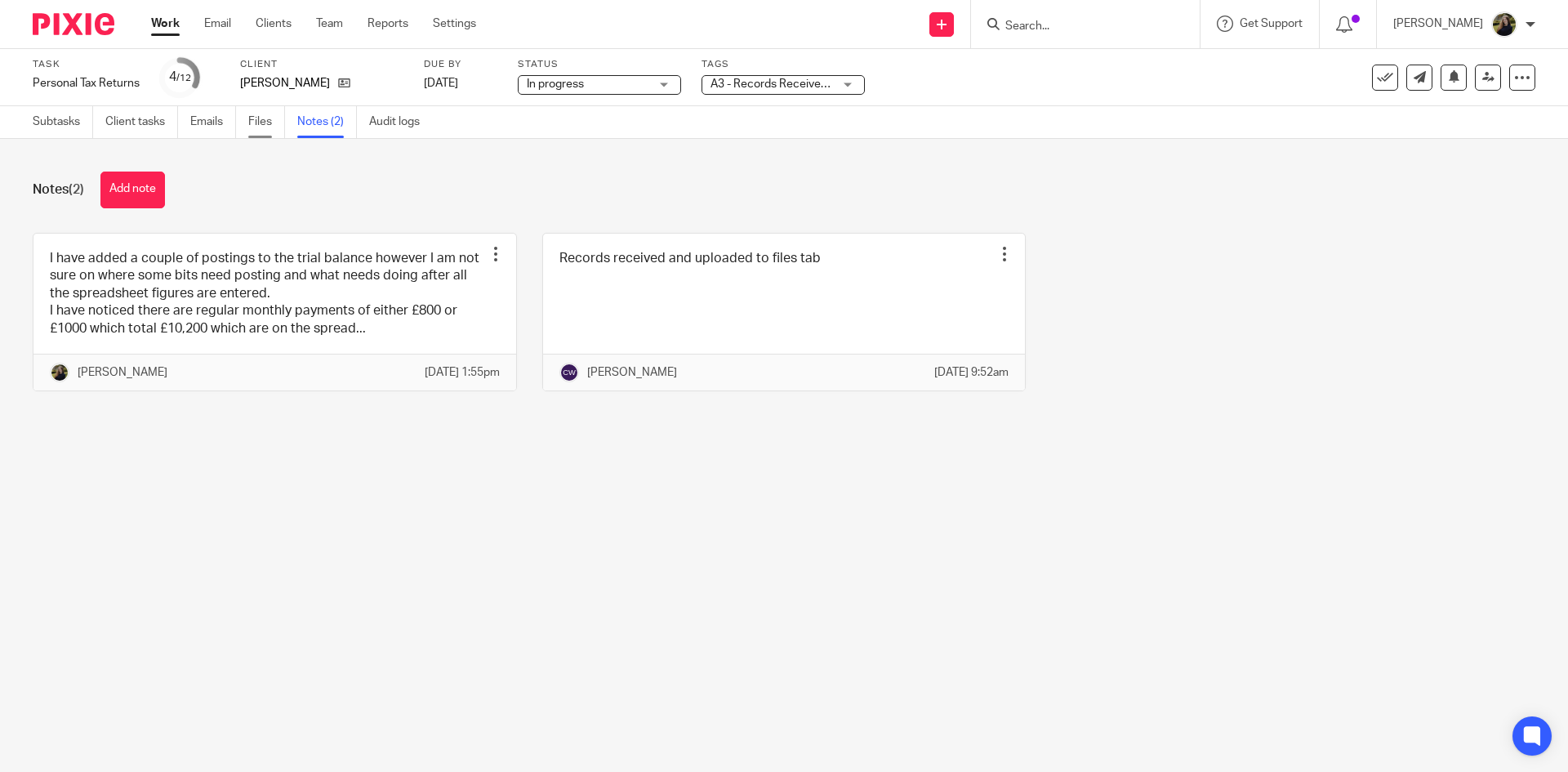
click at [276, 123] on link "Files" at bounding box center [267, 121] width 37 height 32
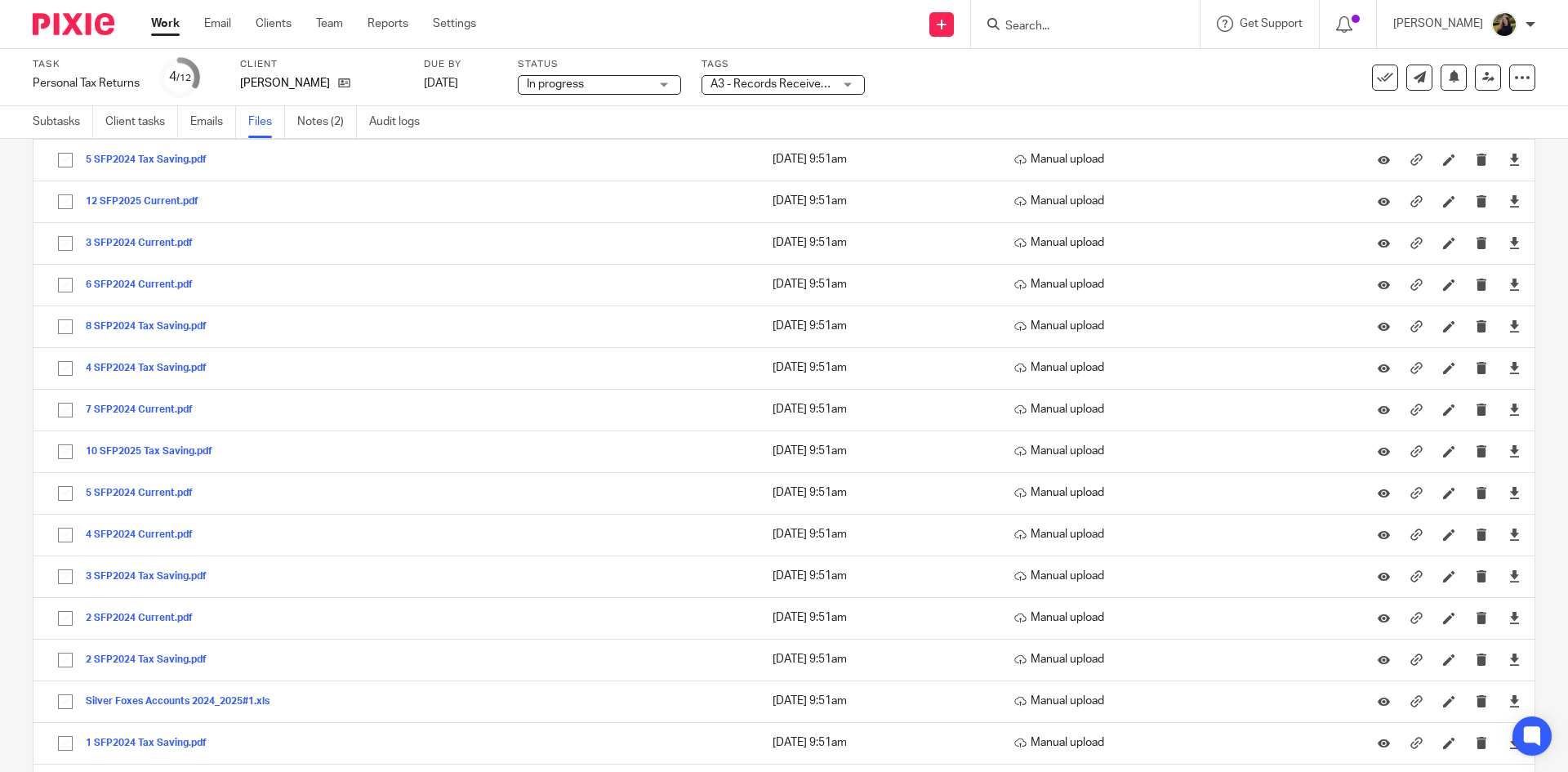
scroll to position [557, 0]
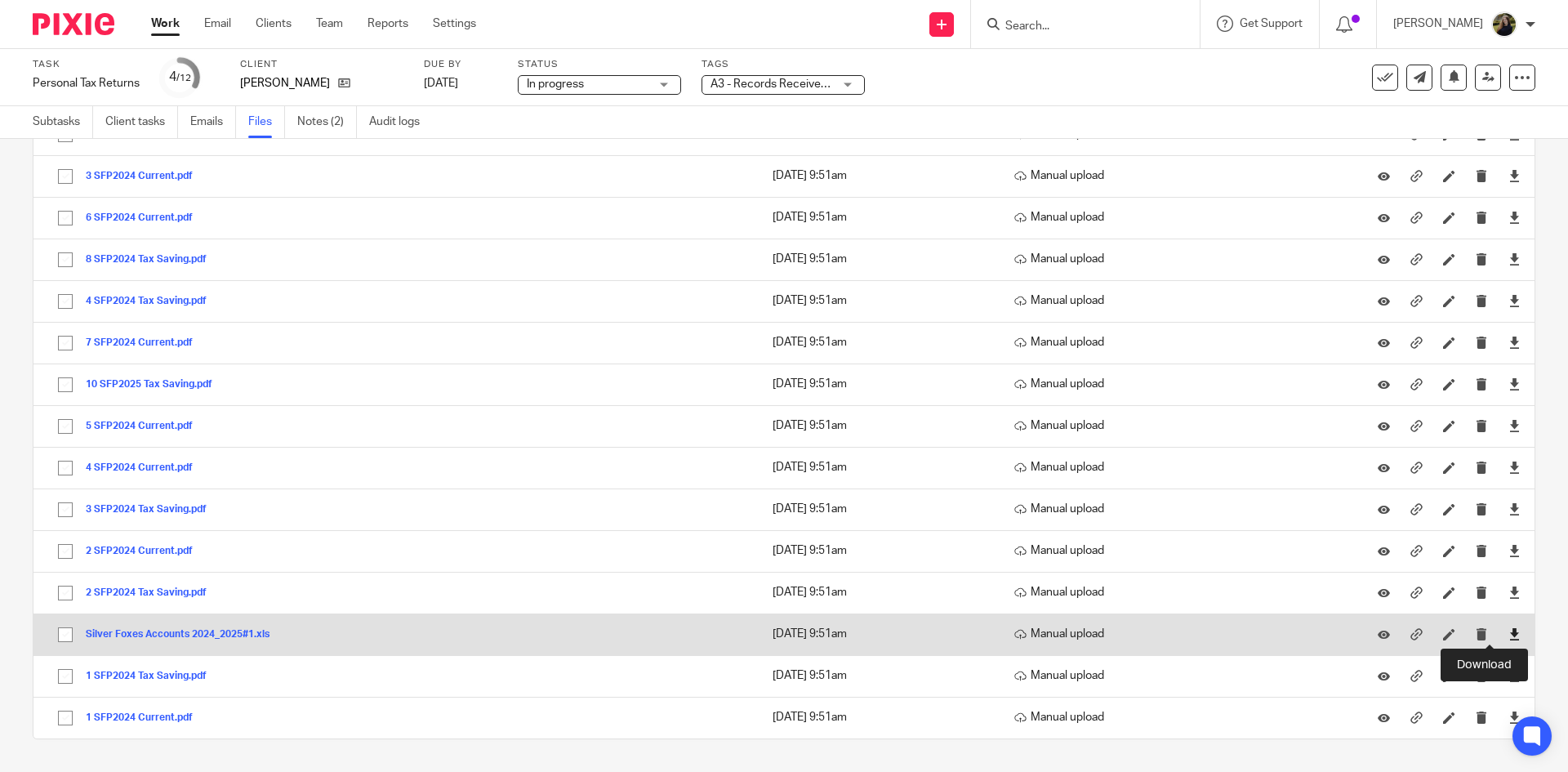
click at [1508, 631] on icon at bounding box center [1514, 634] width 12 height 12
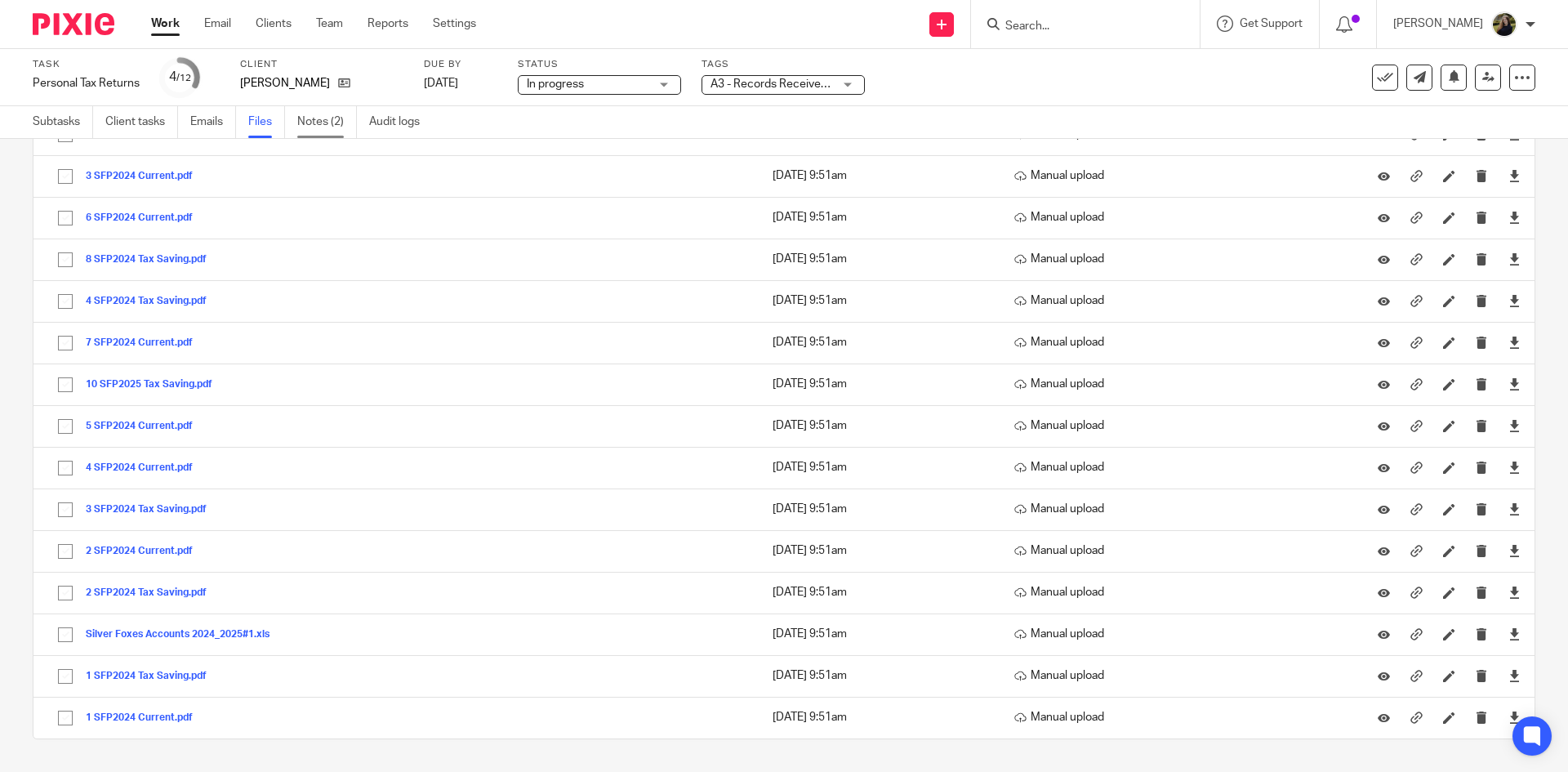
click at [319, 137] on link "Notes (2)" at bounding box center [326, 121] width 60 height 32
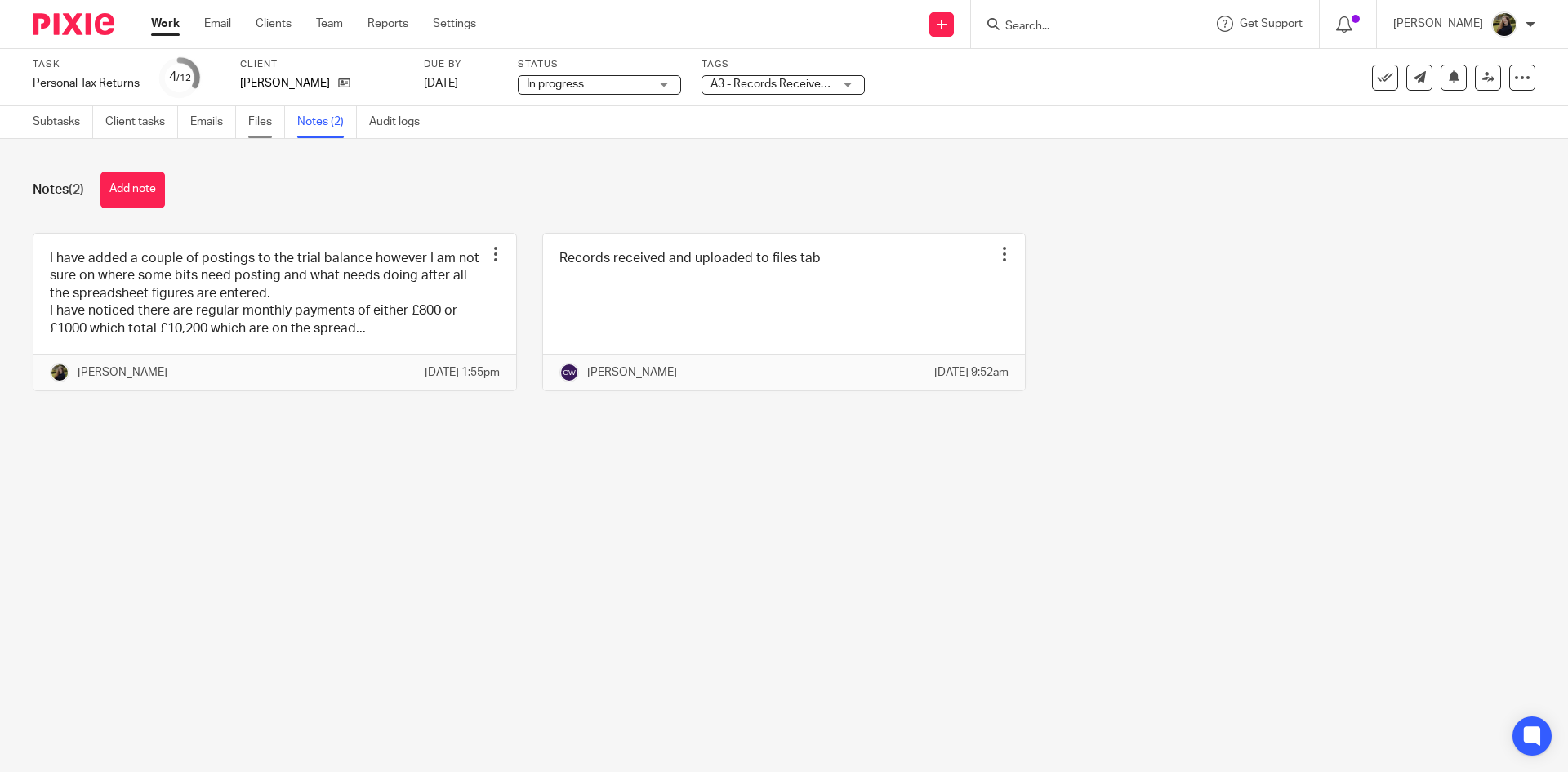
click at [258, 124] on link "Files" at bounding box center [267, 121] width 37 height 32
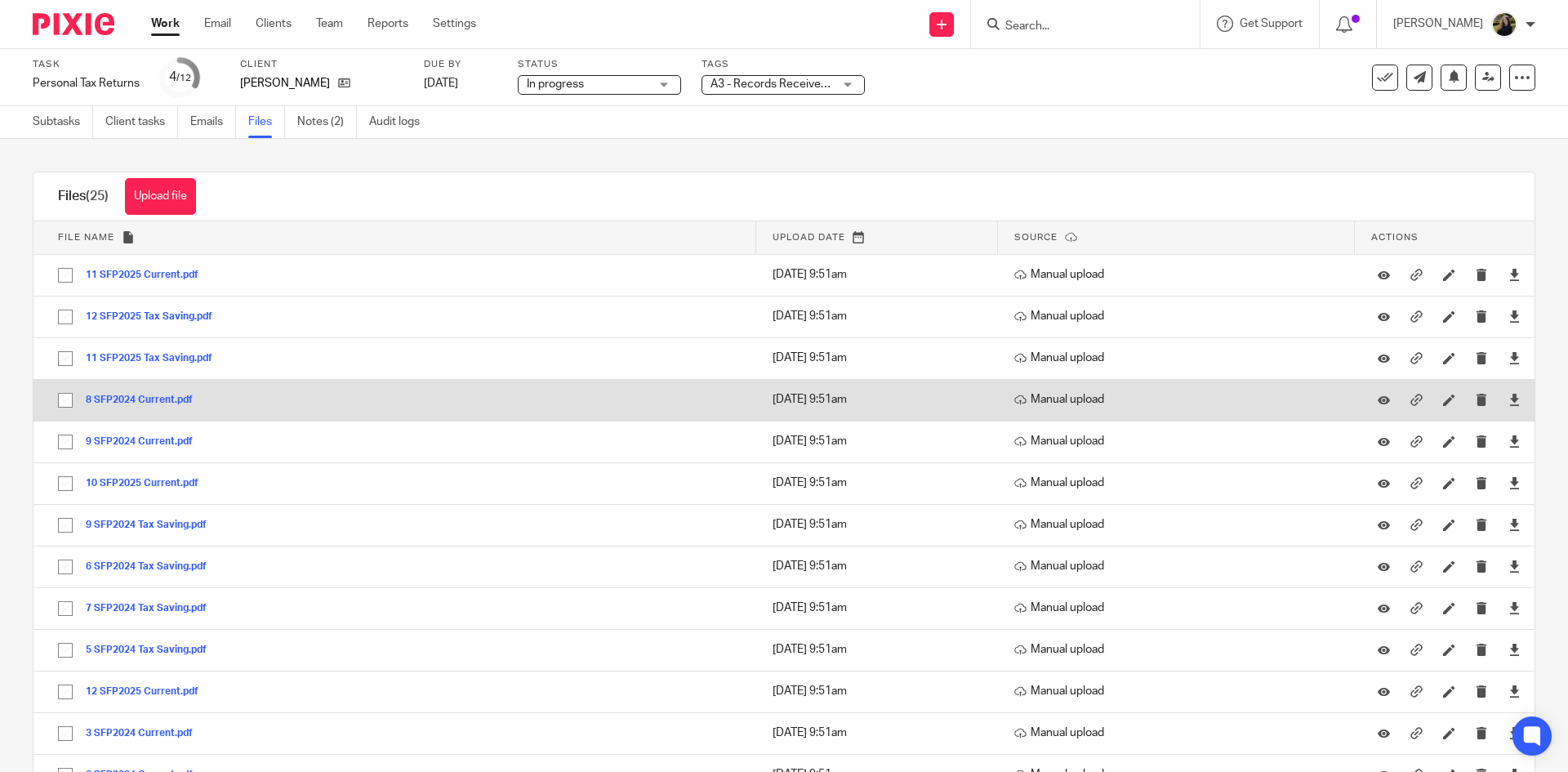
scroll to position [82, 0]
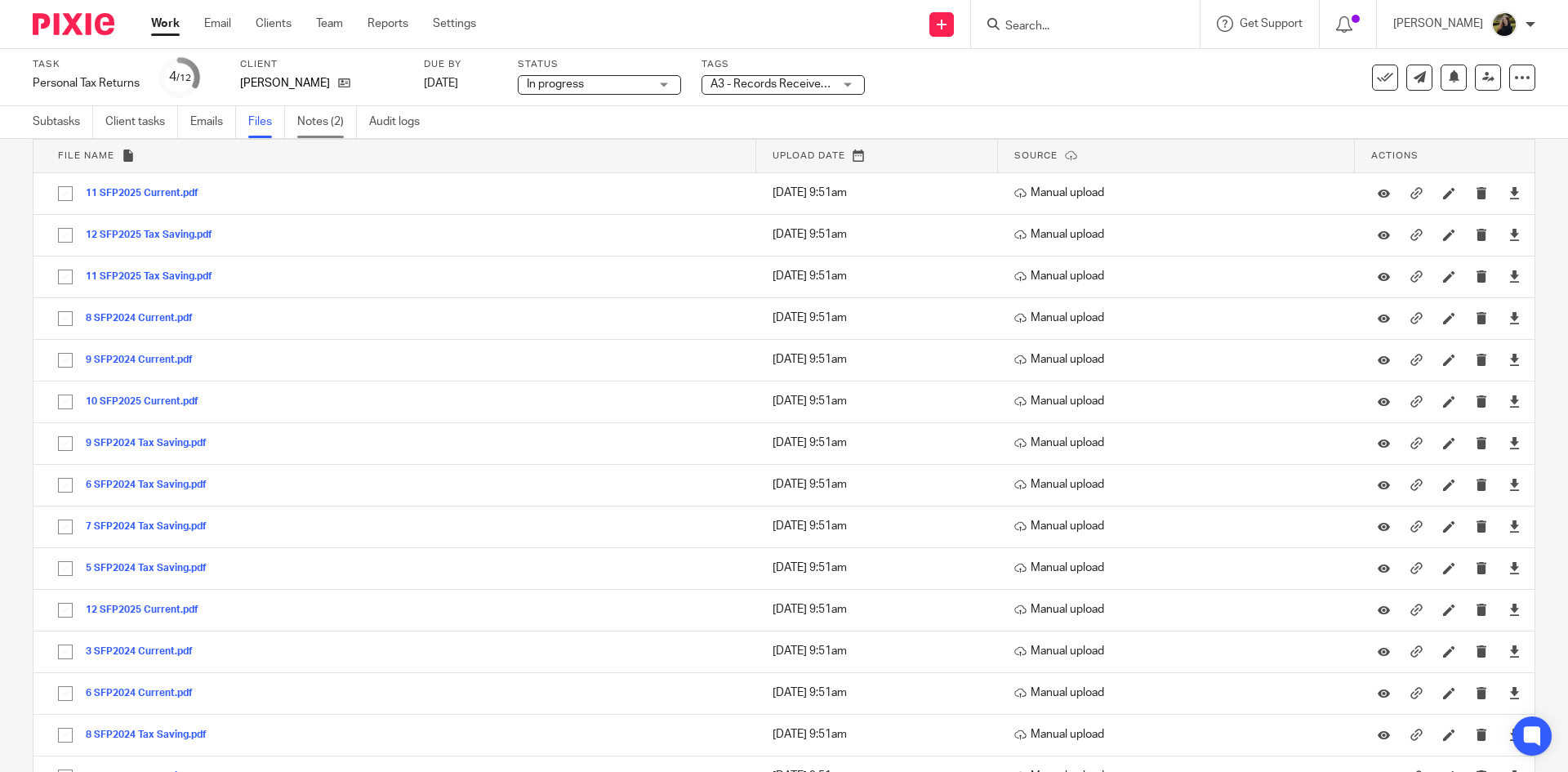
click at [327, 121] on link "Notes (2)" at bounding box center [326, 121] width 60 height 32
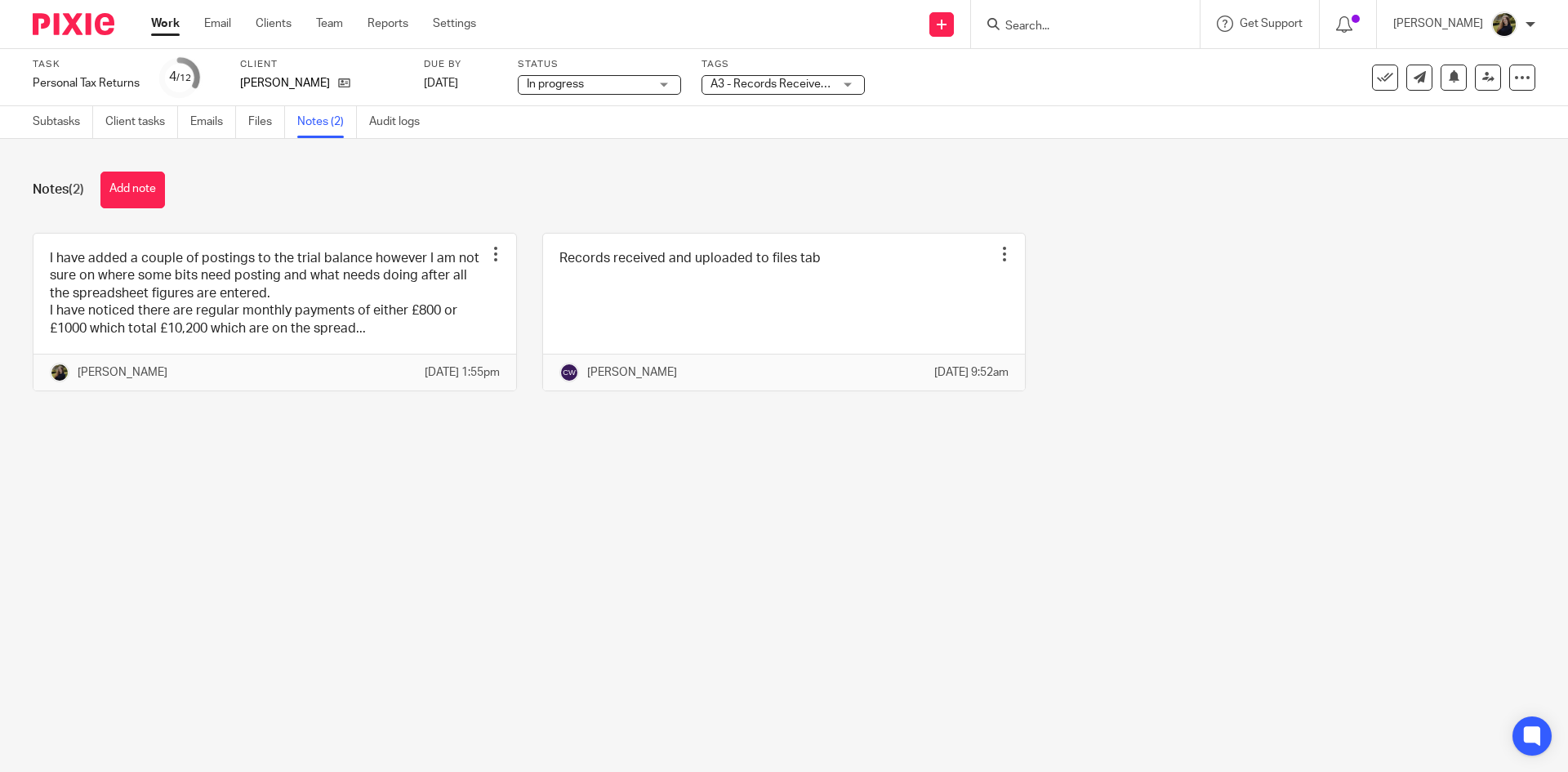
click at [224, 268] on link at bounding box center [275, 312] width 482 height 157
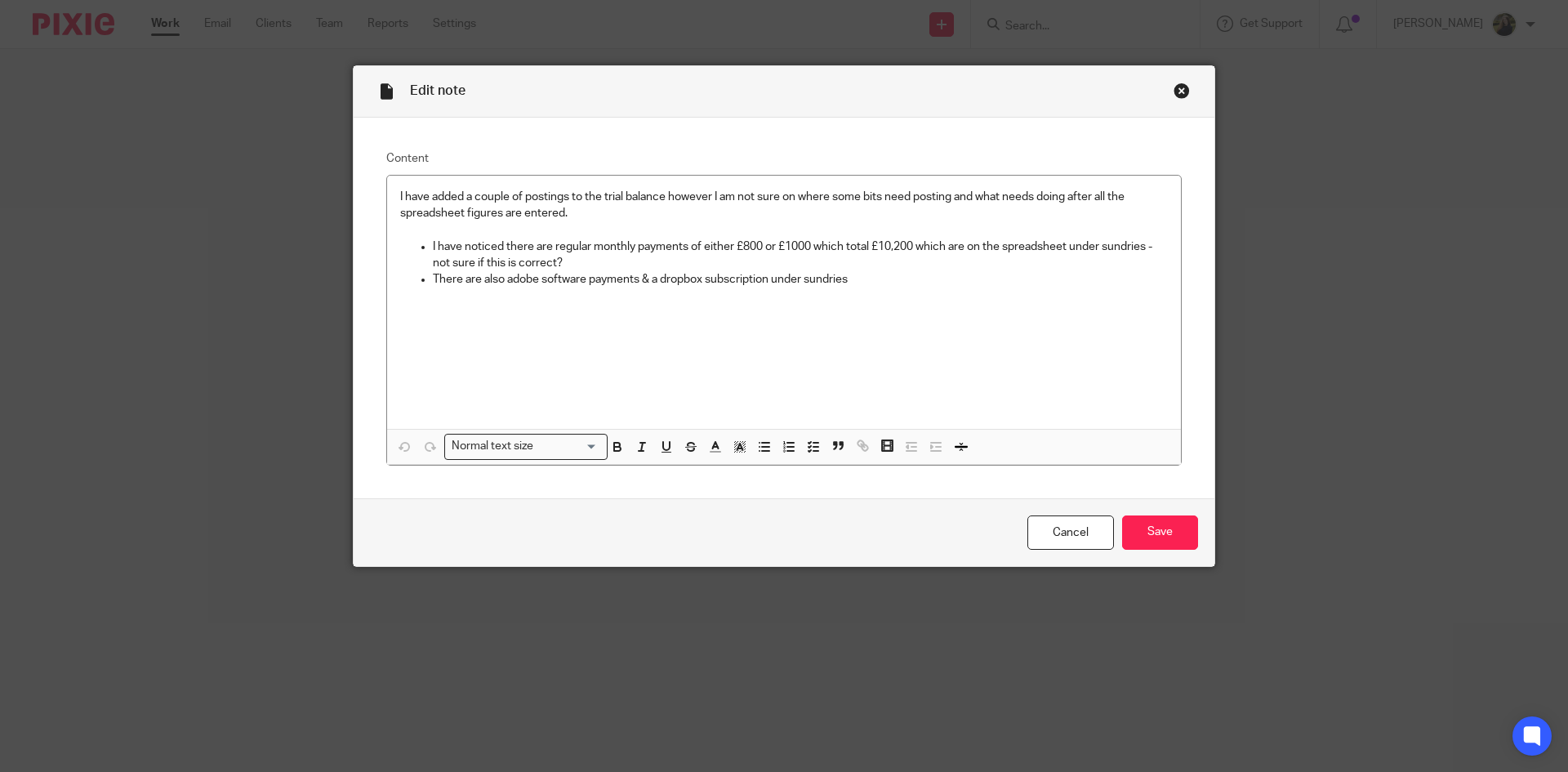
click at [1178, 91] on div "Close this dialog window" at bounding box center [1182, 91] width 16 height 16
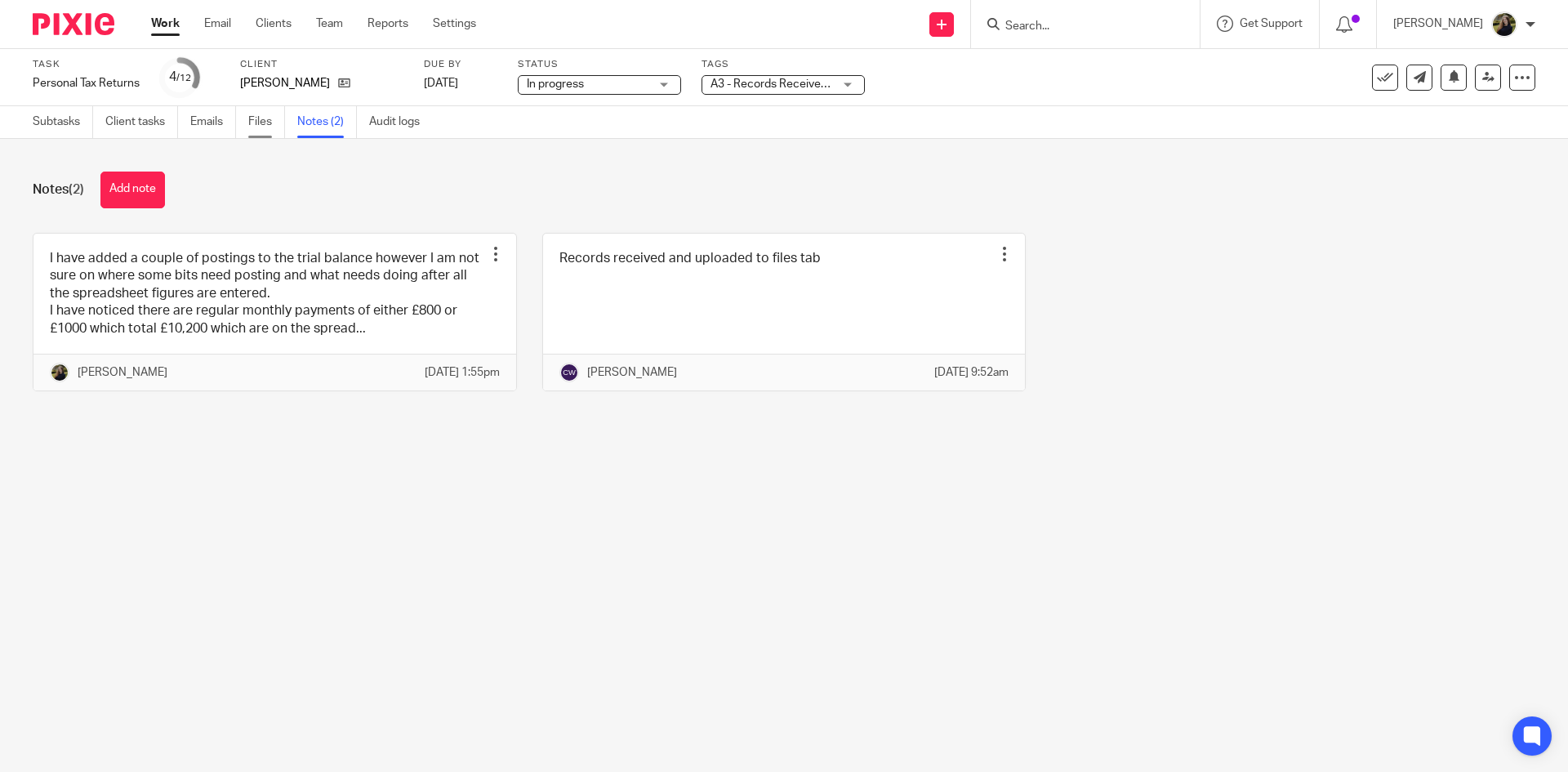
click at [262, 112] on link "Files" at bounding box center [267, 121] width 37 height 32
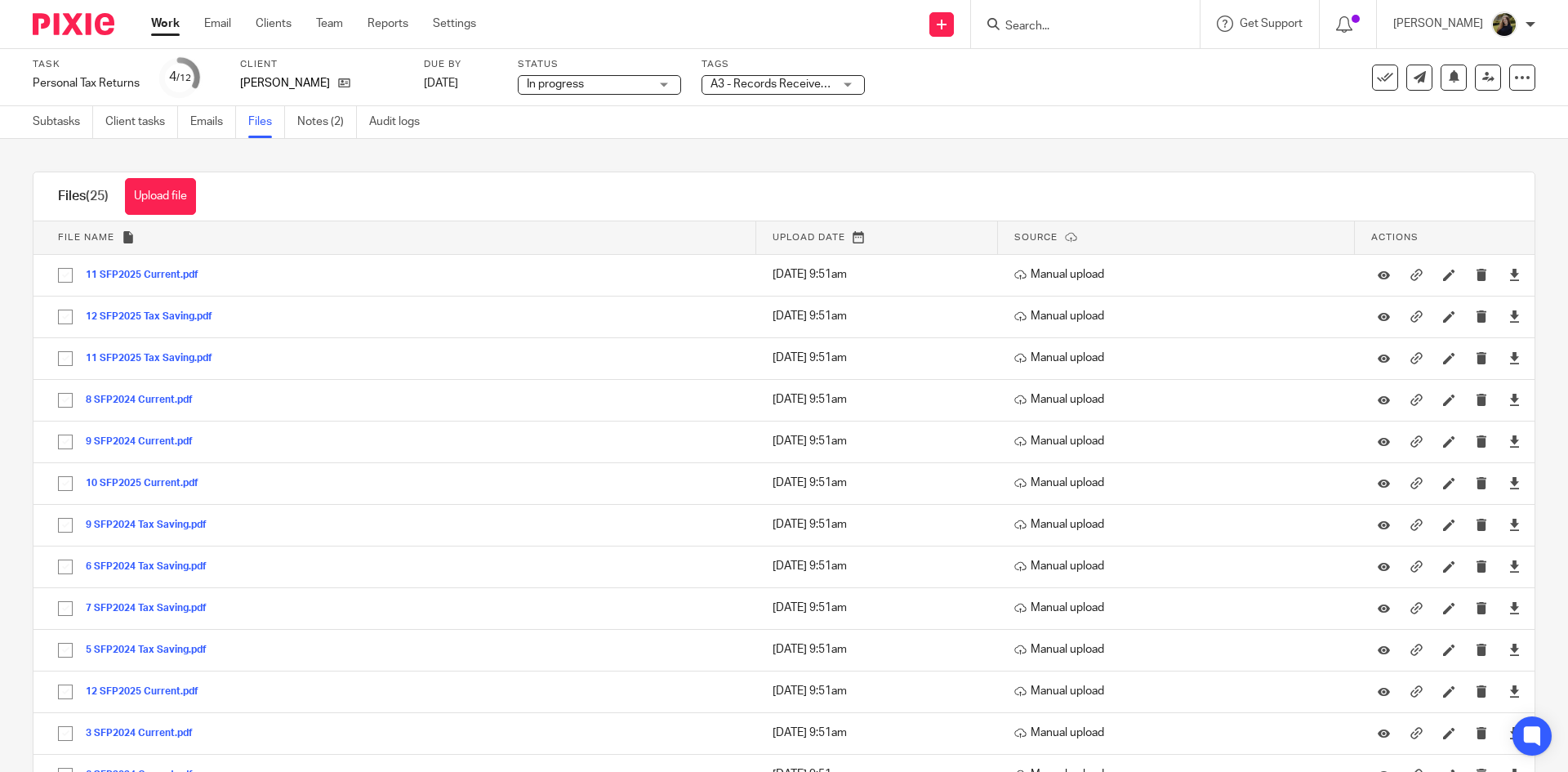
click at [91, 29] on img at bounding box center [74, 24] width 82 height 22
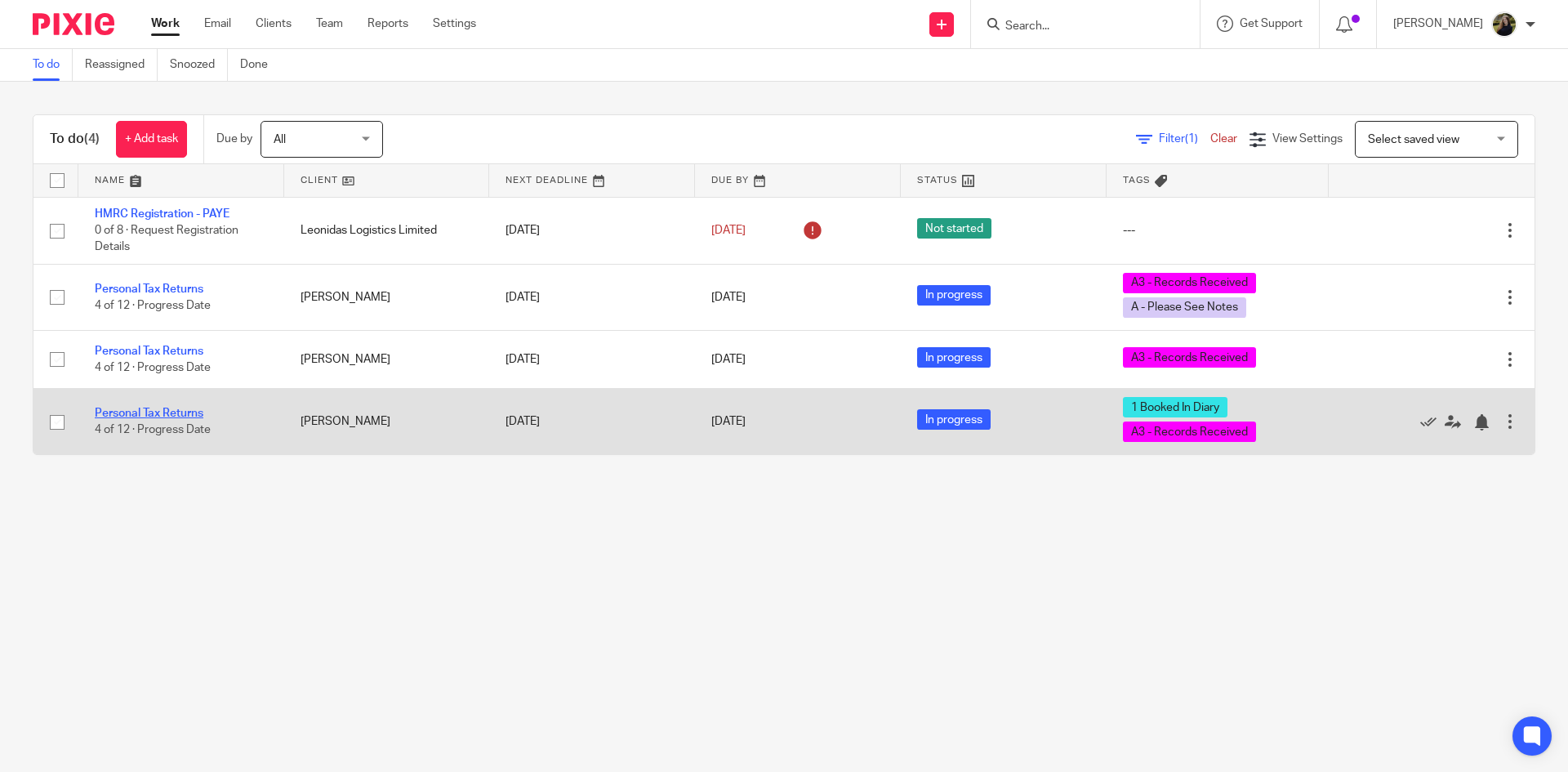
click at [170, 409] on link "Personal Tax Returns" at bounding box center [148, 413] width 108 height 11
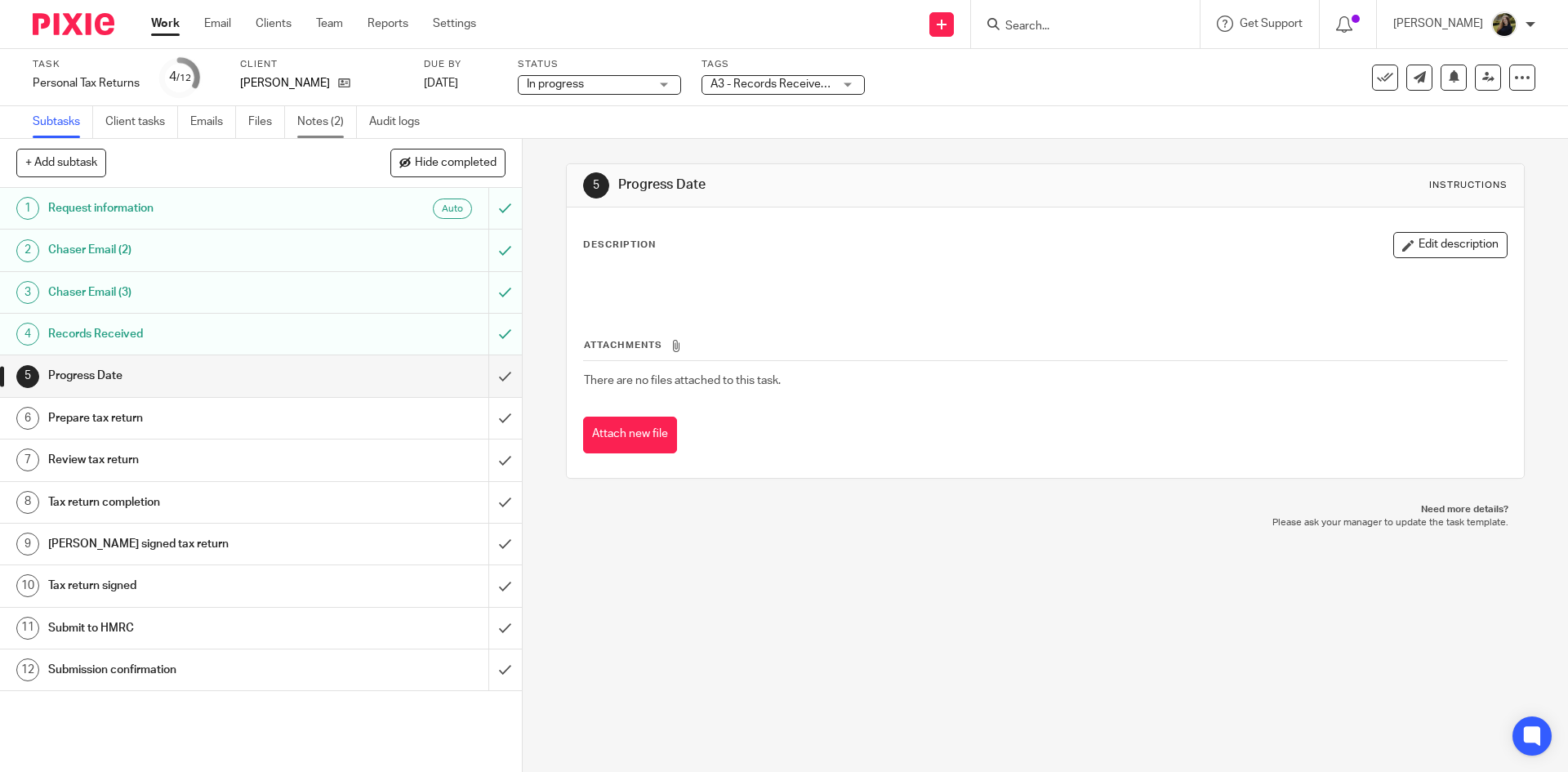
click at [308, 118] on link "Notes (2)" at bounding box center [326, 121] width 60 height 32
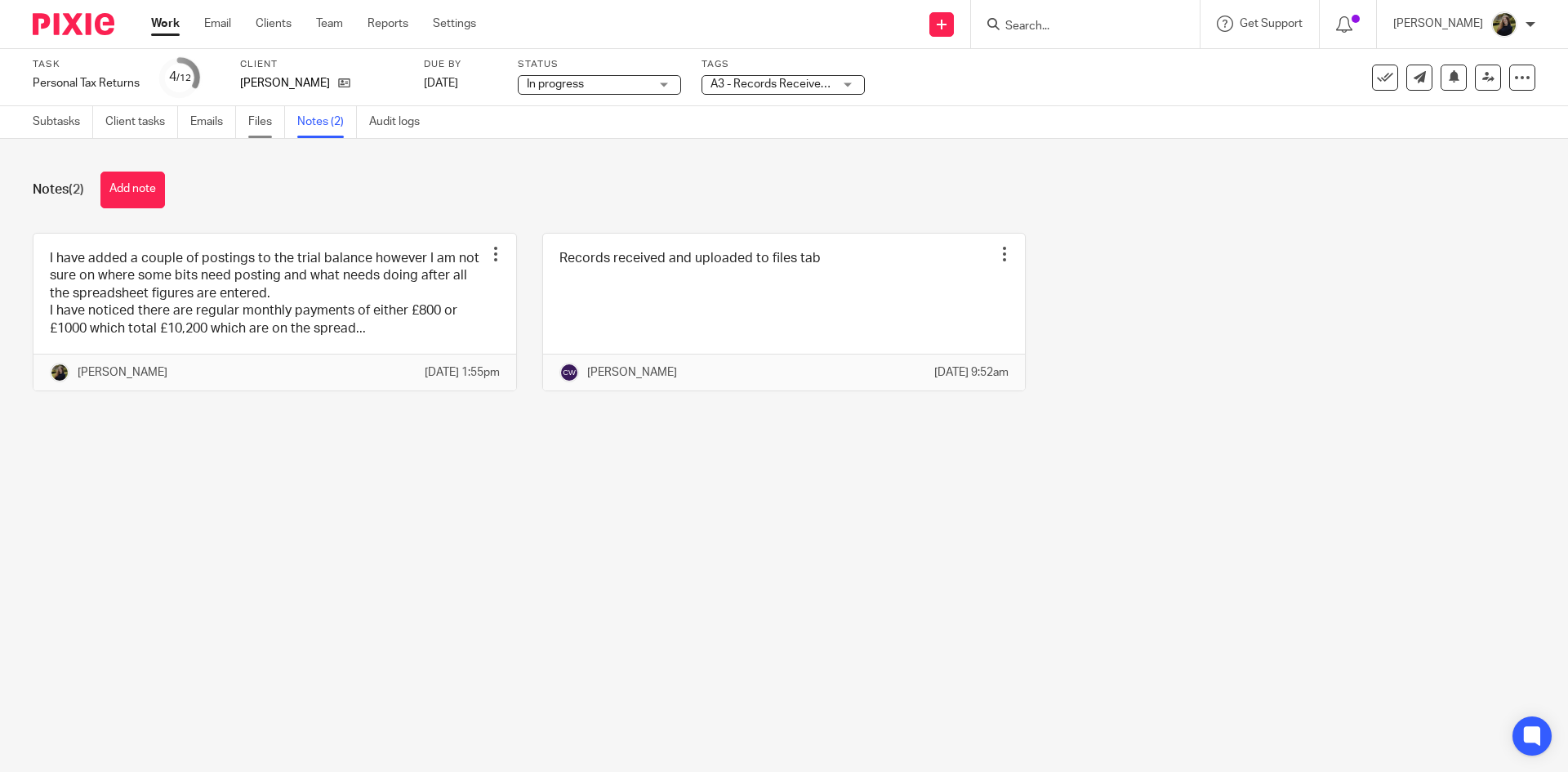
click at [272, 123] on link "Files" at bounding box center [267, 121] width 37 height 32
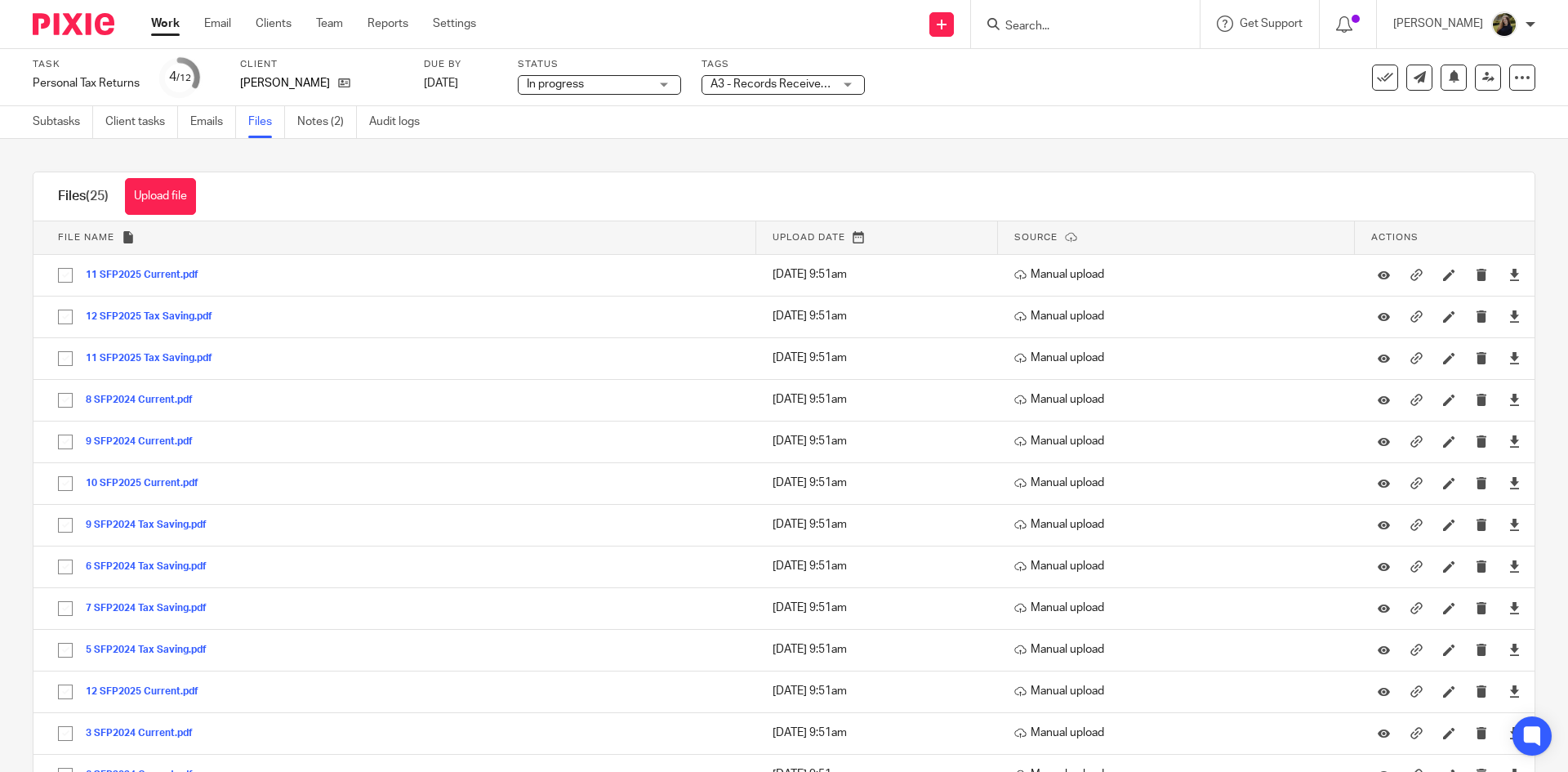
click at [1055, 22] on input "Search" at bounding box center [1077, 27] width 147 height 15
click at [48, 118] on link "Subtasks" at bounding box center [63, 121] width 61 height 32
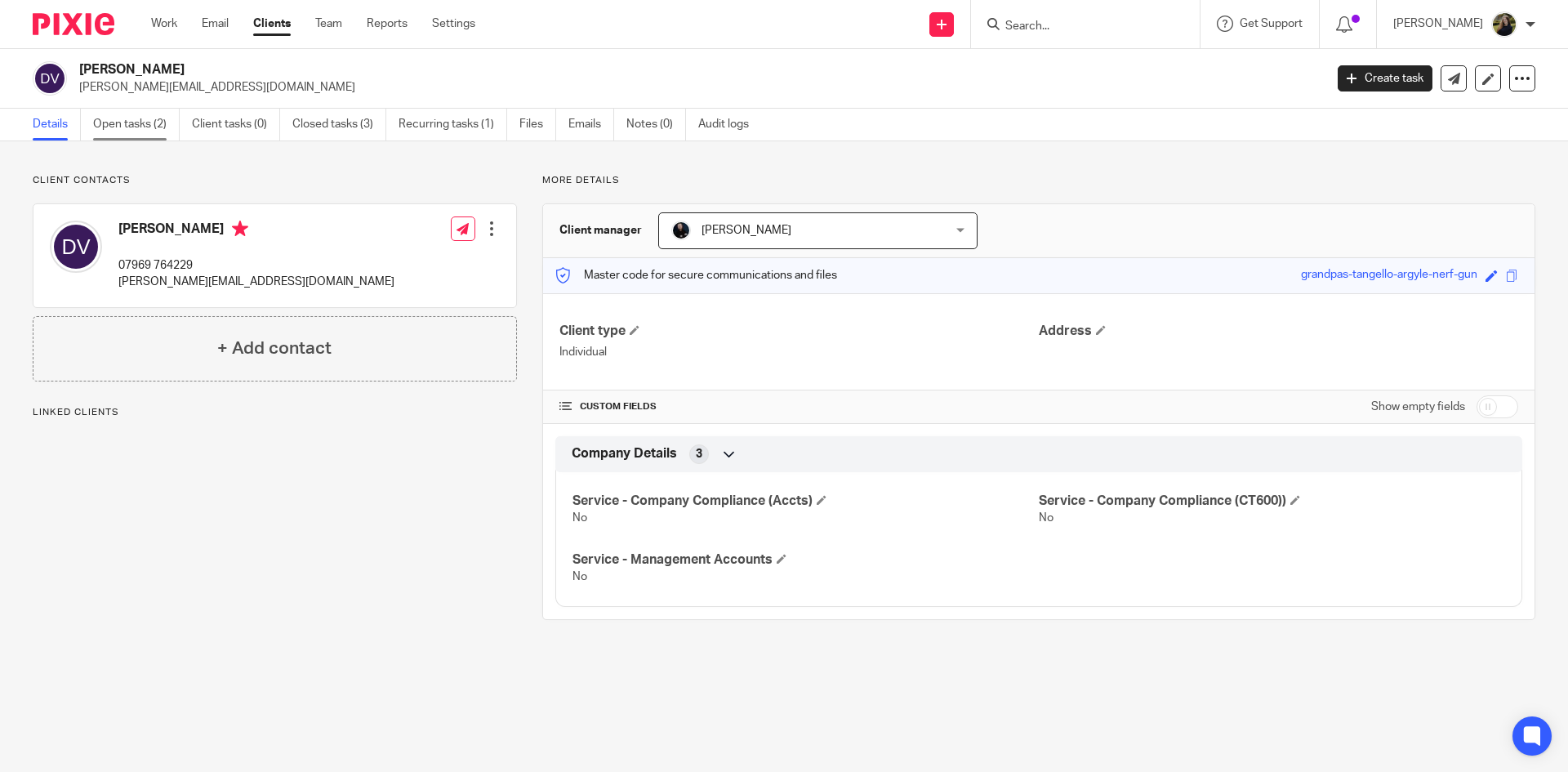
click at [142, 126] on link "Open tasks (2)" at bounding box center [137, 124] width 87 height 32
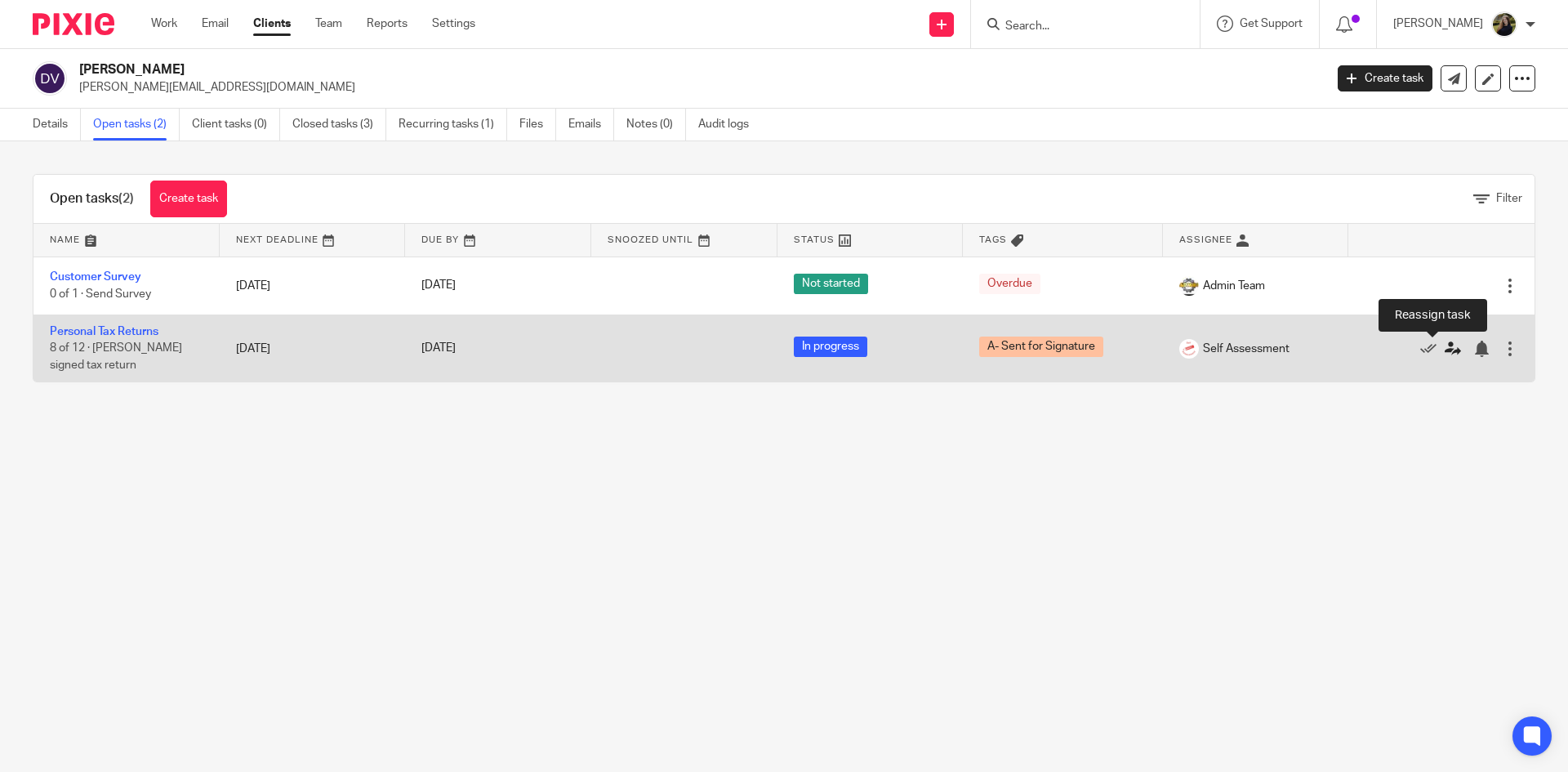
click at [1444, 348] on icon at bounding box center [1452, 349] width 16 height 16
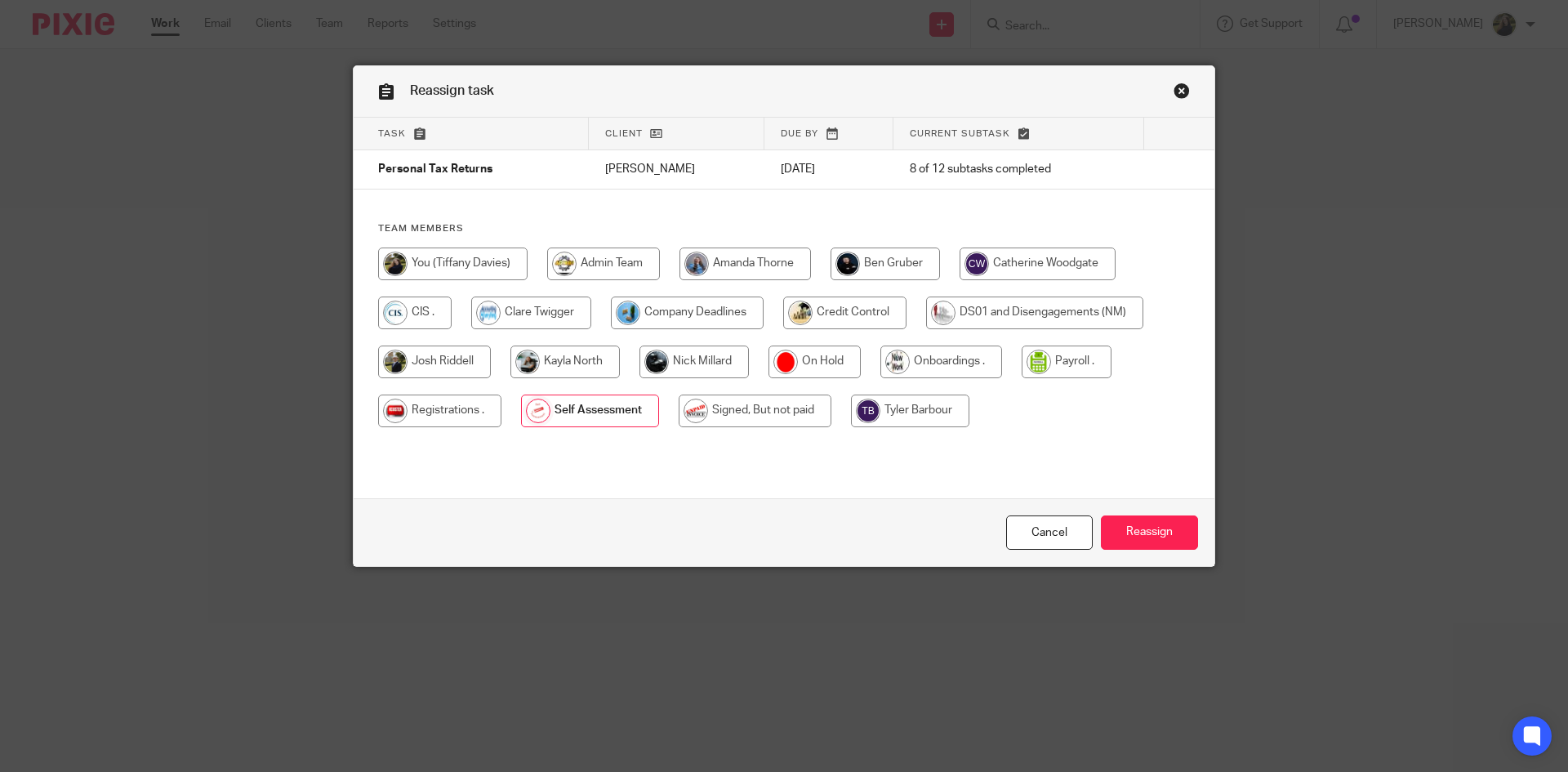
click at [1185, 89] on div "Reassign task" at bounding box center [783, 92] width 860 height 52
click at [1181, 92] on link "Close this dialog window" at bounding box center [1182, 94] width 16 height 22
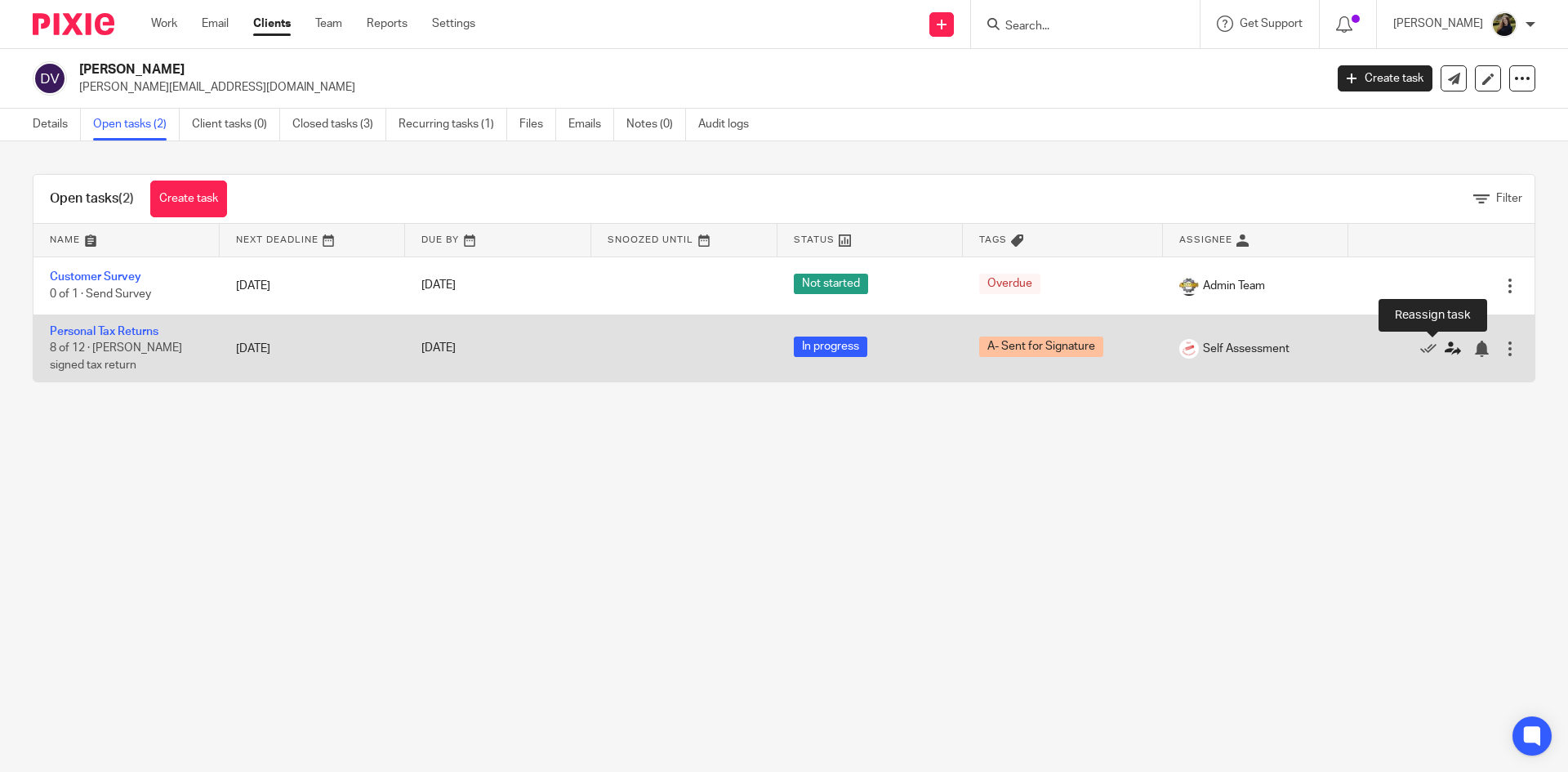
click at [1444, 345] on icon at bounding box center [1452, 349] width 16 height 16
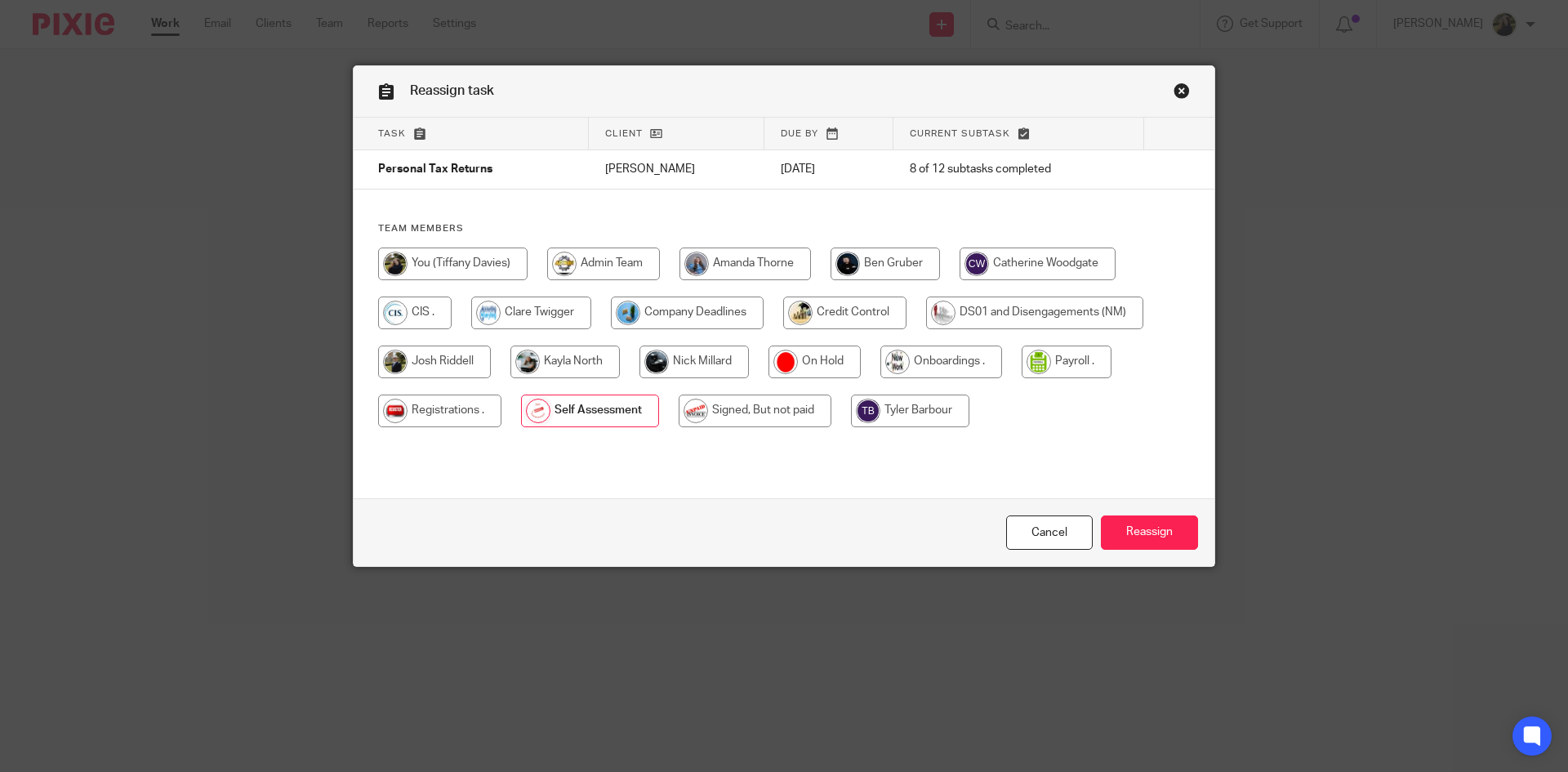
click at [661, 369] on input "radio" at bounding box center [694, 362] width 109 height 33
radio input "true"
click at [1137, 537] on input "Reassign" at bounding box center [1149, 532] width 97 height 35
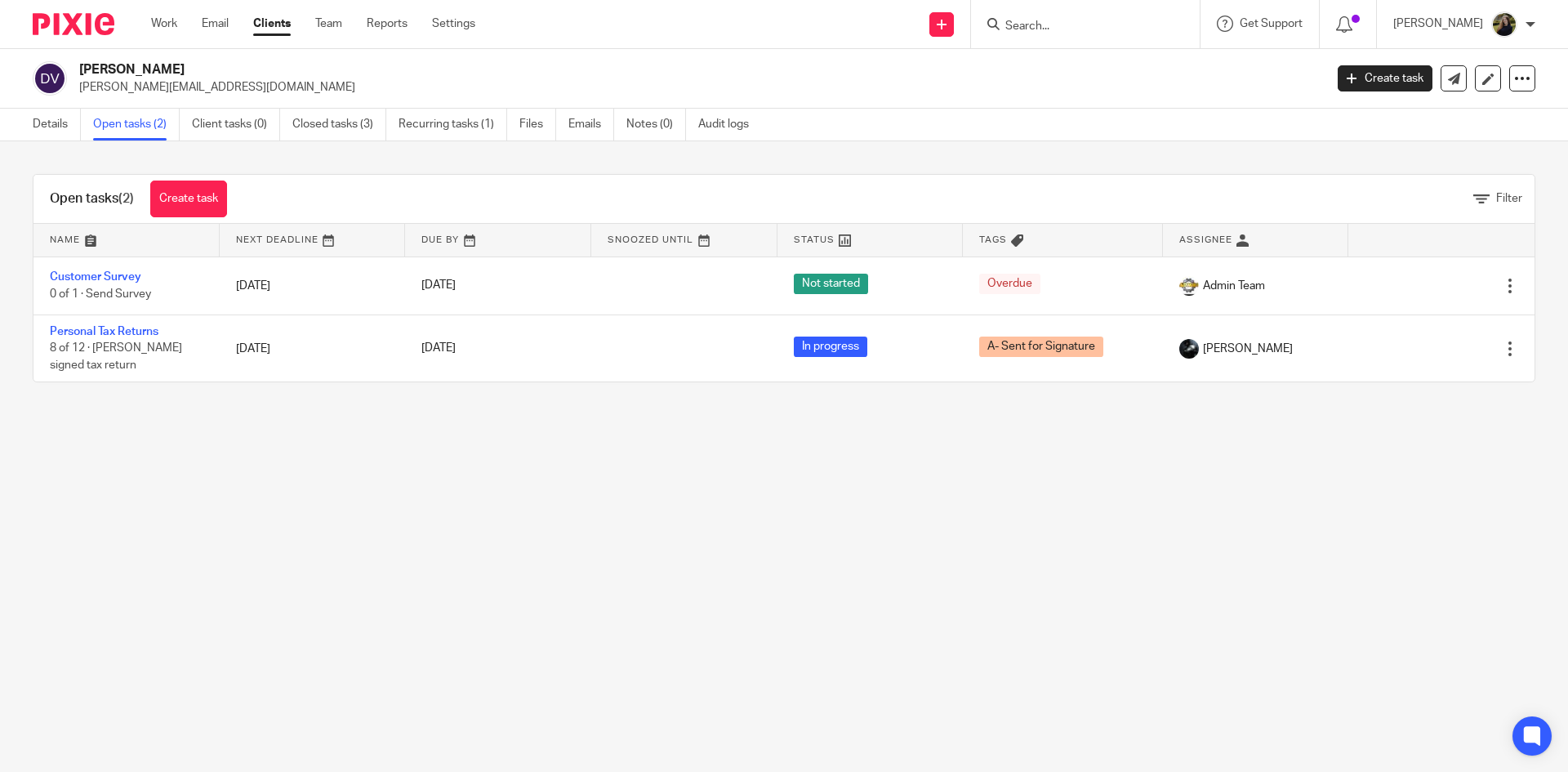
click at [1066, 30] on input "Search" at bounding box center [1077, 27] width 147 height 15
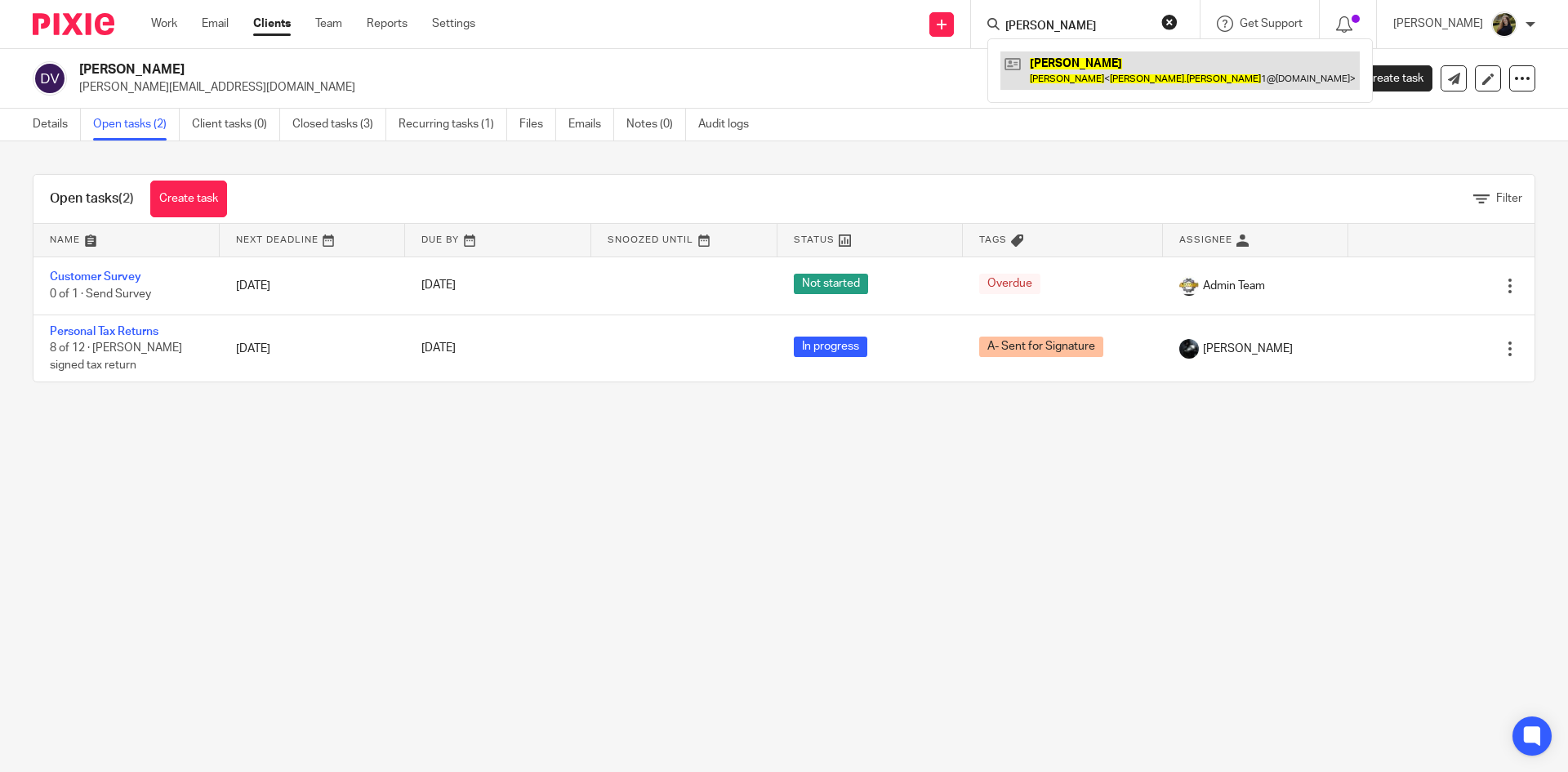
type input "george moran"
click at [1096, 89] on link at bounding box center [1180, 71] width 359 height 38
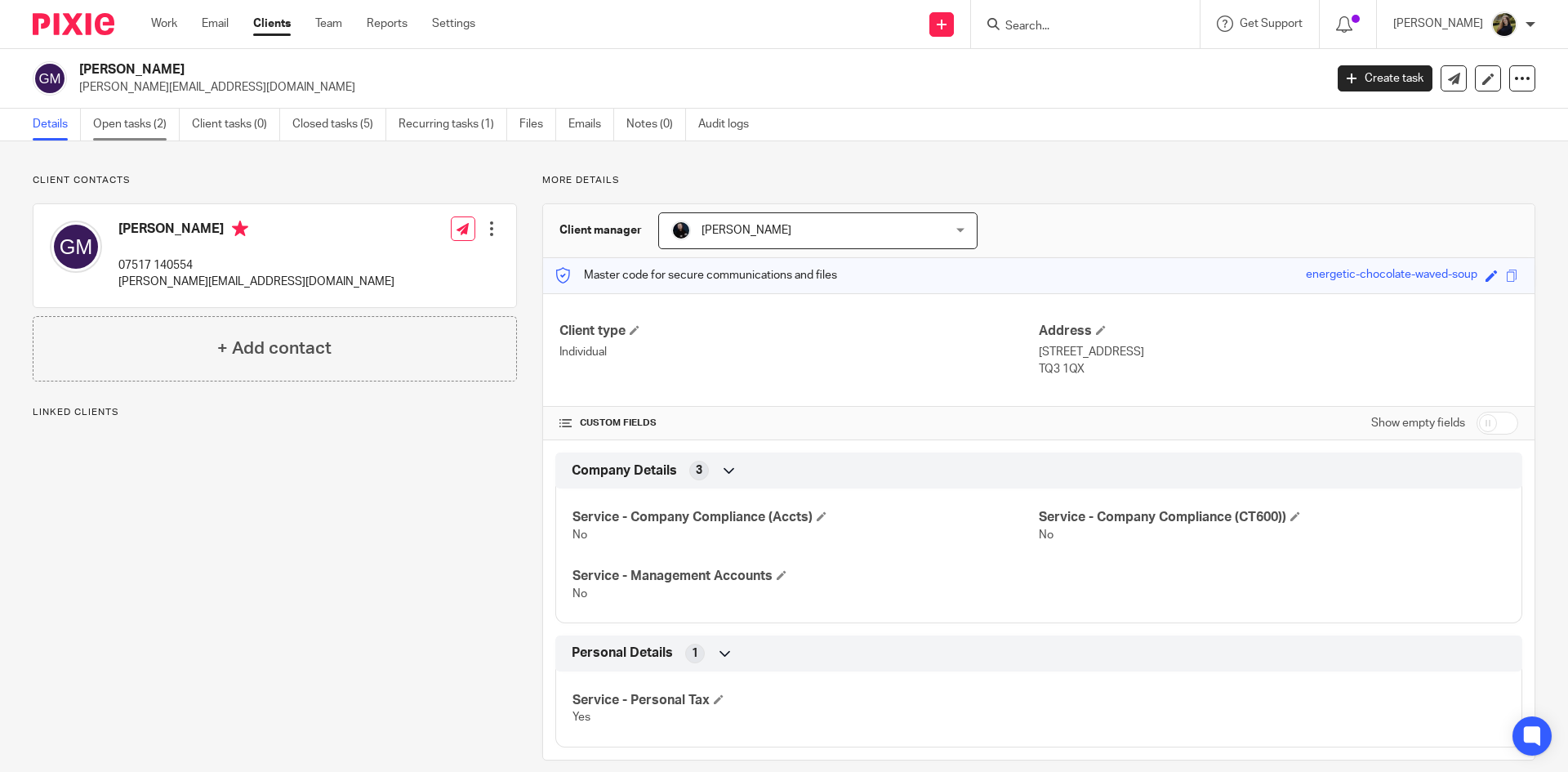
click at [161, 132] on link "Open tasks (2)" at bounding box center [137, 124] width 87 height 32
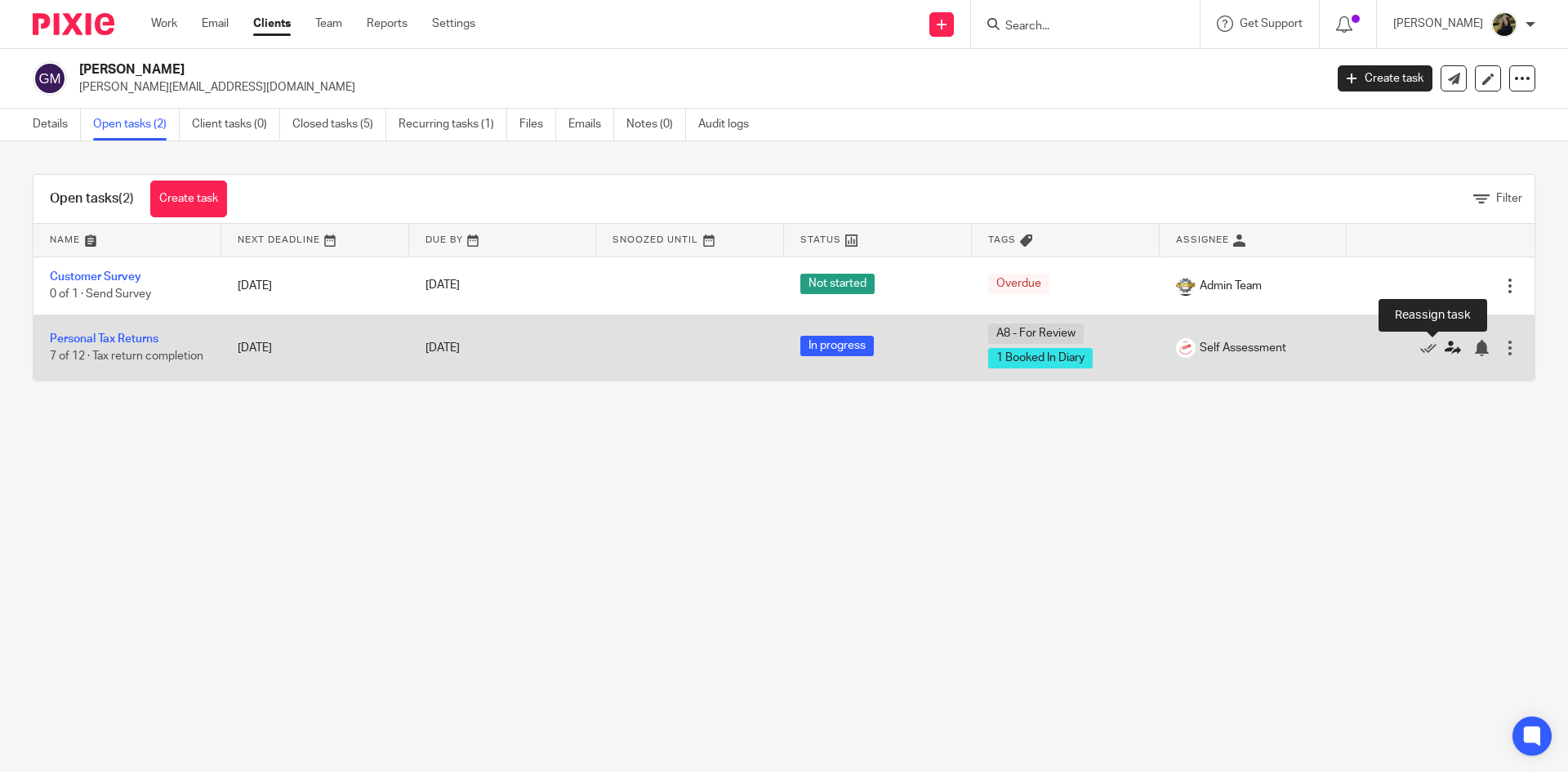
click at [1444, 351] on icon at bounding box center [1452, 348] width 16 height 16
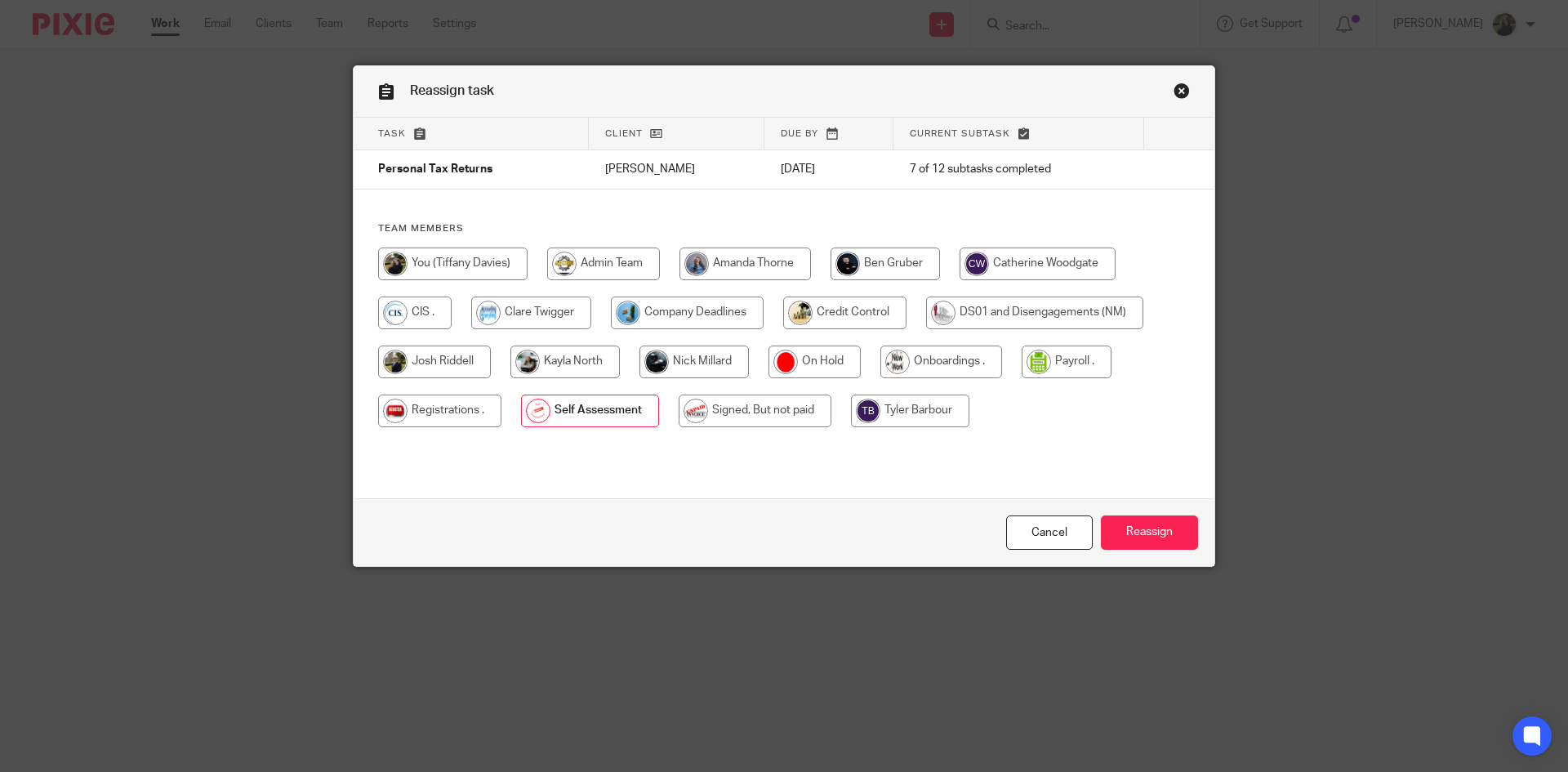
click at [678, 353] on input "radio" at bounding box center [694, 362] width 109 height 33
radio input "true"
click at [1160, 532] on input "Reassign" at bounding box center [1149, 532] width 97 height 35
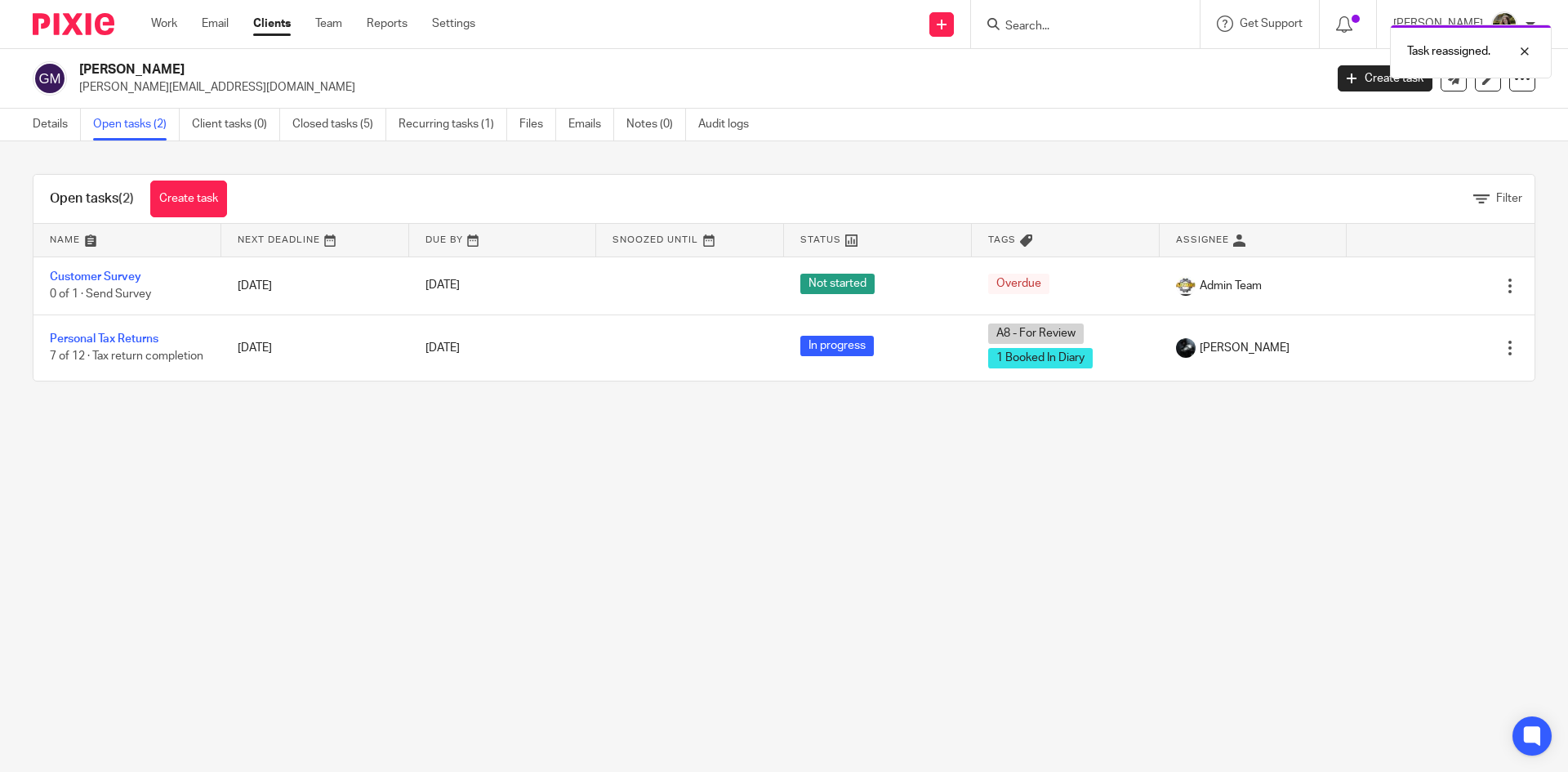
click at [73, 32] on img at bounding box center [74, 24] width 82 height 22
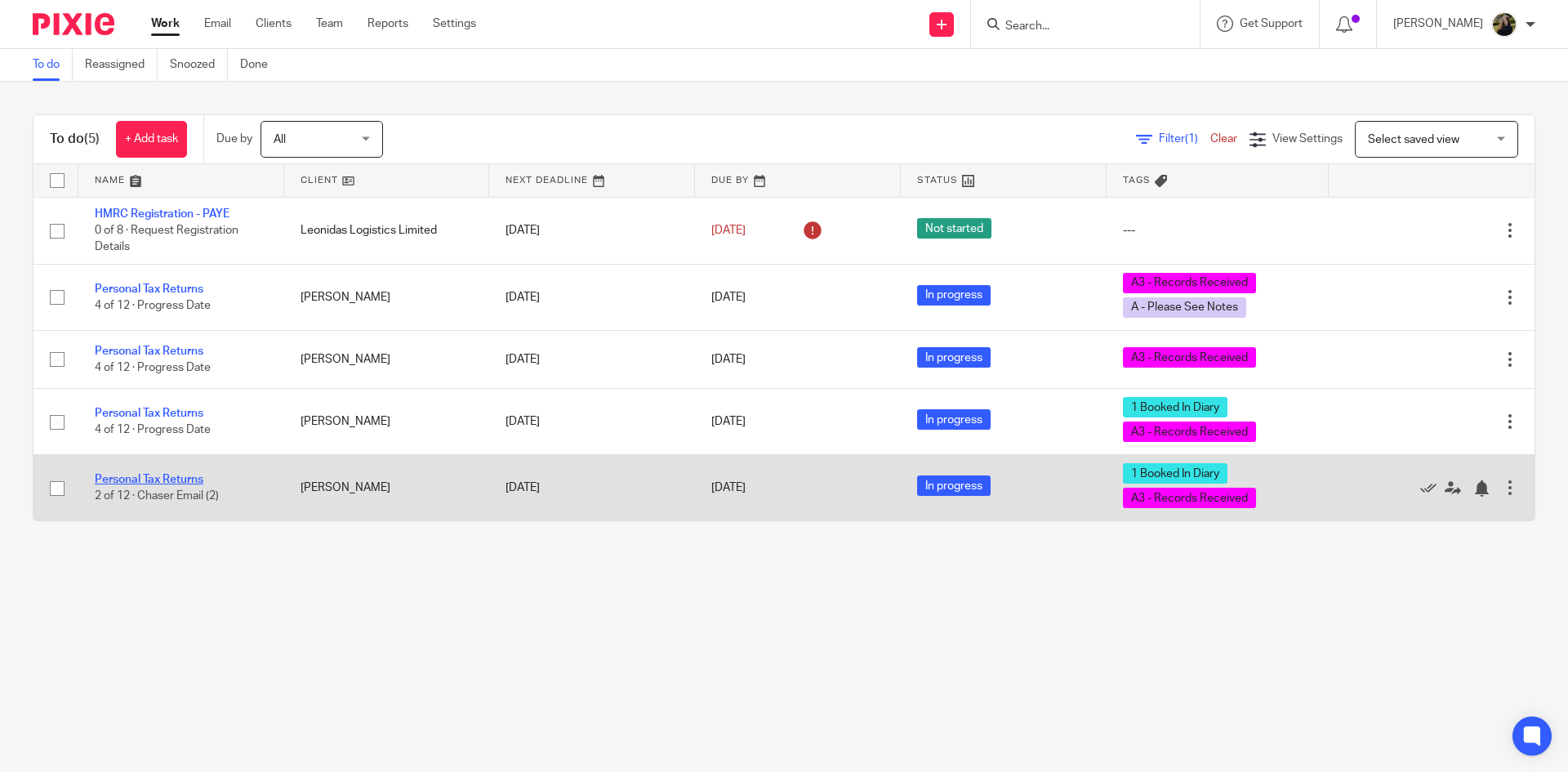
click at [181, 480] on link "Personal Tax Returns" at bounding box center [148, 479] width 108 height 11
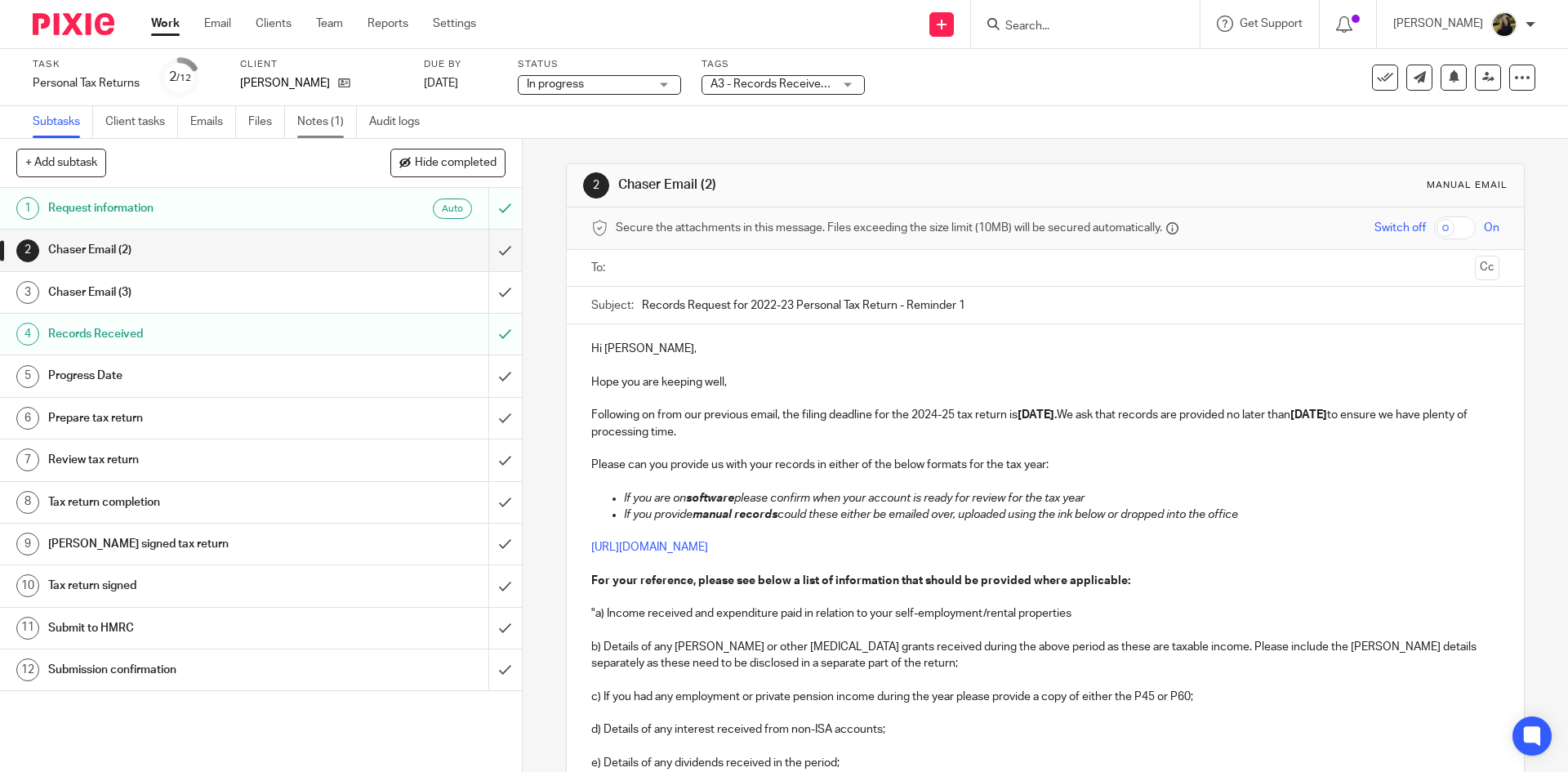
click at [319, 121] on link "Notes (1)" at bounding box center [326, 121] width 60 height 32
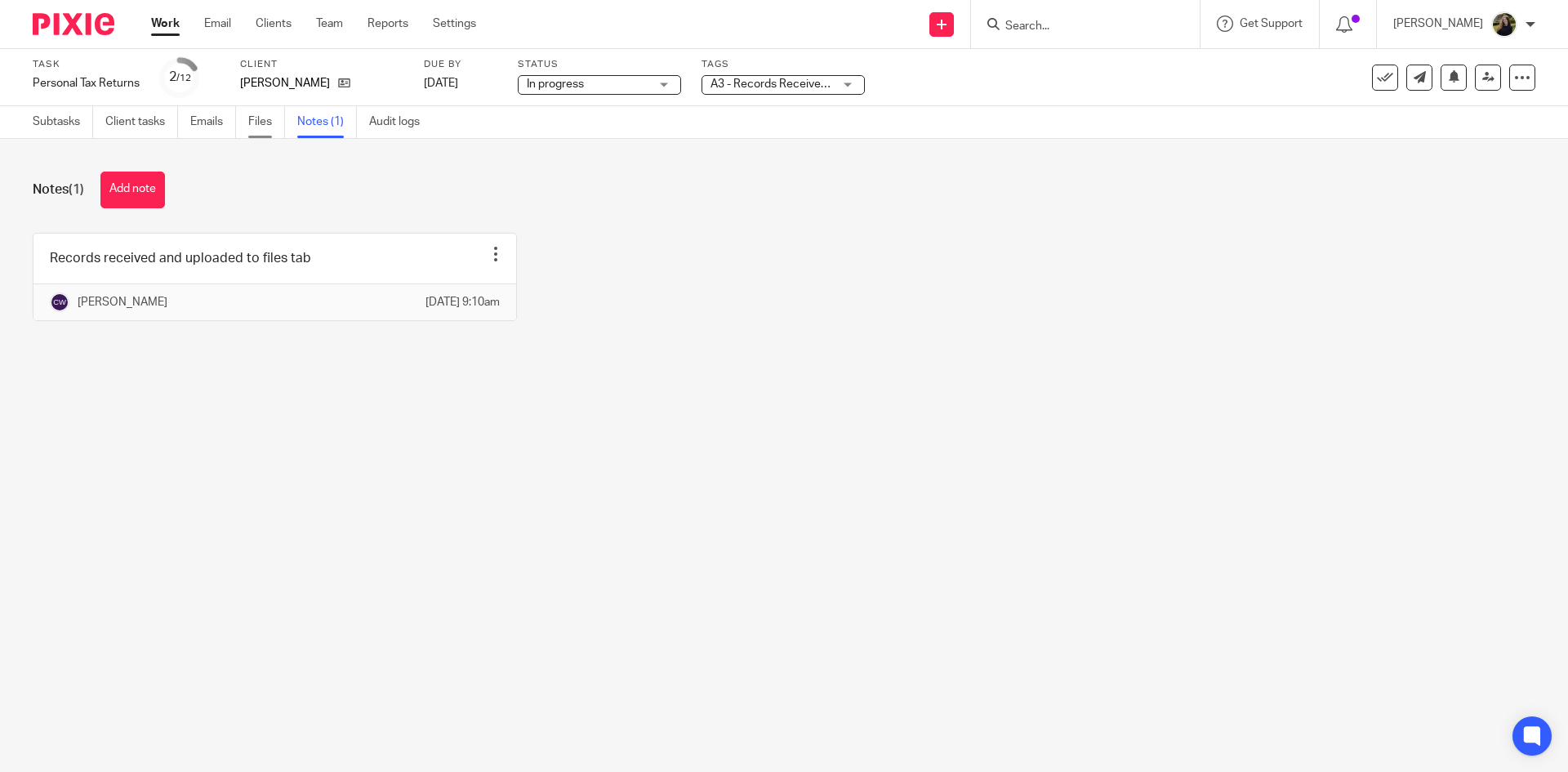
click at [260, 118] on link "Files" at bounding box center [267, 121] width 37 height 32
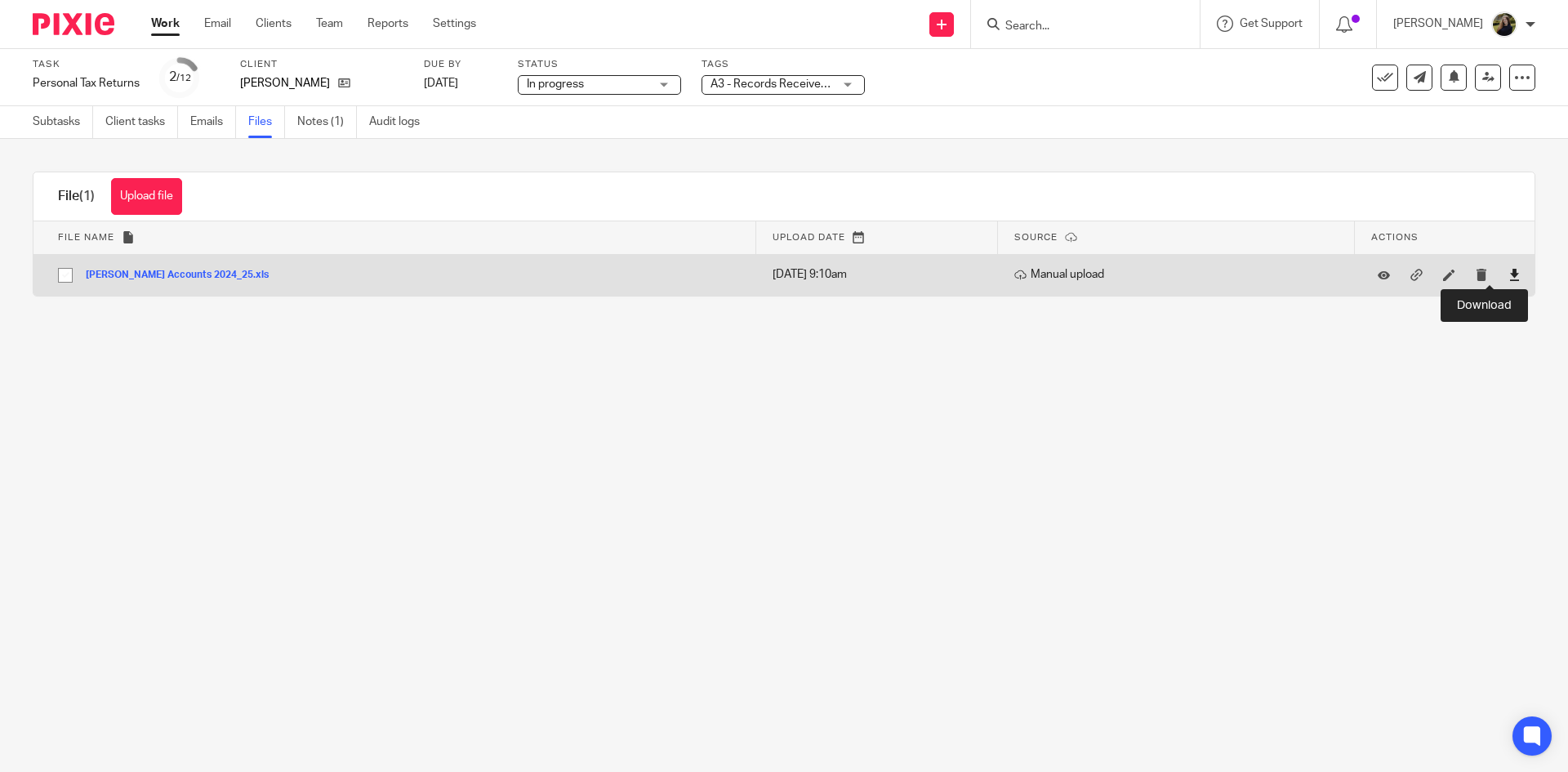
click at [1508, 273] on icon at bounding box center [1514, 275] width 12 height 12
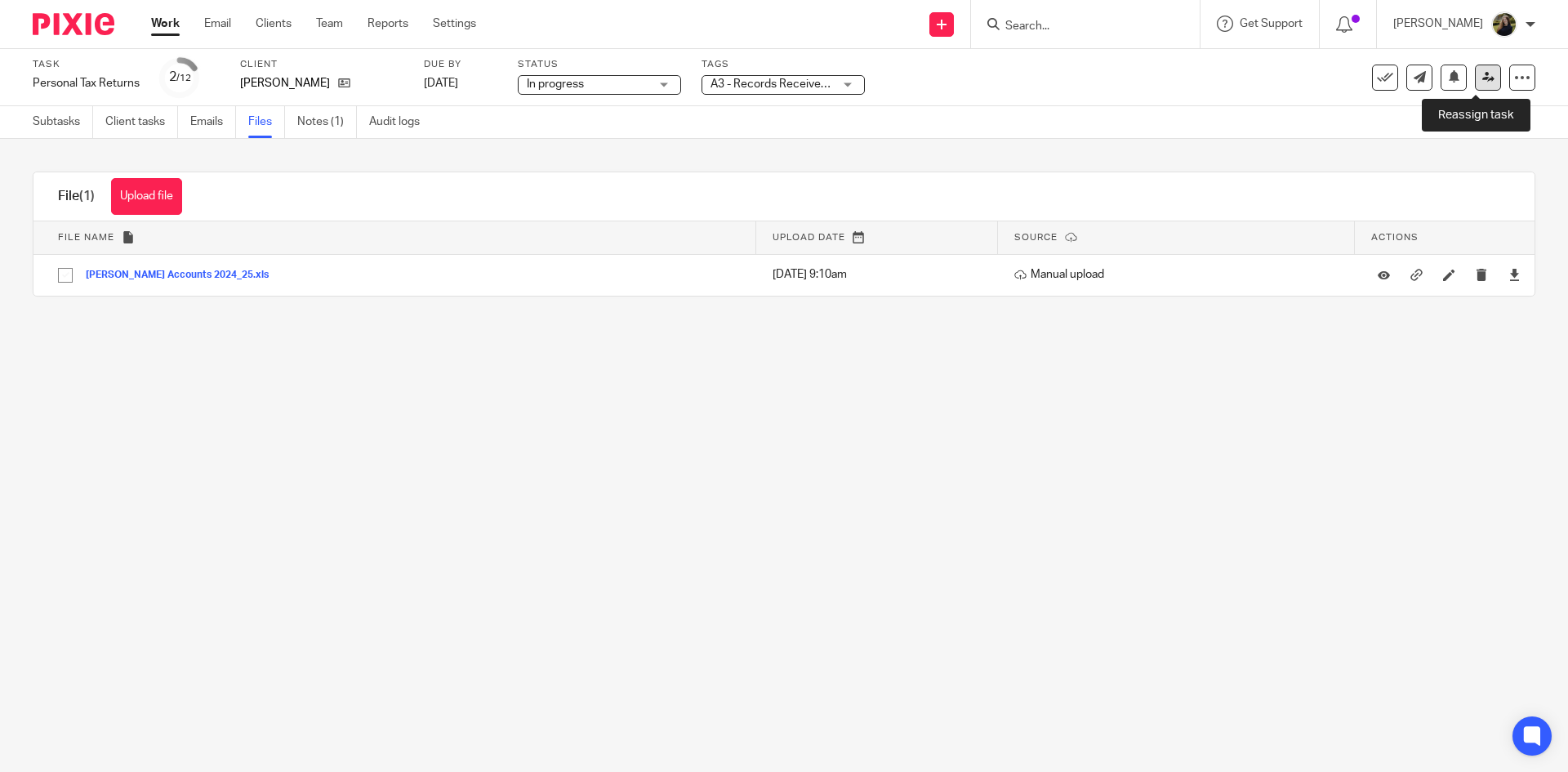
click at [1482, 80] on icon at bounding box center [1488, 77] width 12 height 12
click at [1484, 78] on link at bounding box center [1488, 78] width 26 height 26
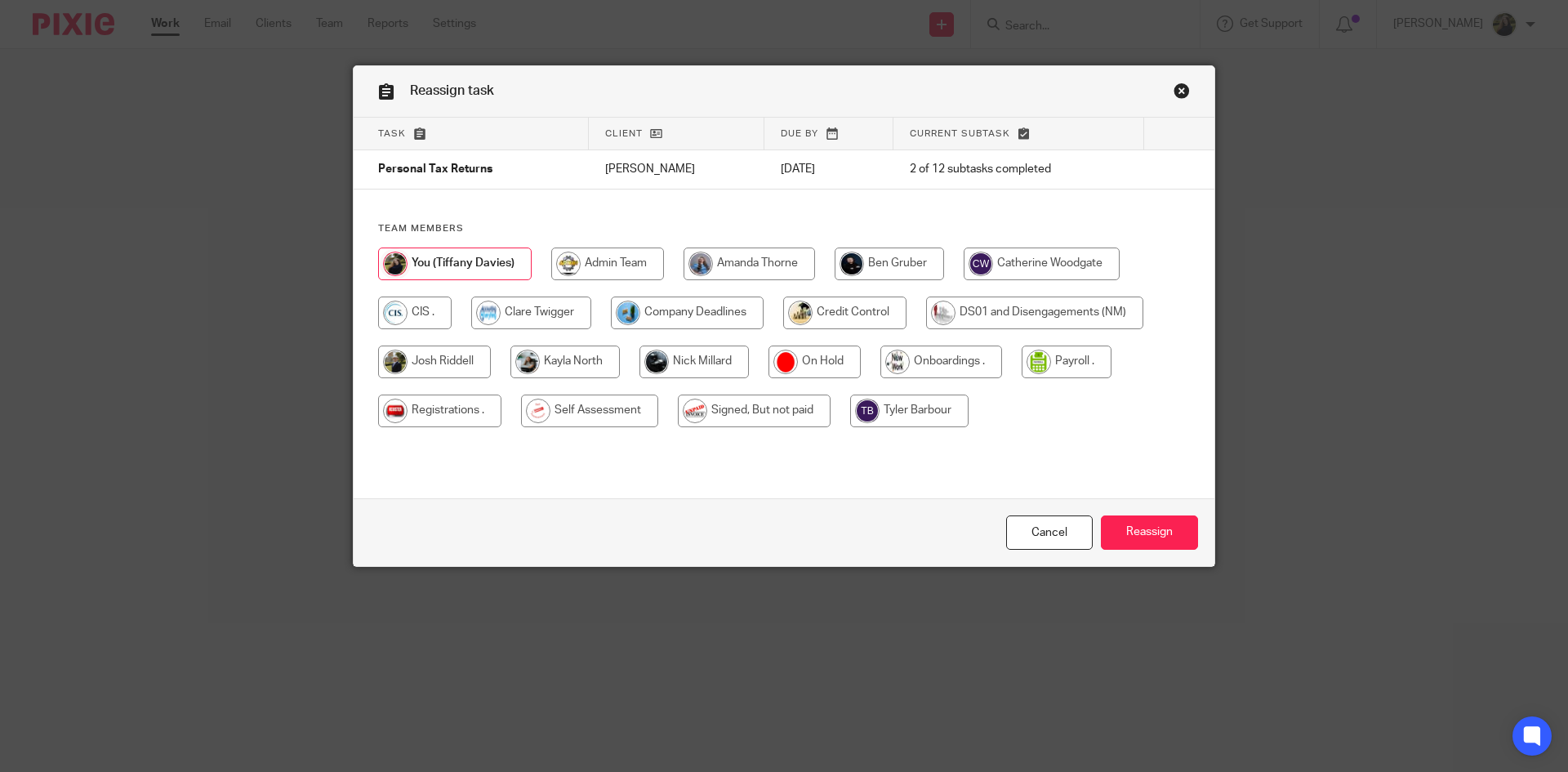
click at [677, 367] on input "radio" at bounding box center [694, 362] width 109 height 33
radio input "true"
click at [1142, 537] on input "Reassign" at bounding box center [1149, 532] width 97 height 35
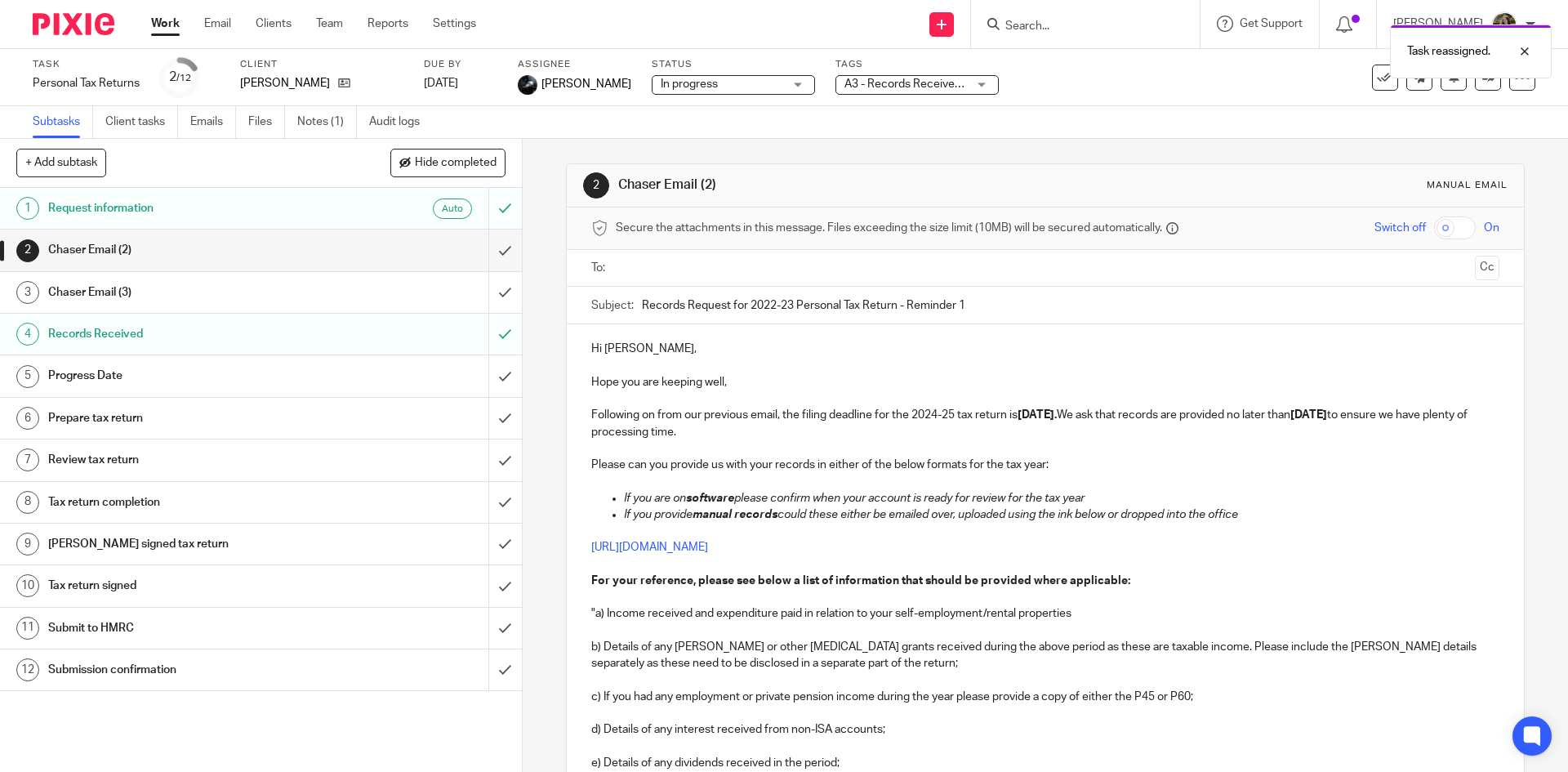
click at [93, 27] on img at bounding box center [74, 24] width 82 height 22
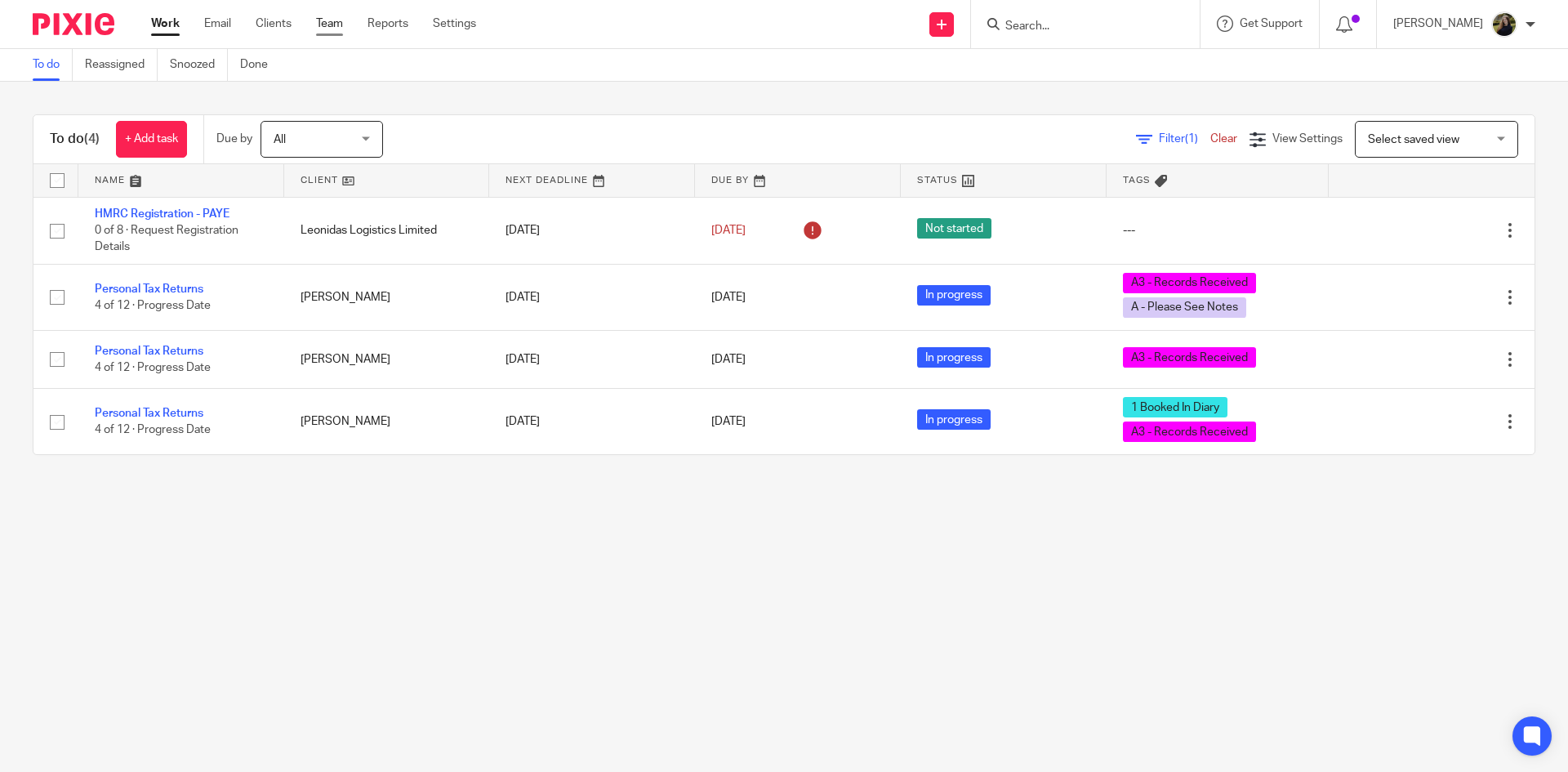
click at [331, 20] on link "Team" at bounding box center [329, 24] width 27 height 16
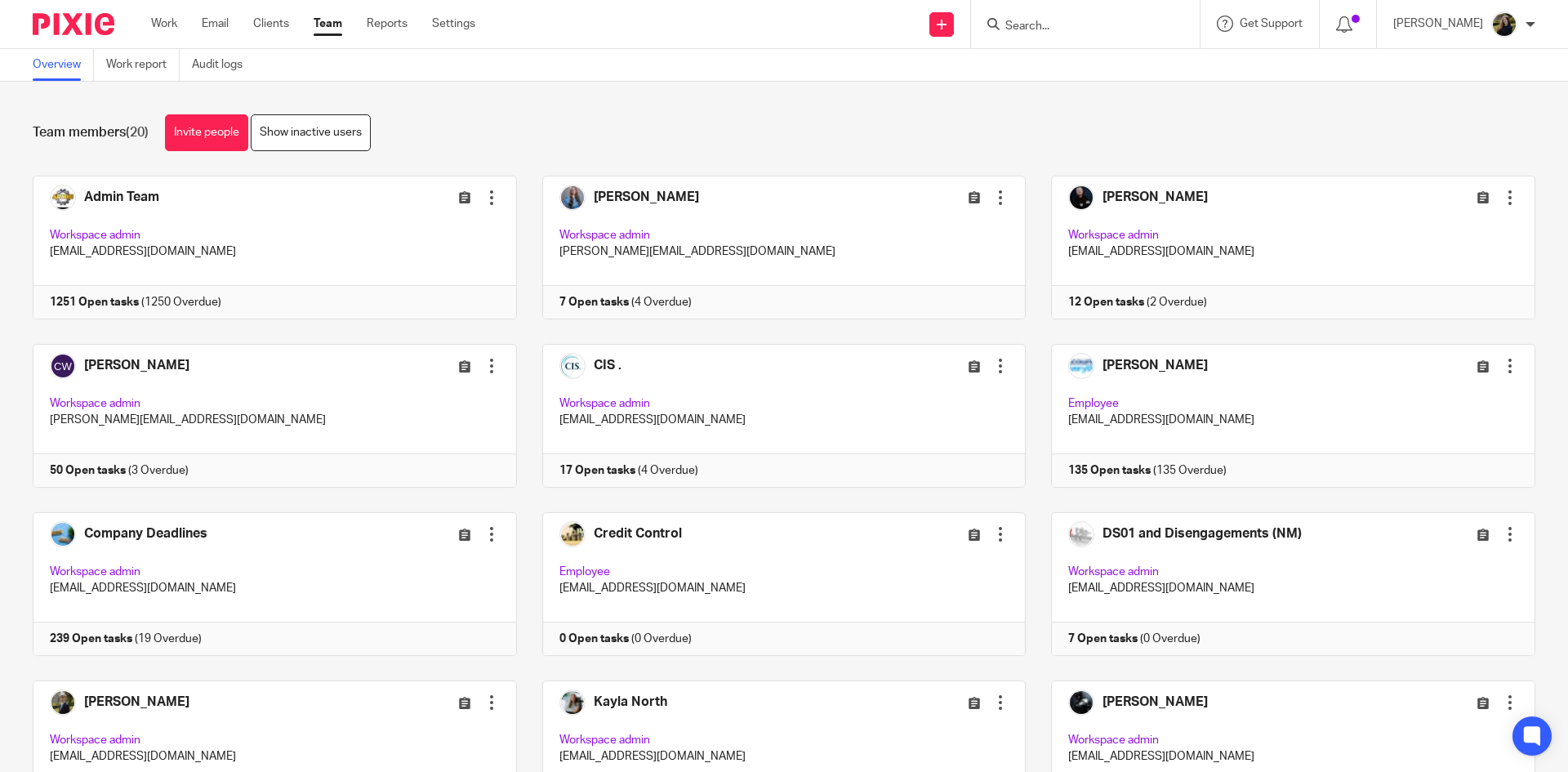
click at [80, 6] on div at bounding box center [67, 24] width 134 height 48
click at [70, 12] on div at bounding box center [67, 24] width 134 height 48
click at [73, 15] on img at bounding box center [74, 24] width 82 height 22
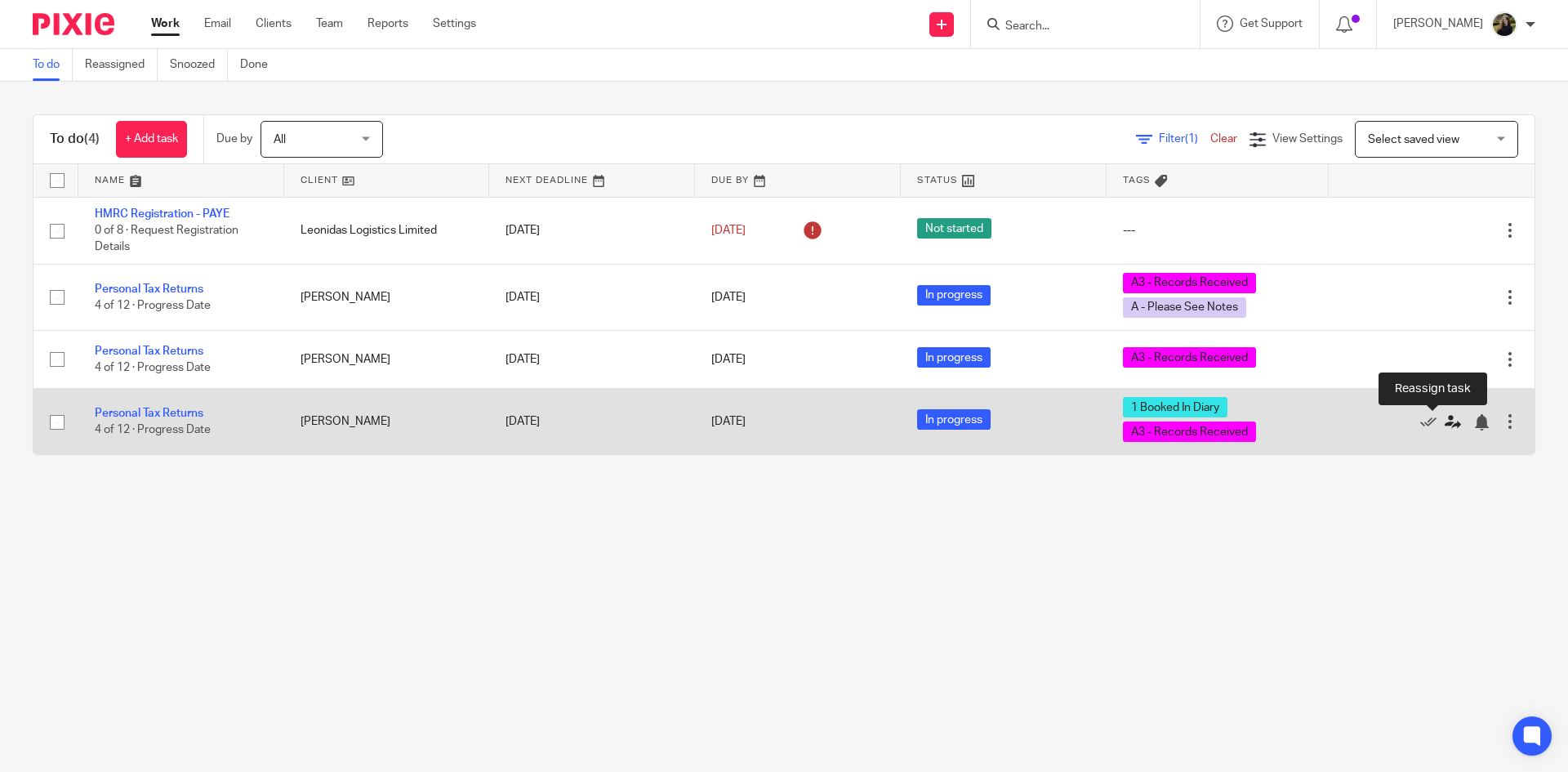
click at [1444, 423] on icon at bounding box center [1452, 423] width 16 height 16
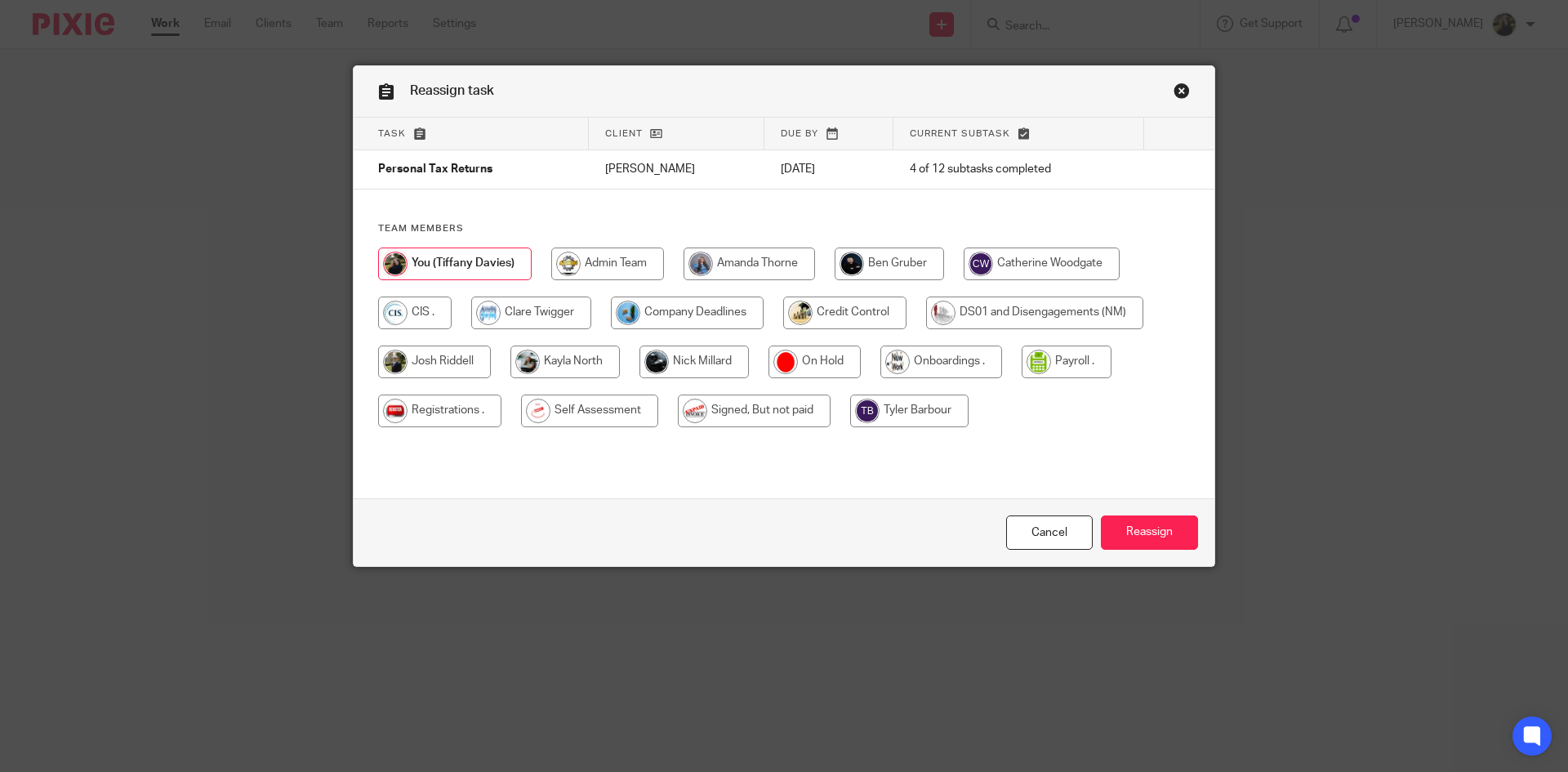
click at [669, 358] on input "radio" at bounding box center [694, 362] width 109 height 33
radio input "true"
click at [1161, 520] on input "Reassign" at bounding box center [1149, 532] width 97 height 35
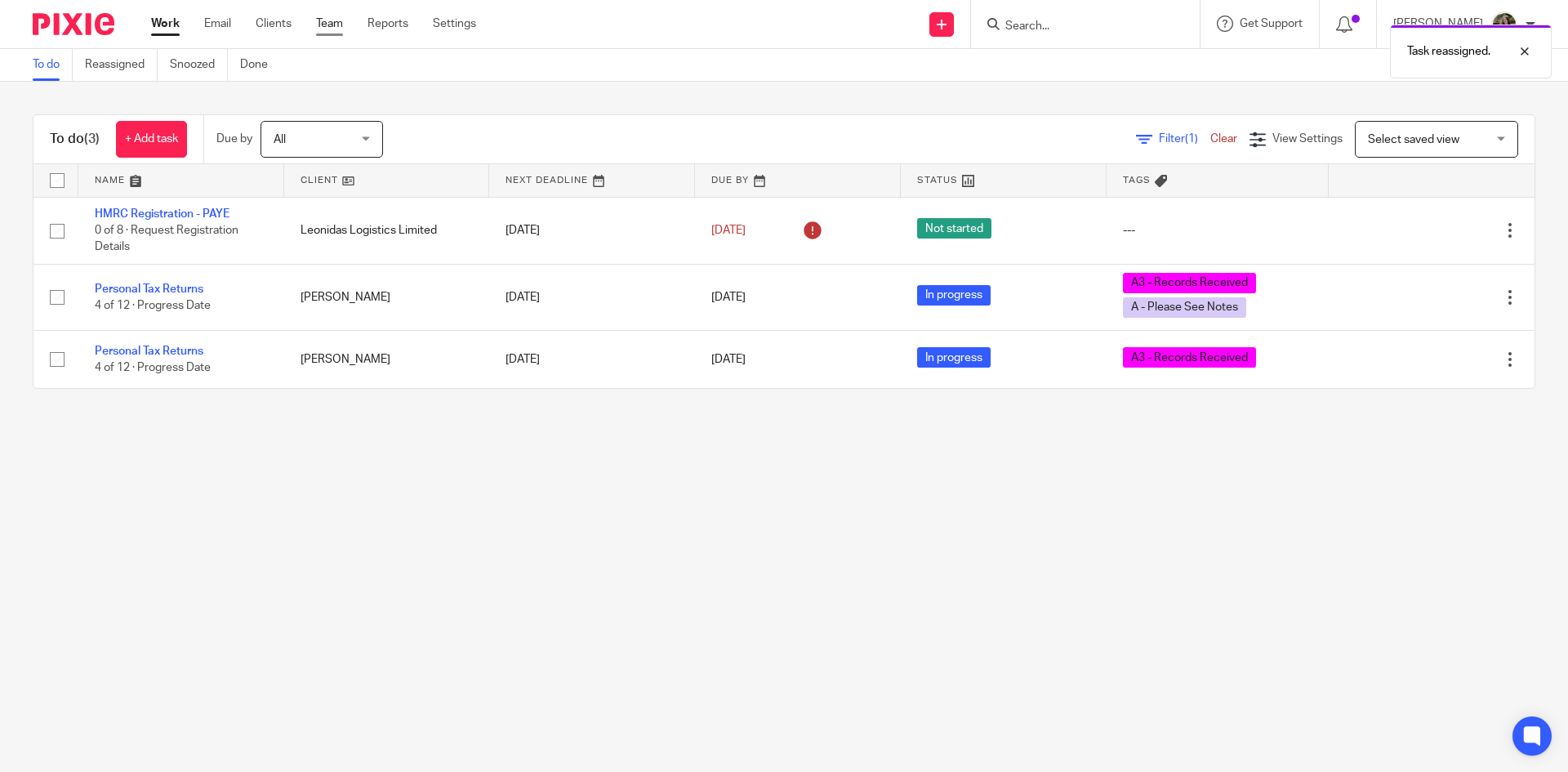
click at [324, 25] on link "Team" at bounding box center [329, 24] width 27 height 16
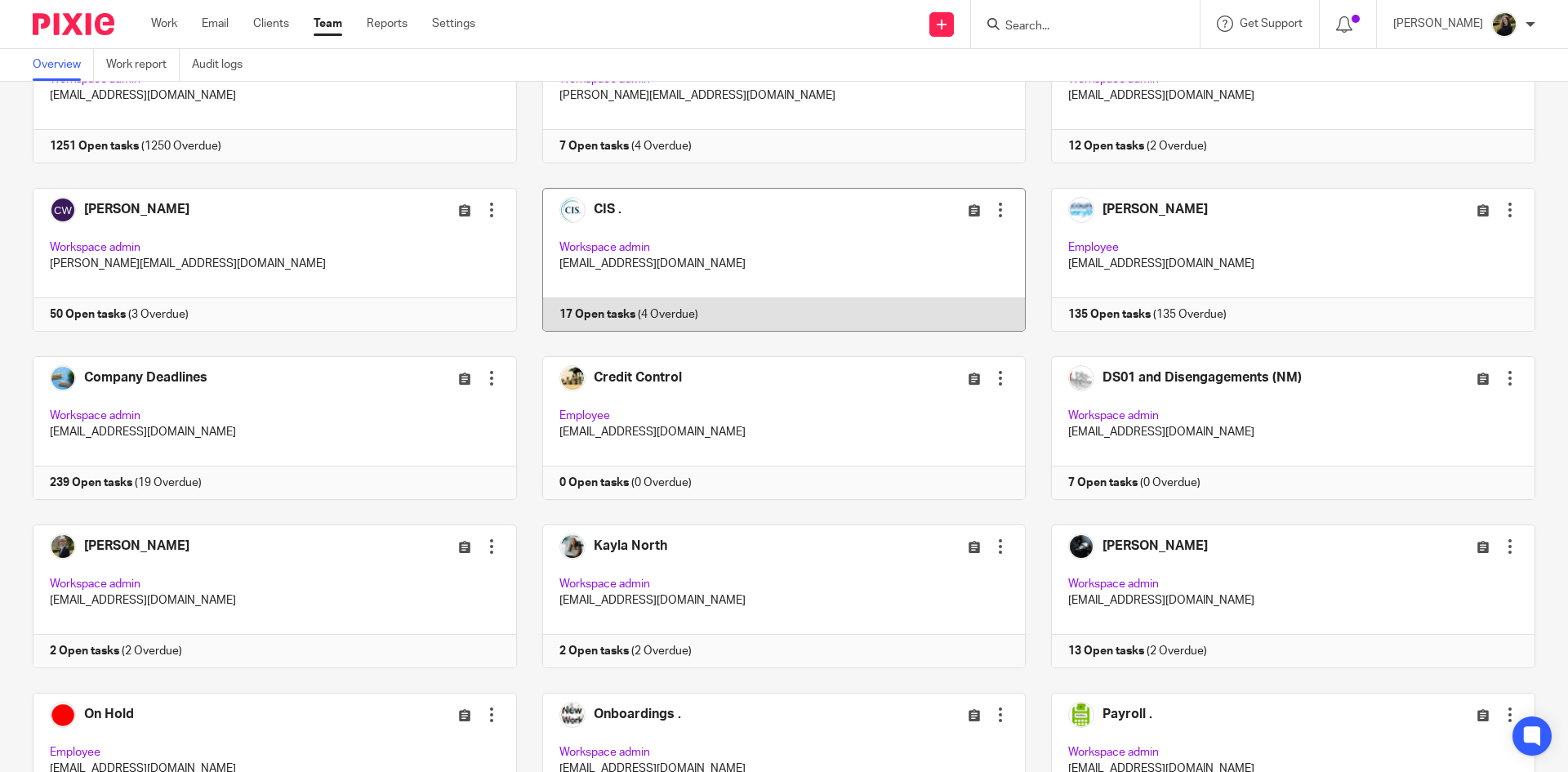
scroll to position [163, 0]
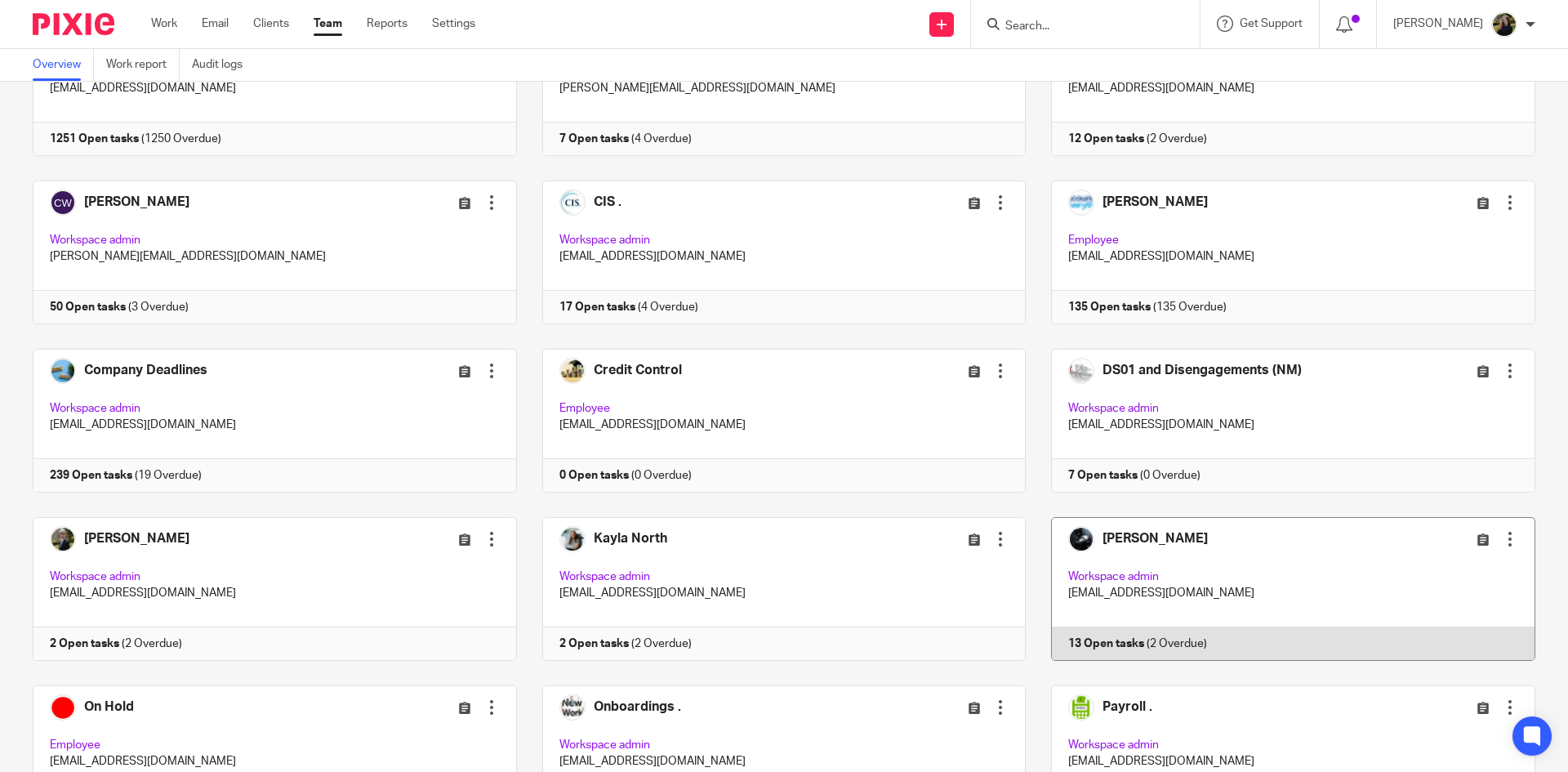
click at [1183, 541] on link at bounding box center [1280, 588] width 509 height 144
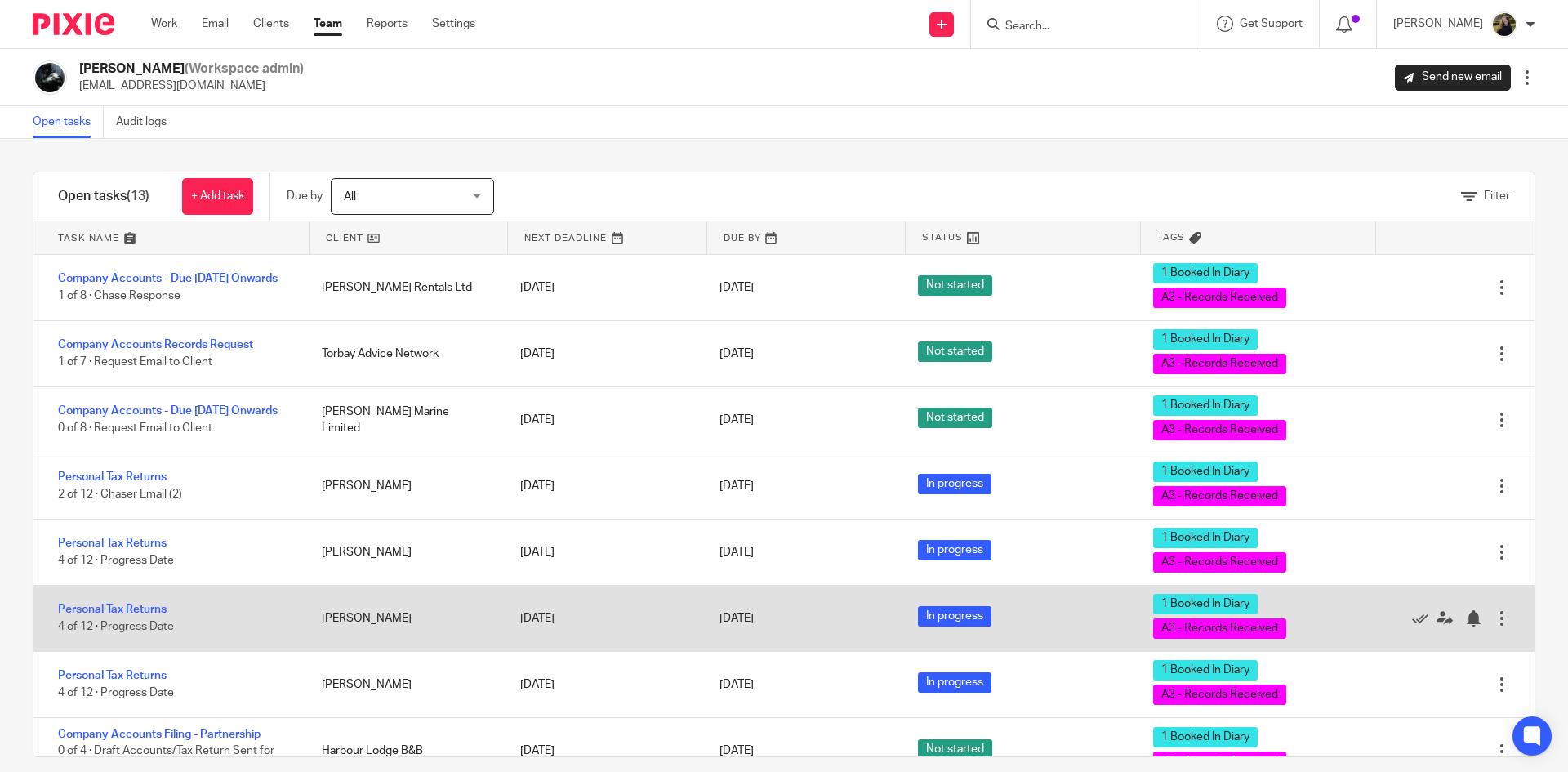
scroll to position [163, 0]
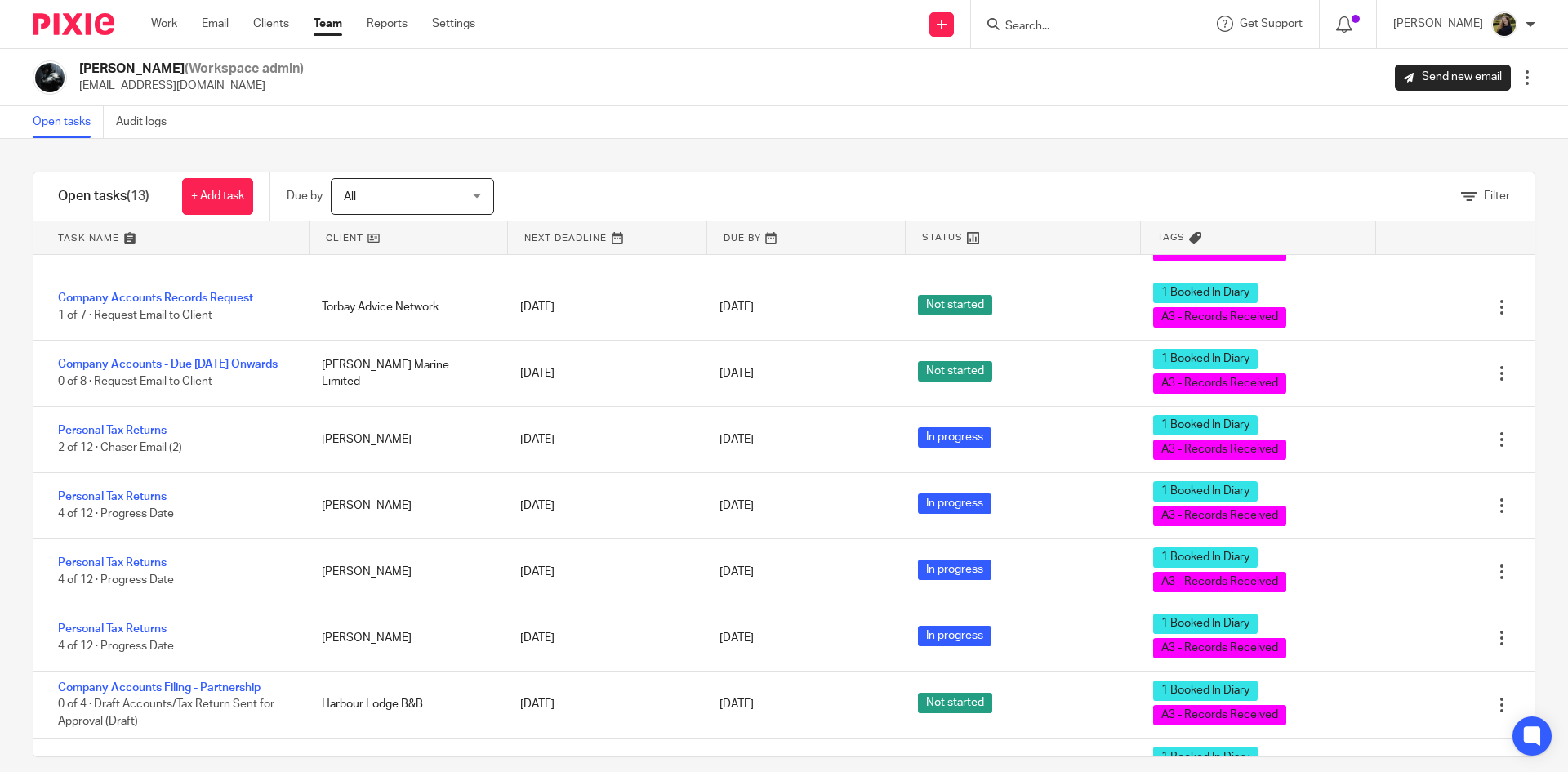
drag, startPoint x: 87, startPoint y: 62, endPoint x: 286, endPoint y: 66, distance: 199.0
click at [286, 66] on div "Nick Millard (Workspace admin) nick@accounting4everything.com Send new email Ed…" at bounding box center [784, 78] width 1502 height 34
click at [366, 62] on div "Nick Millard (Workspace admin) nick@accounting4everything.com Send new email Ed…" at bounding box center [784, 78] width 1502 height 34
